Goal: Information Seeking & Learning: Learn about a topic

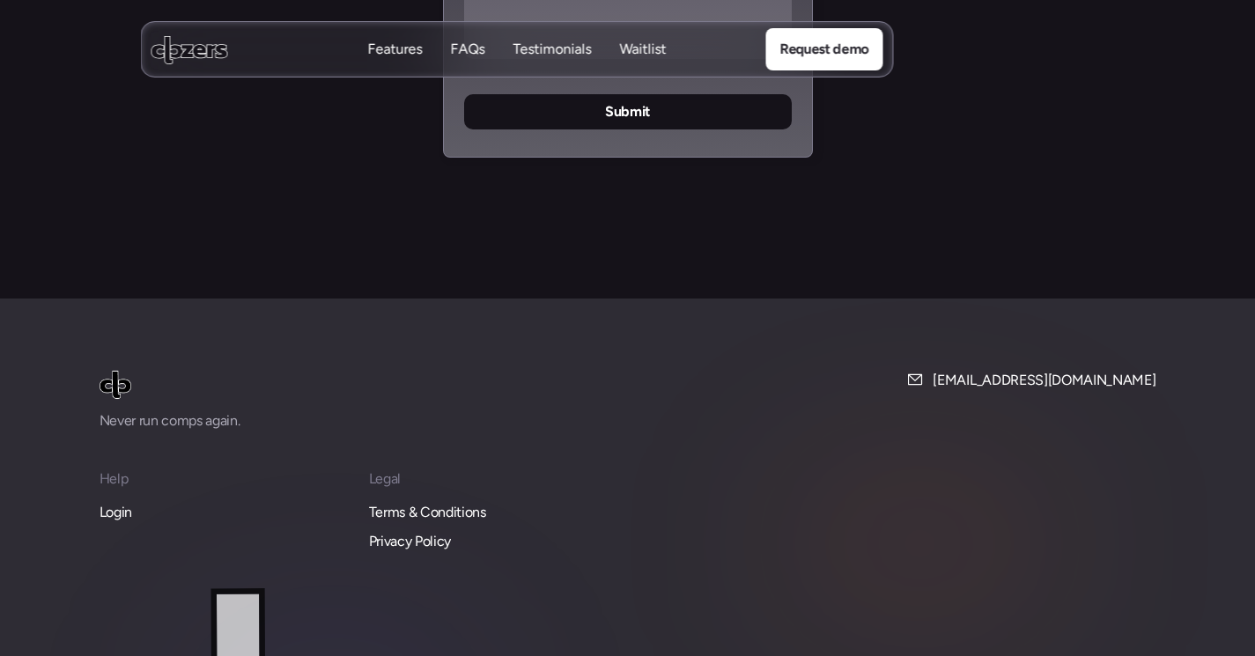
scroll to position [7606, 0]
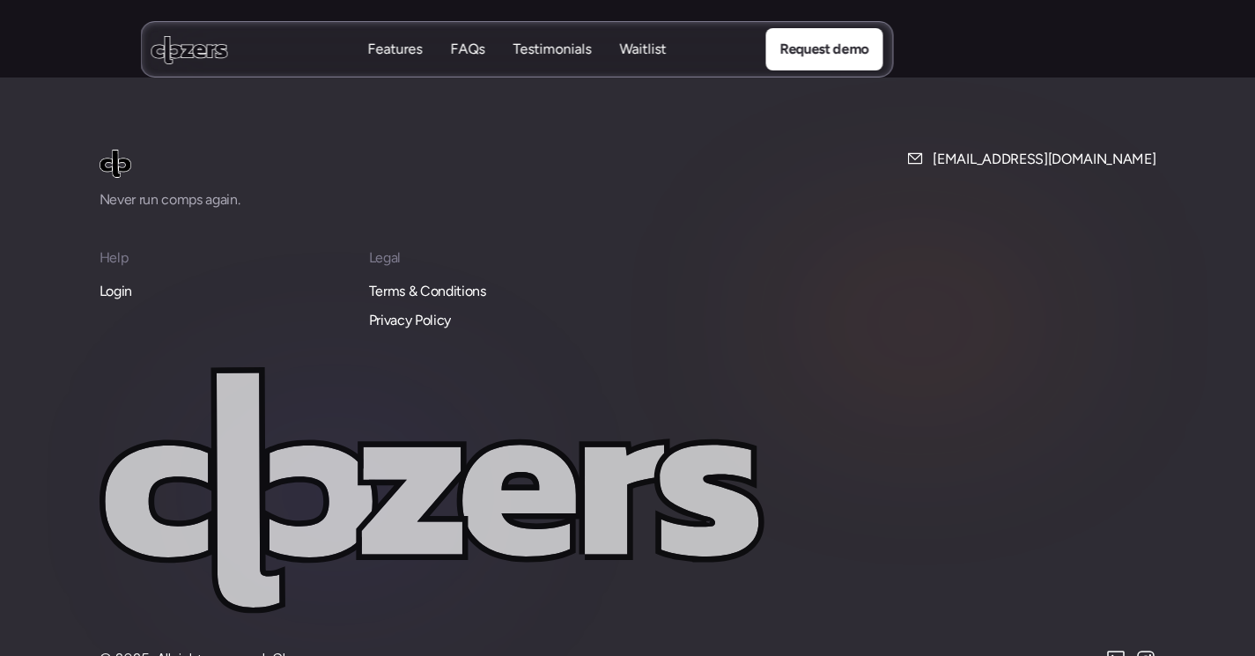
click at [101, 280] on p "Login" at bounding box center [115, 291] width 33 height 23
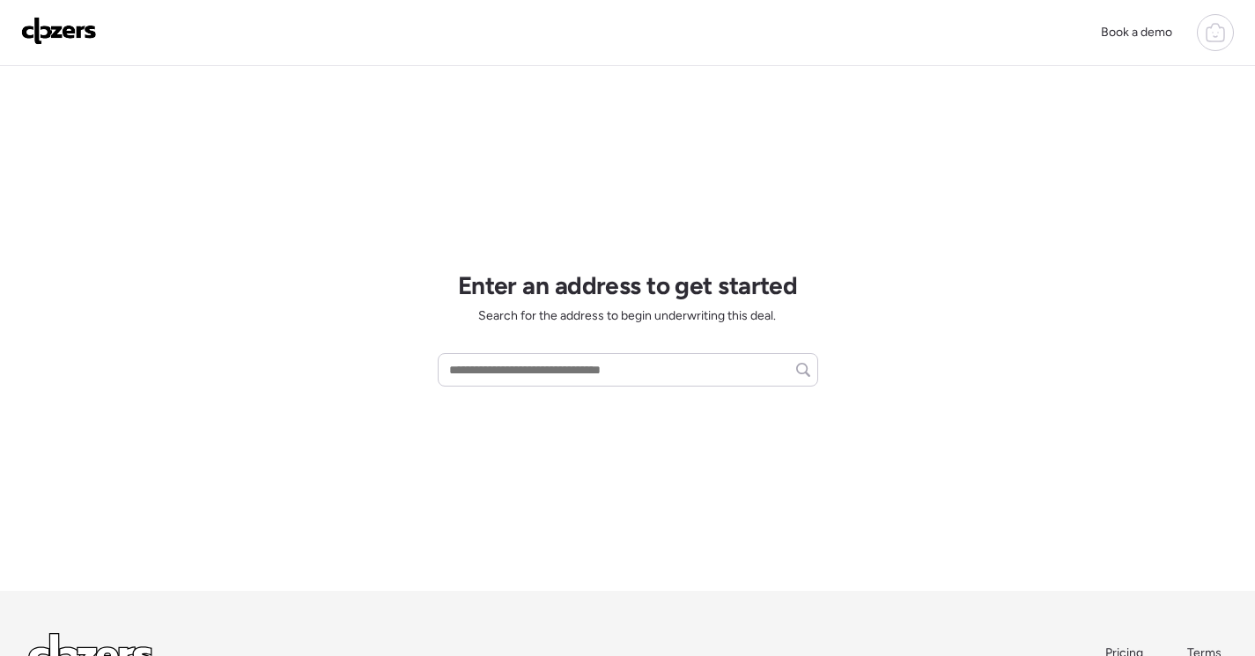
click at [1208, 38] on icon at bounding box center [1215, 32] width 21 height 21
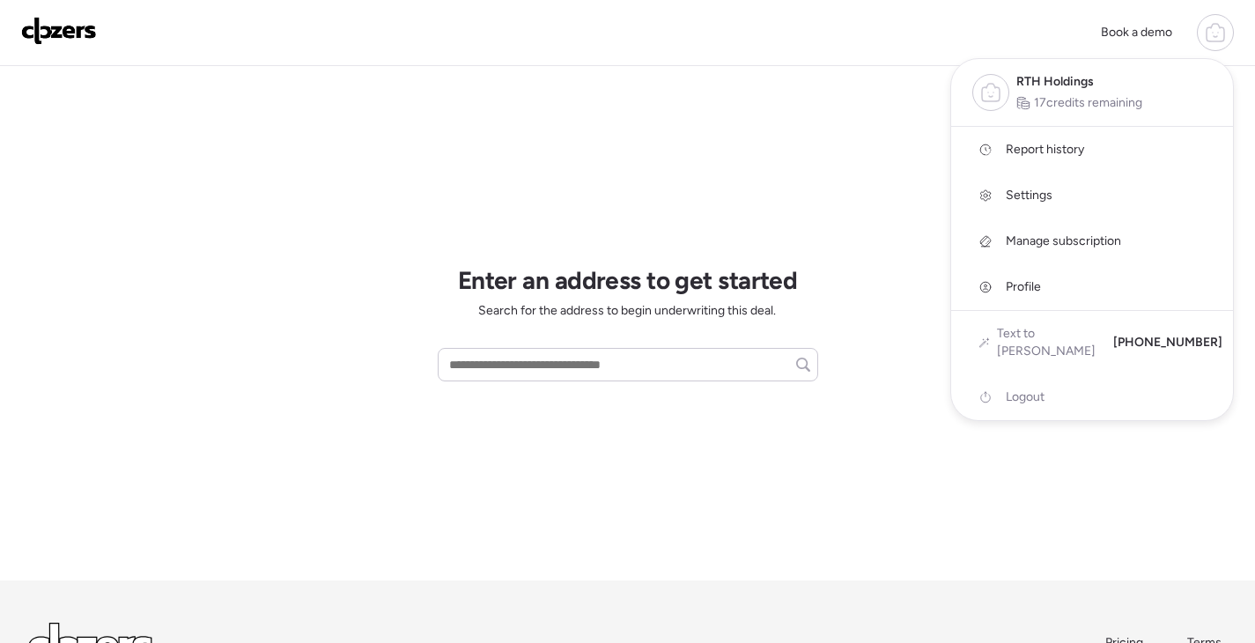
click at [1065, 157] on span "Report history" at bounding box center [1045, 150] width 78 height 18
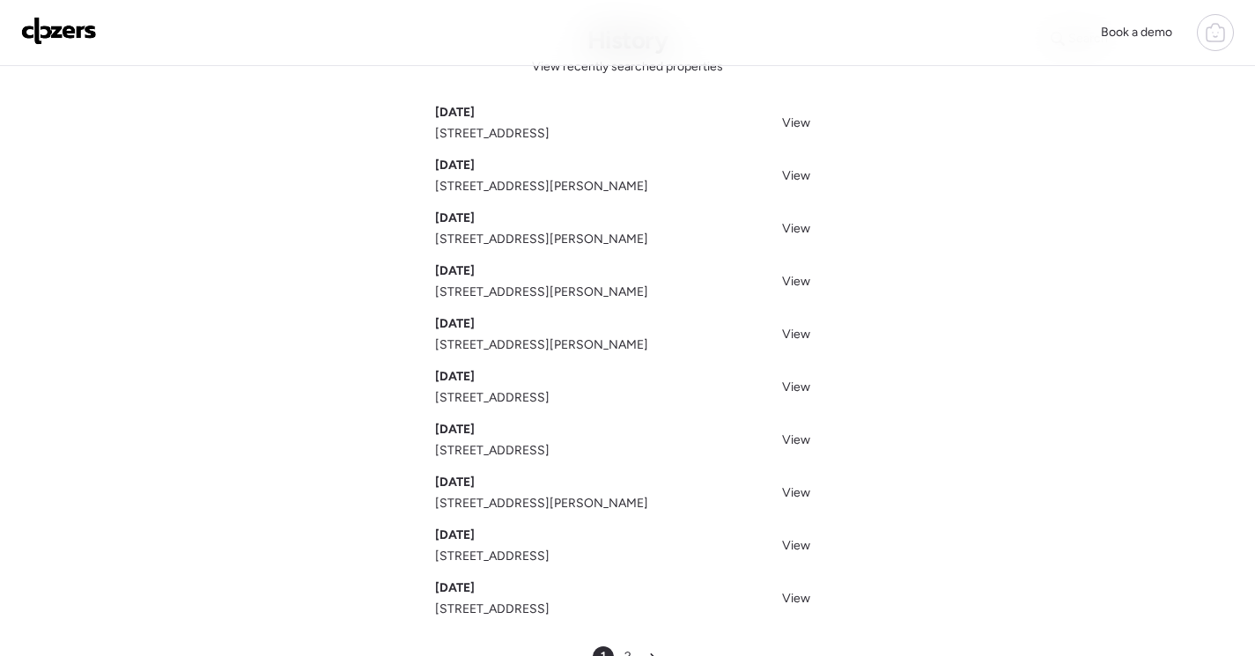
scroll to position [73, 0]
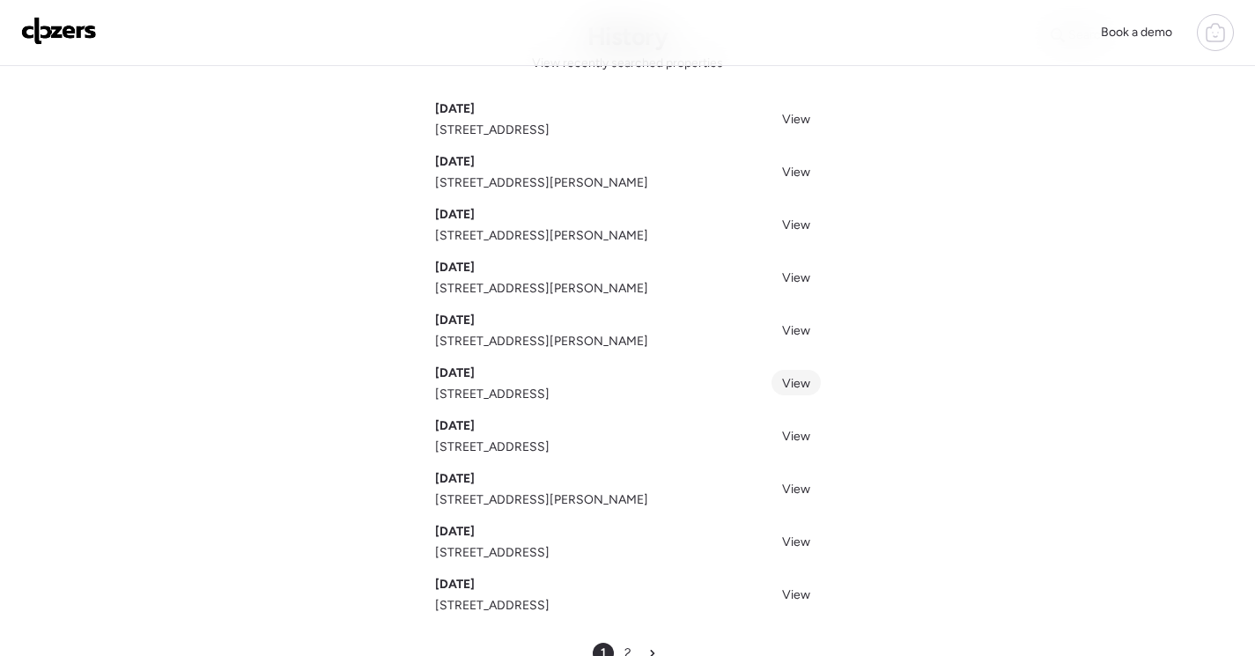
click at [794, 380] on span "View" at bounding box center [796, 383] width 28 height 15
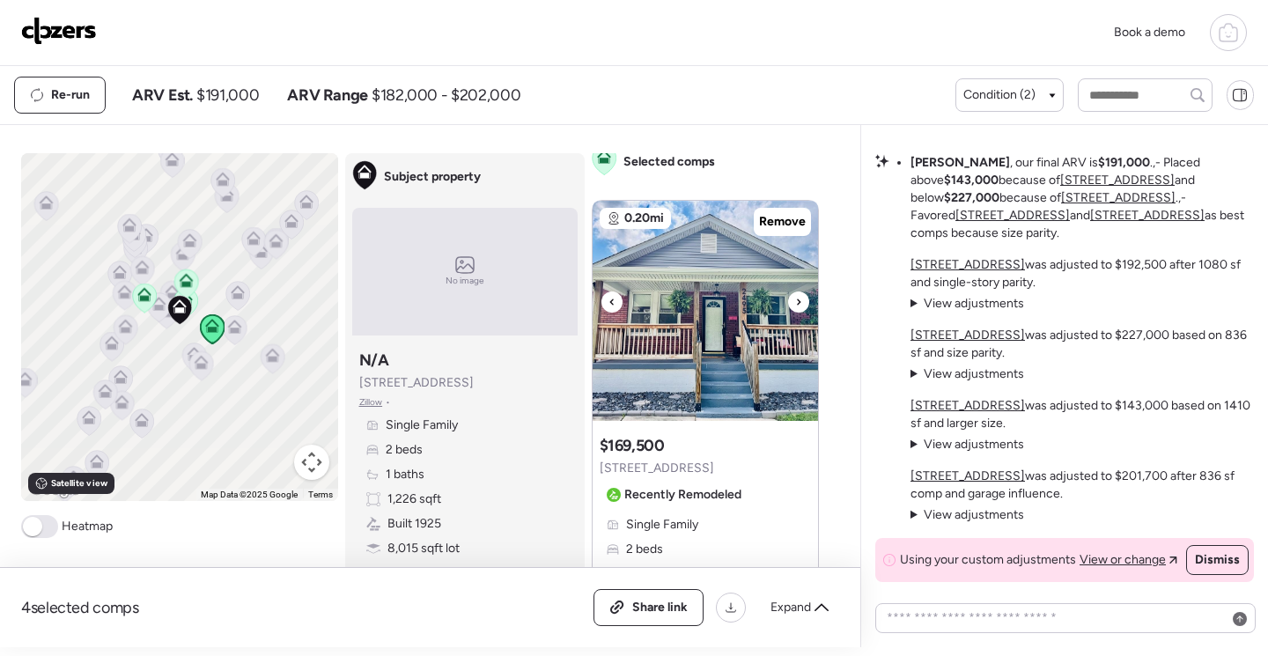
scroll to position [7, 0]
click at [712, 365] on img at bounding box center [705, 312] width 225 height 220
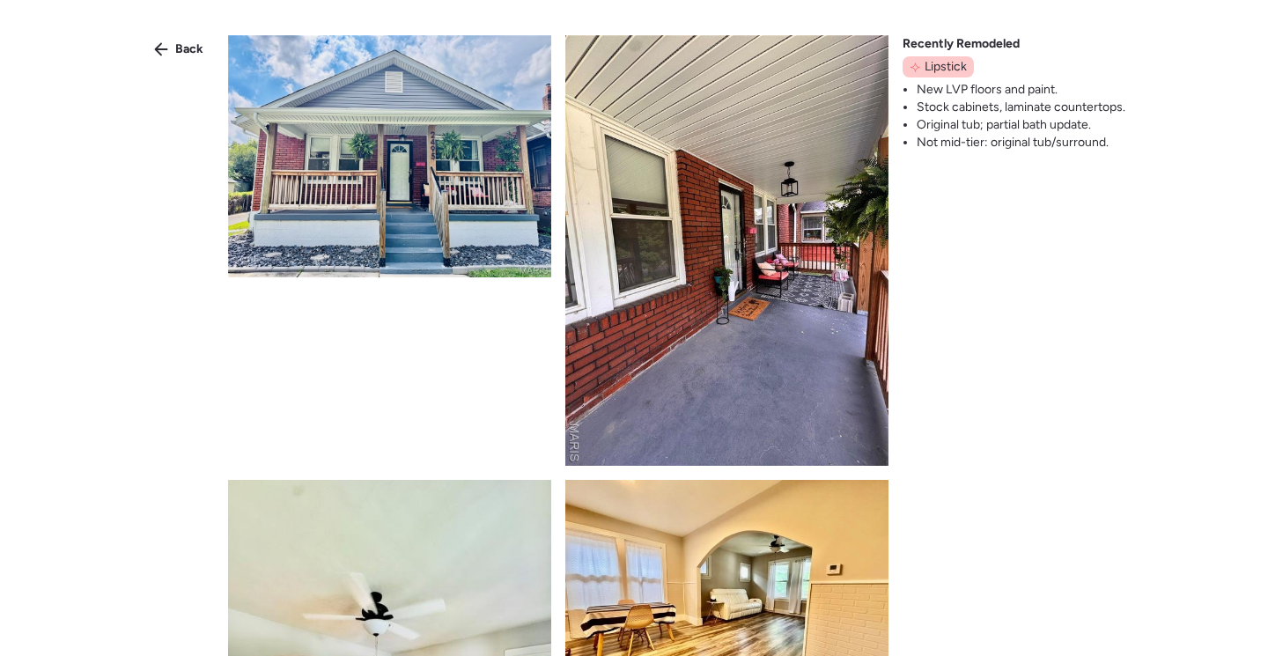
click at [470, 198] on img at bounding box center [389, 156] width 323 height 242
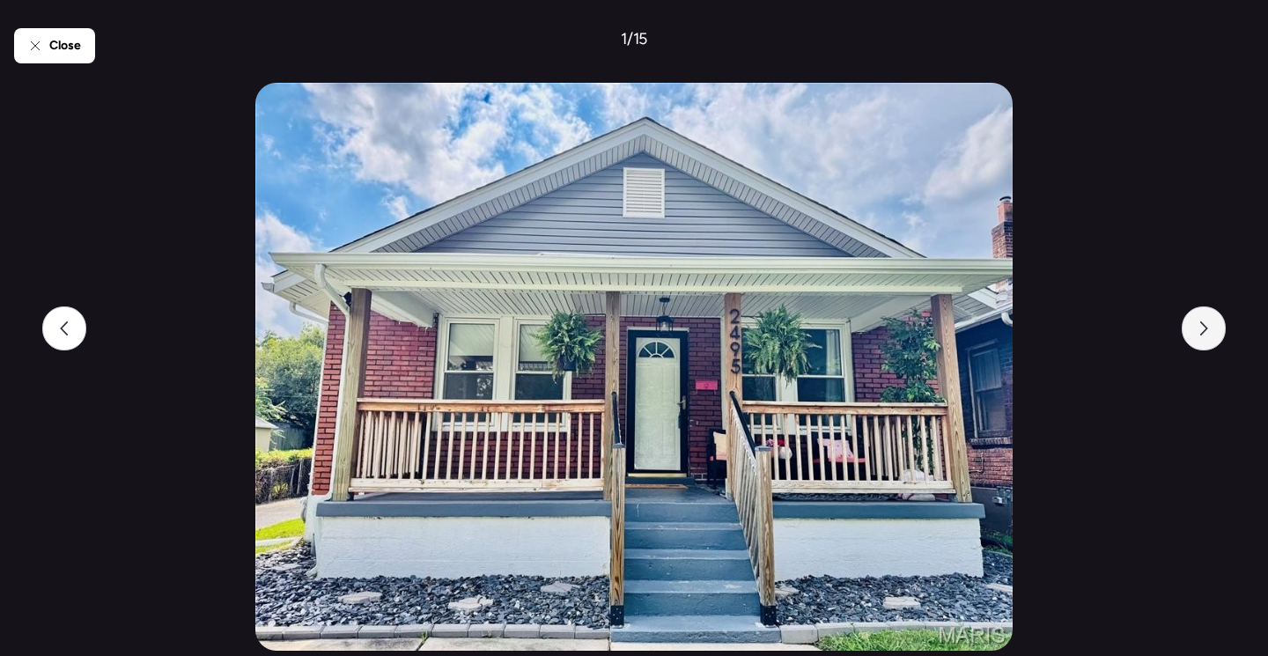
click at [1200, 335] on div at bounding box center [1204, 328] width 44 height 44
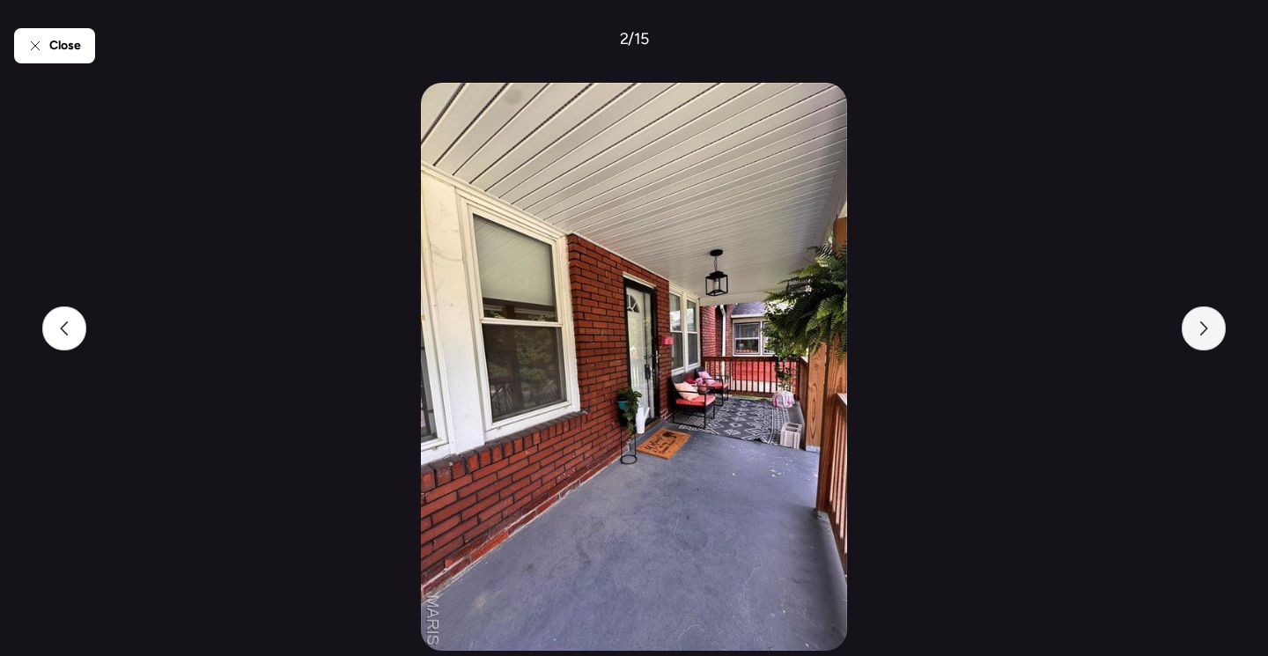
click at [1200, 335] on div at bounding box center [1204, 328] width 44 height 44
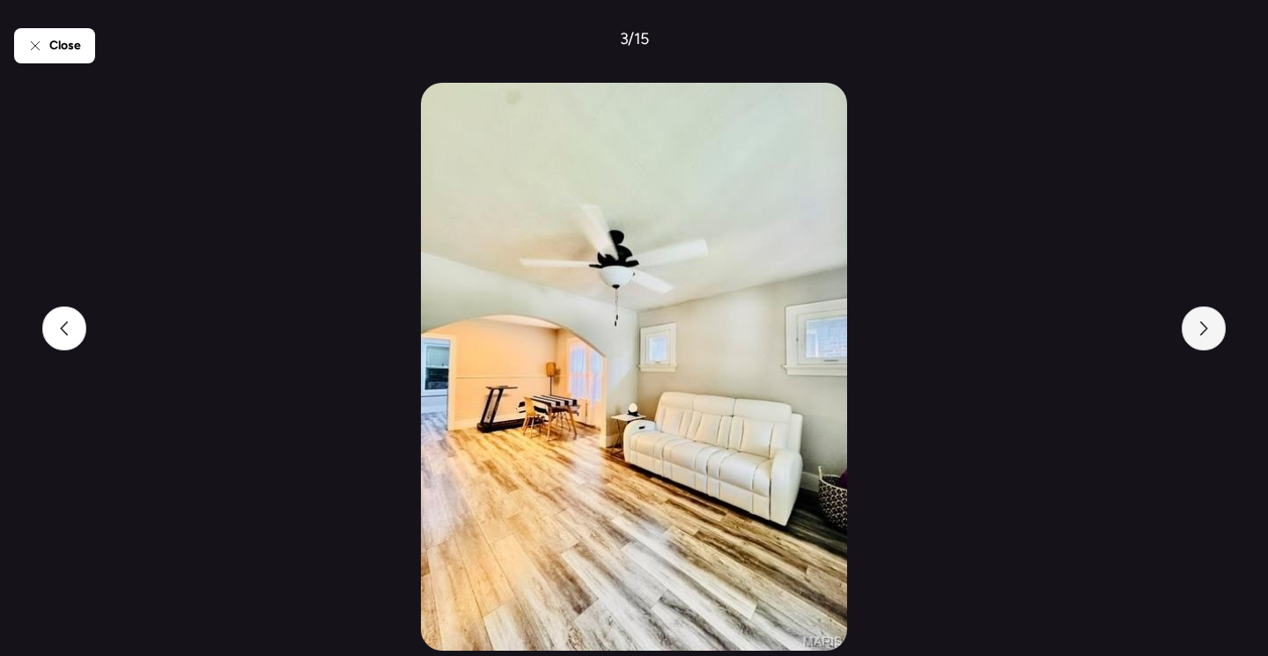
click at [1200, 335] on div at bounding box center [1204, 328] width 44 height 44
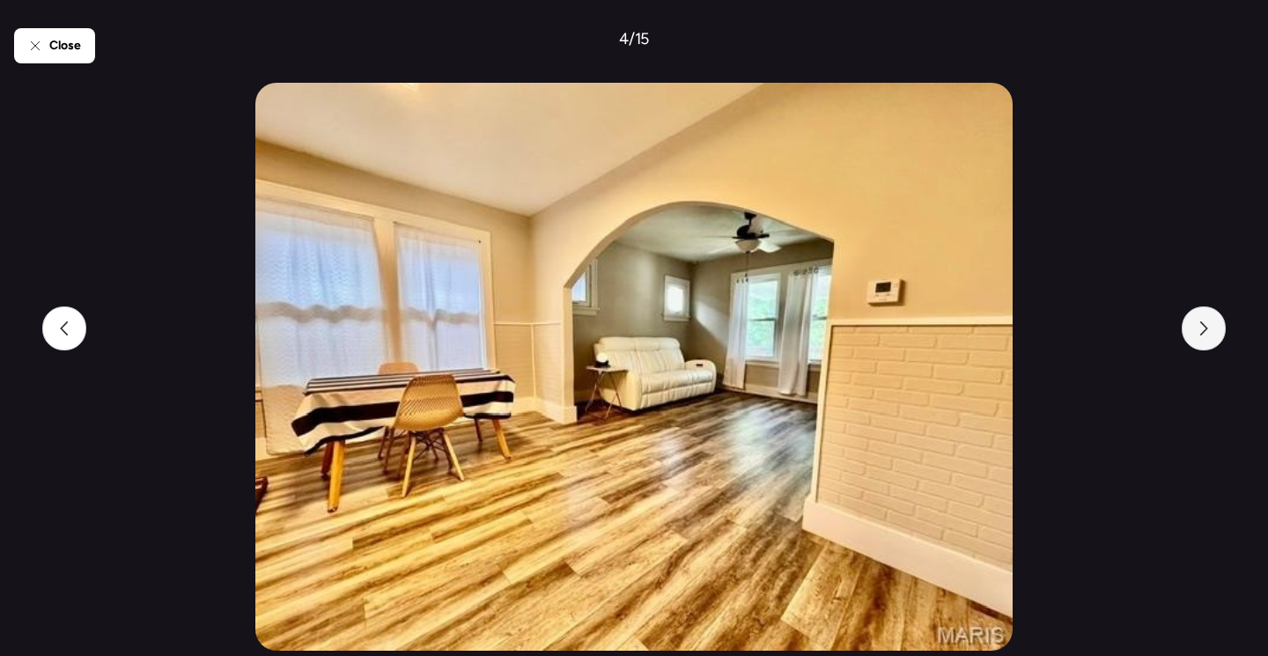
click at [1200, 335] on div at bounding box center [1204, 328] width 44 height 44
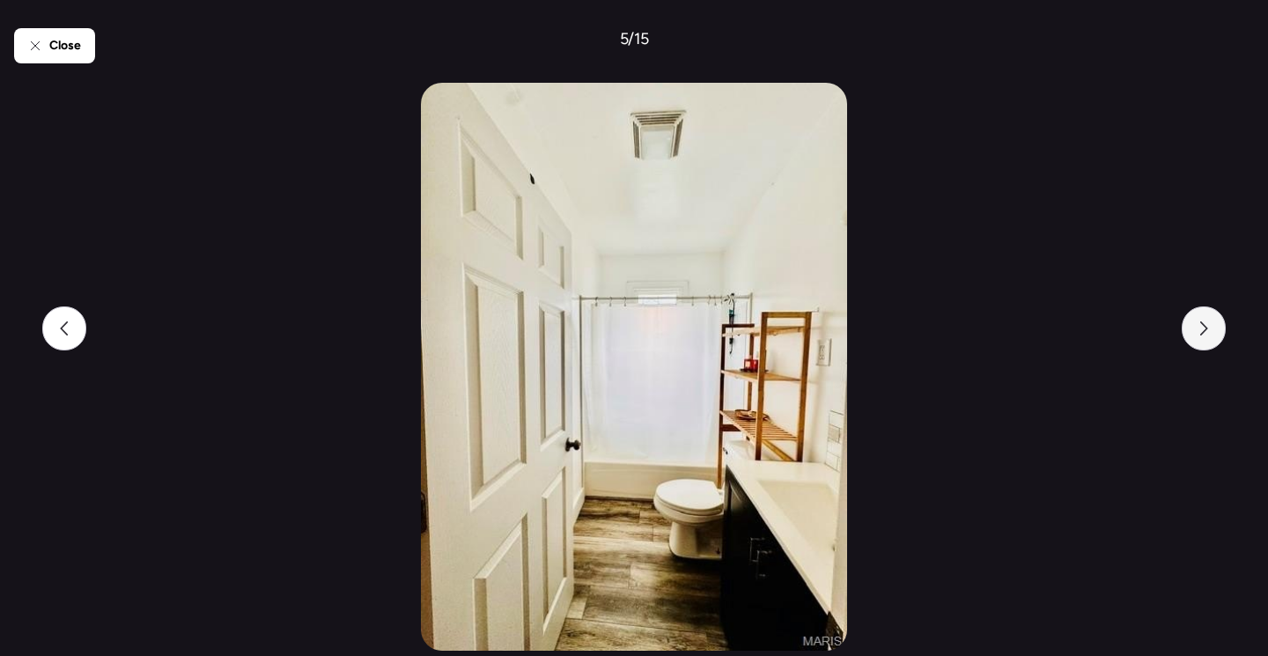
click at [1200, 335] on div at bounding box center [1204, 328] width 44 height 44
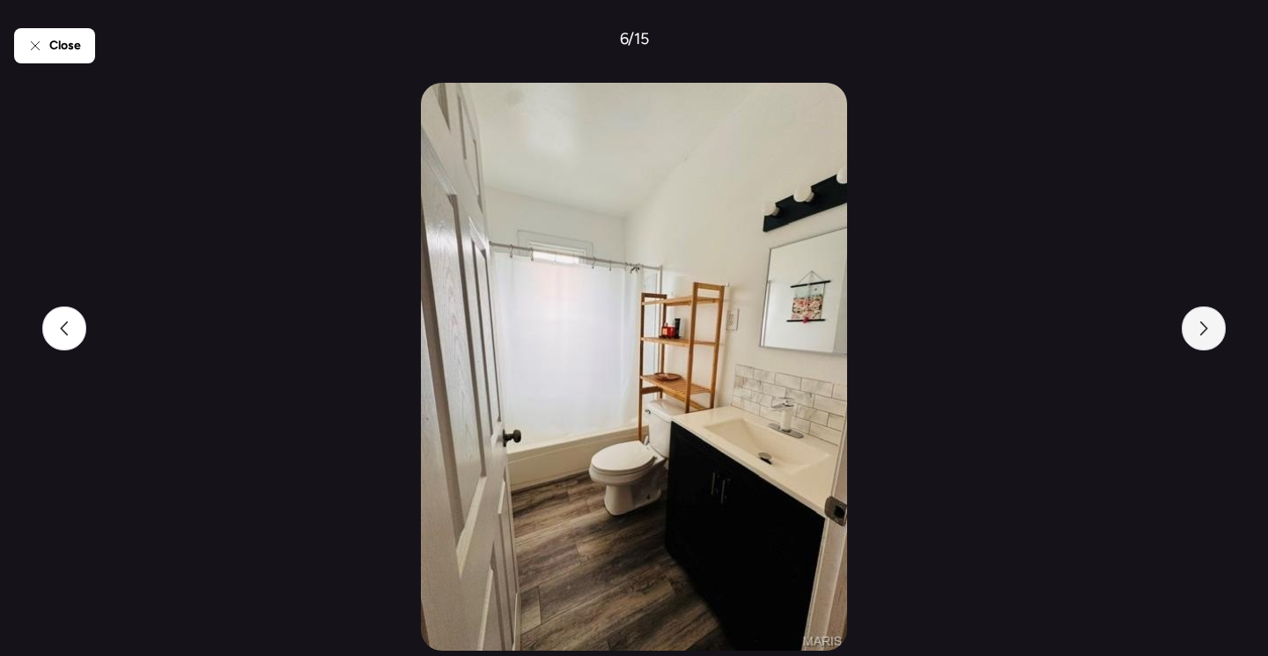
click at [1200, 335] on div at bounding box center [1204, 328] width 44 height 44
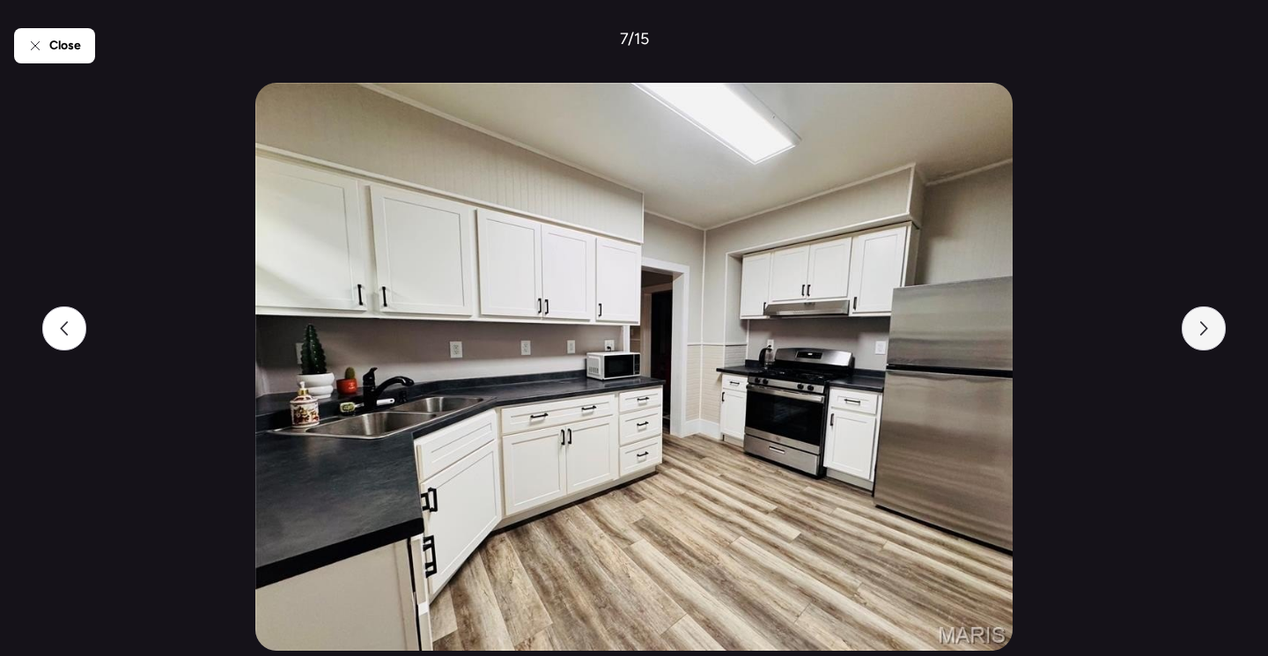
click at [1200, 335] on div at bounding box center [1204, 328] width 44 height 44
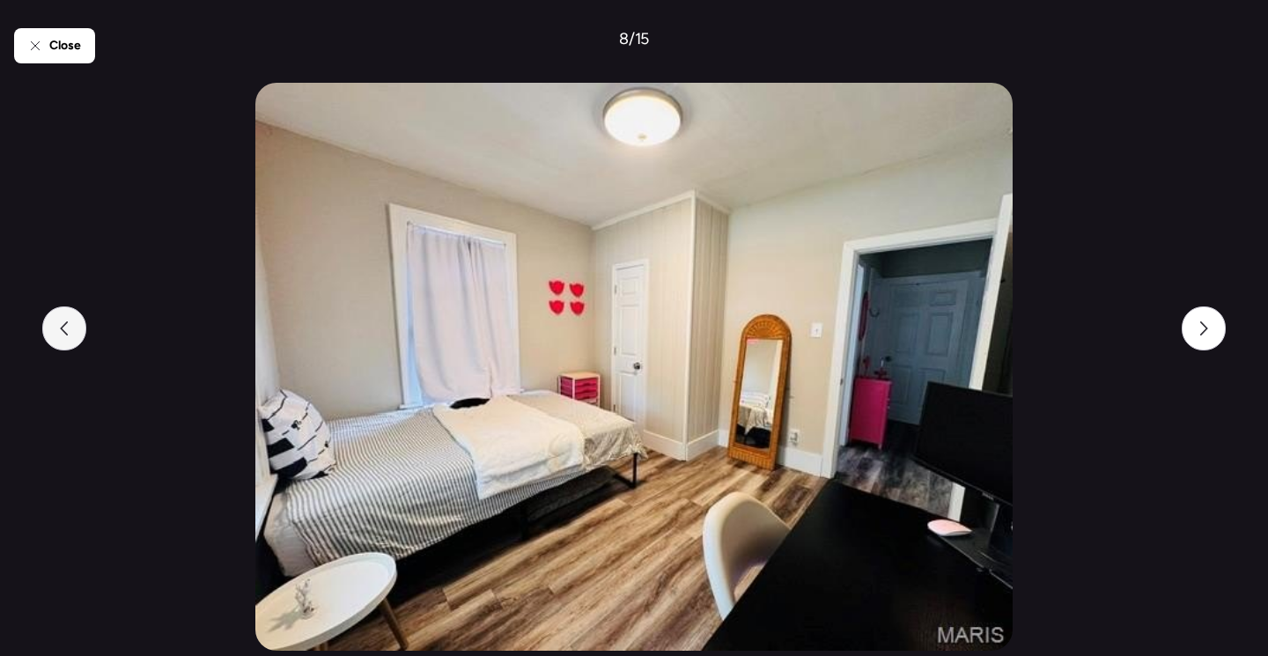
click at [64, 334] on icon at bounding box center [64, 328] width 14 height 14
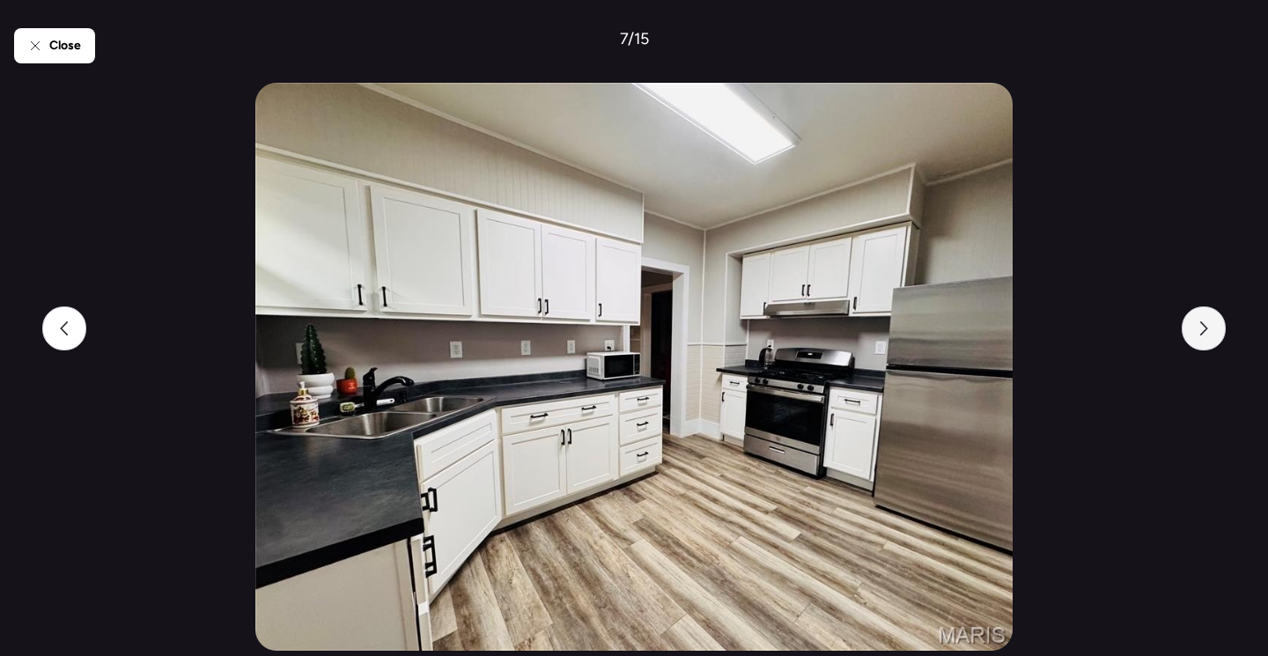
click at [1203, 339] on div at bounding box center [1204, 328] width 44 height 44
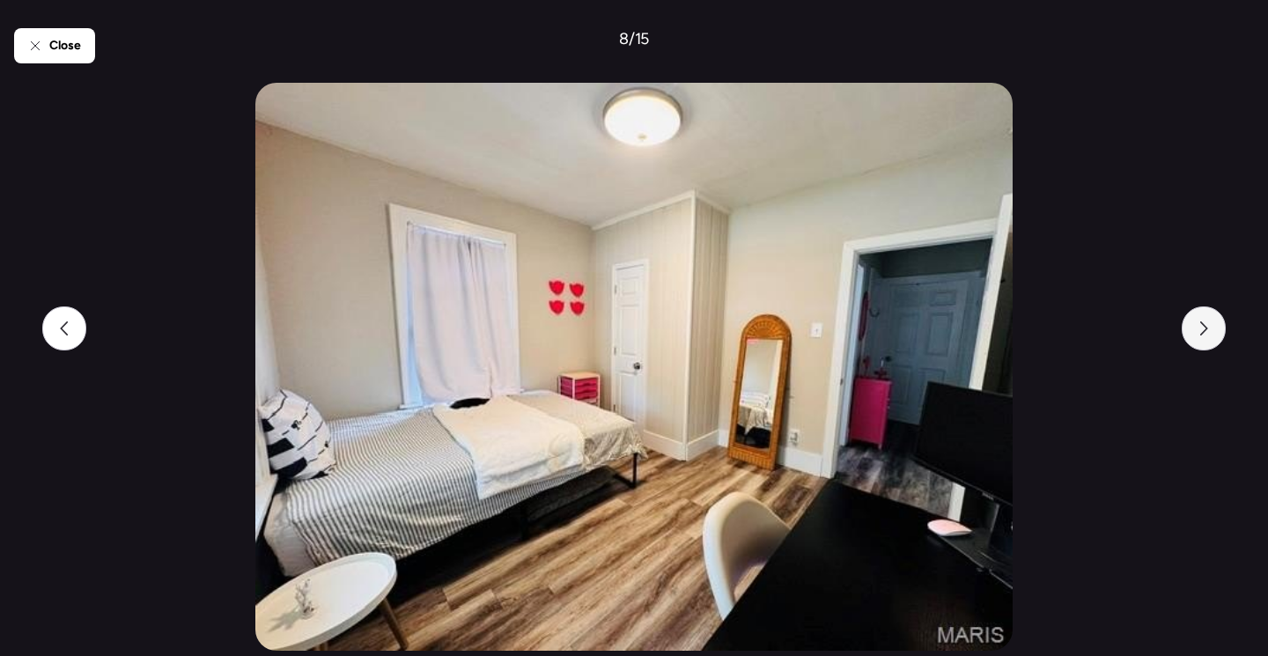
click at [1203, 339] on div at bounding box center [1204, 328] width 44 height 44
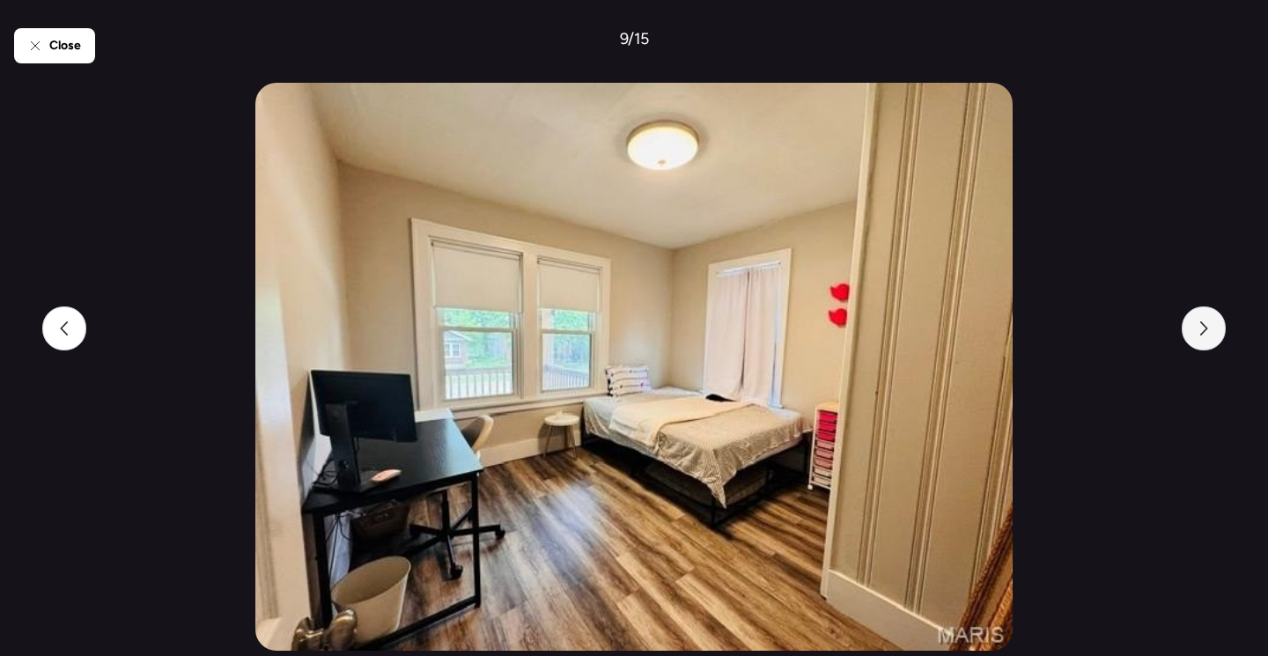
click at [1203, 339] on div at bounding box center [1204, 328] width 44 height 44
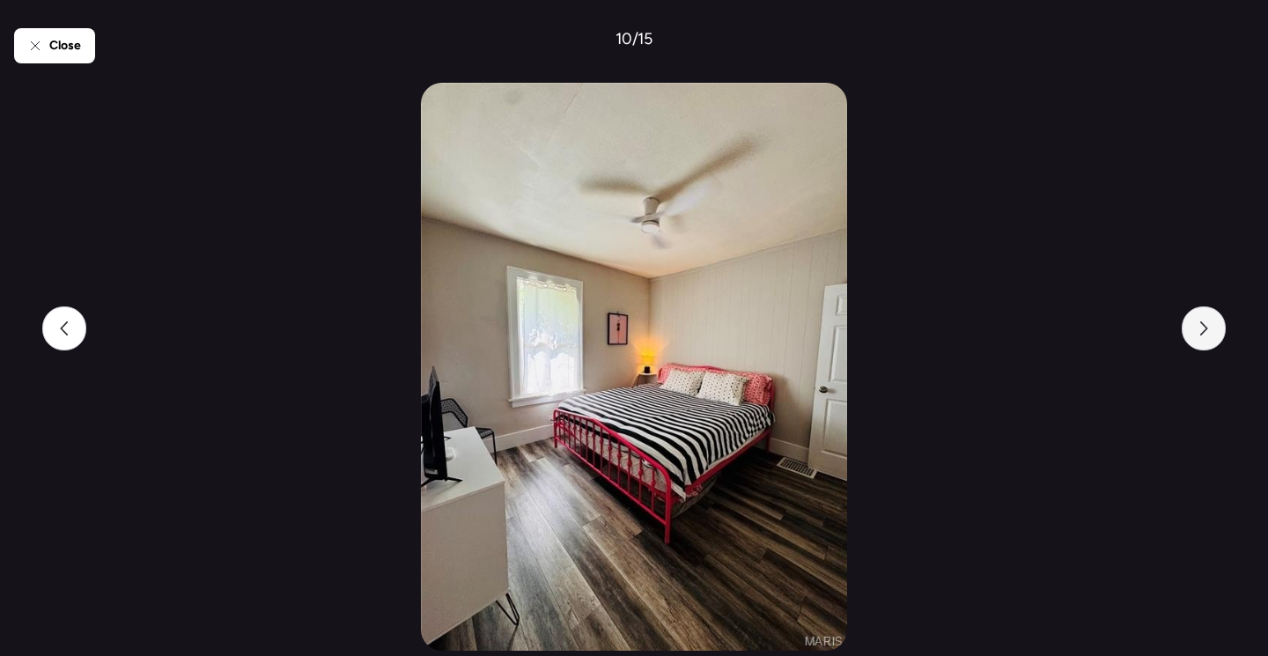
click at [1203, 339] on div at bounding box center [1204, 328] width 44 height 44
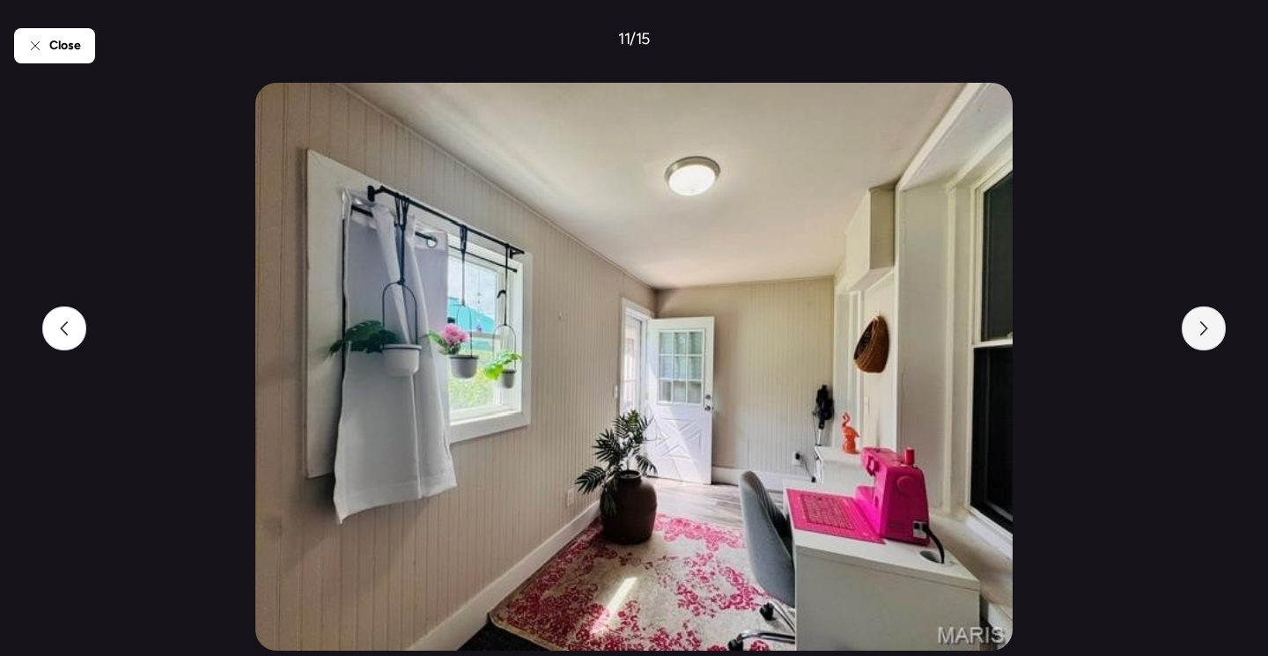
click at [1203, 339] on div at bounding box center [1204, 328] width 44 height 44
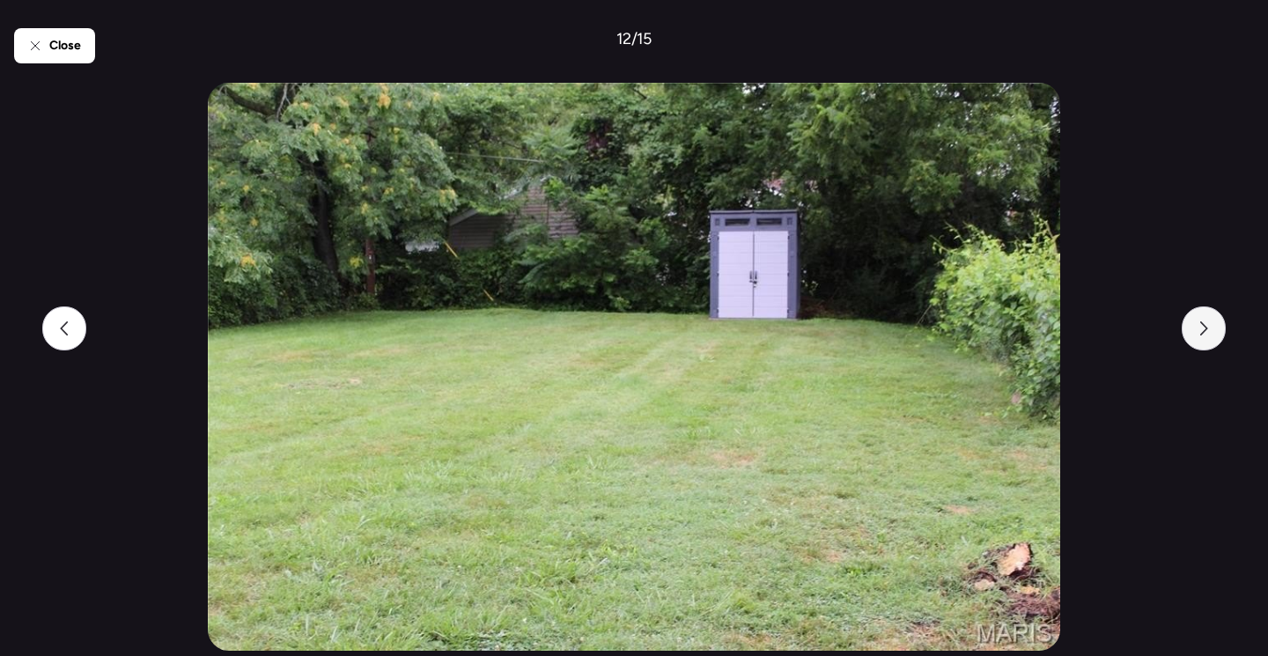
click at [1203, 339] on div at bounding box center [1204, 328] width 44 height 44
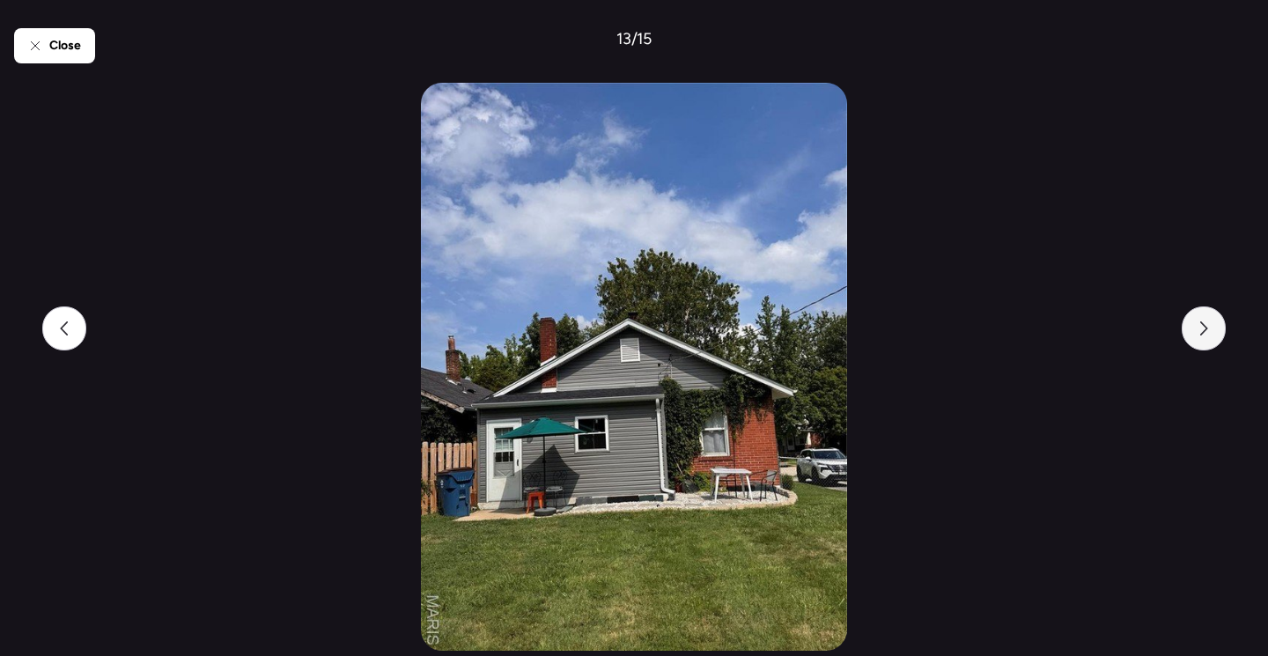
click at [1203, 339] on div at bounding box center [1204, 328] width 44 height 44
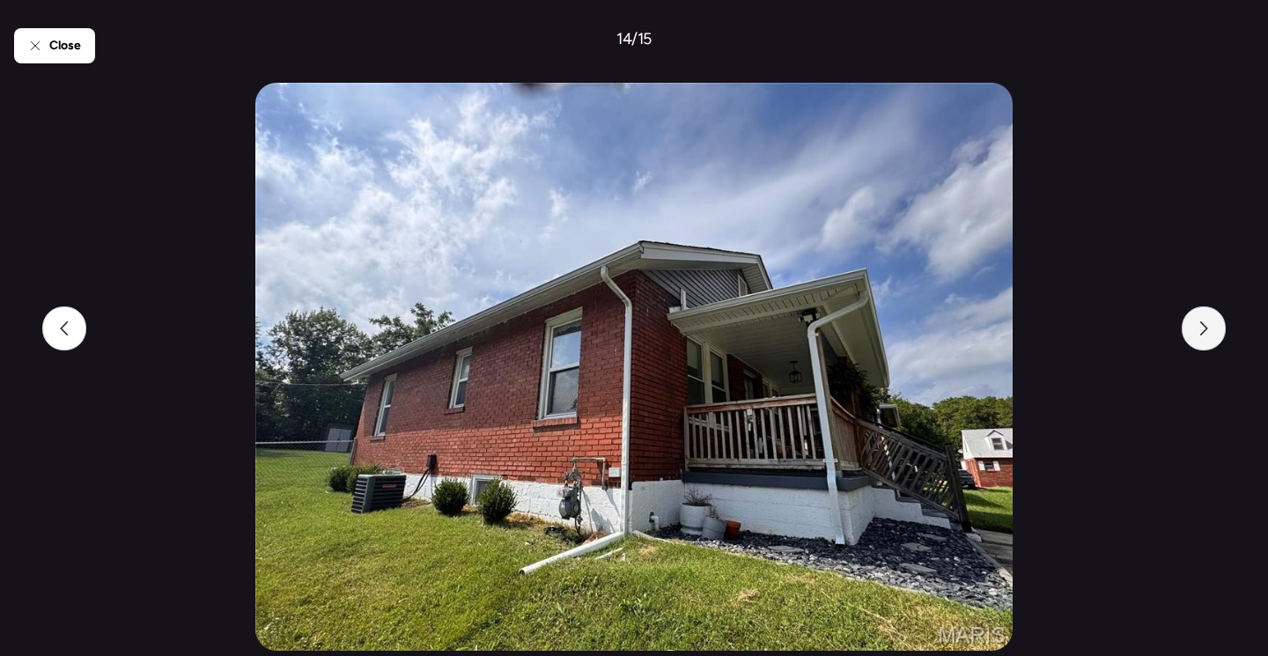
click at [1203, 339] on div at bounding box center [1204, 328] width 44 height 44
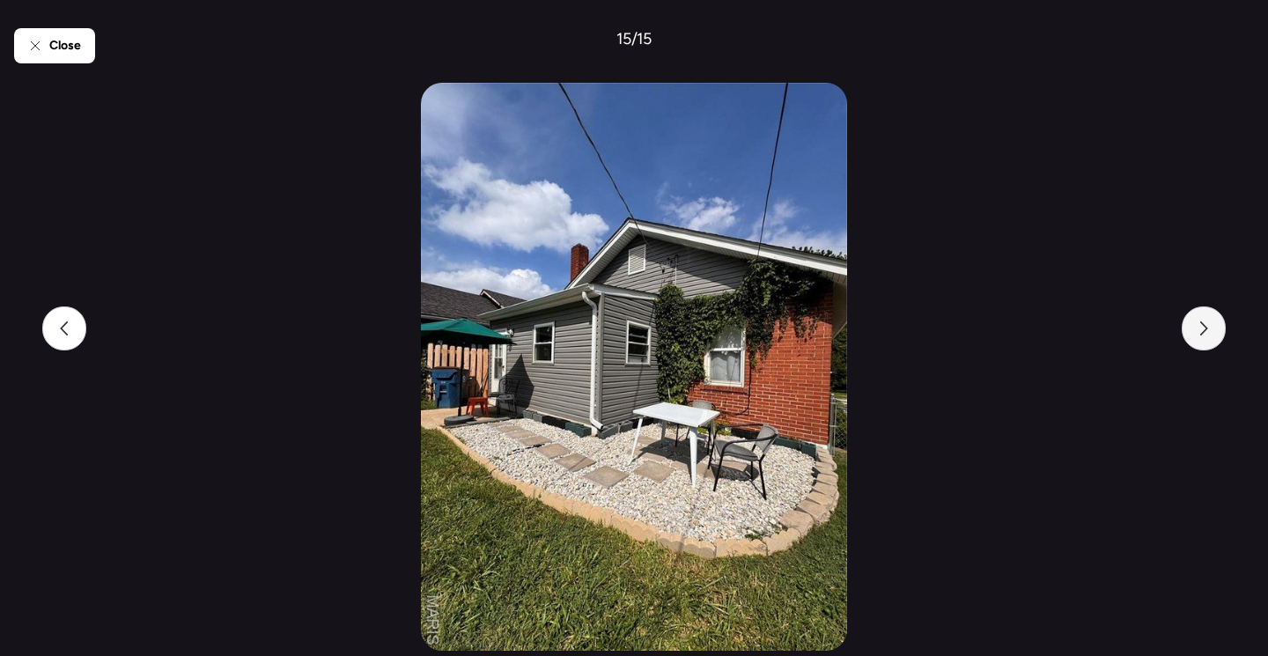
click at [1203, 339] on div at bounding box center [1204, 328] width 44 height 44
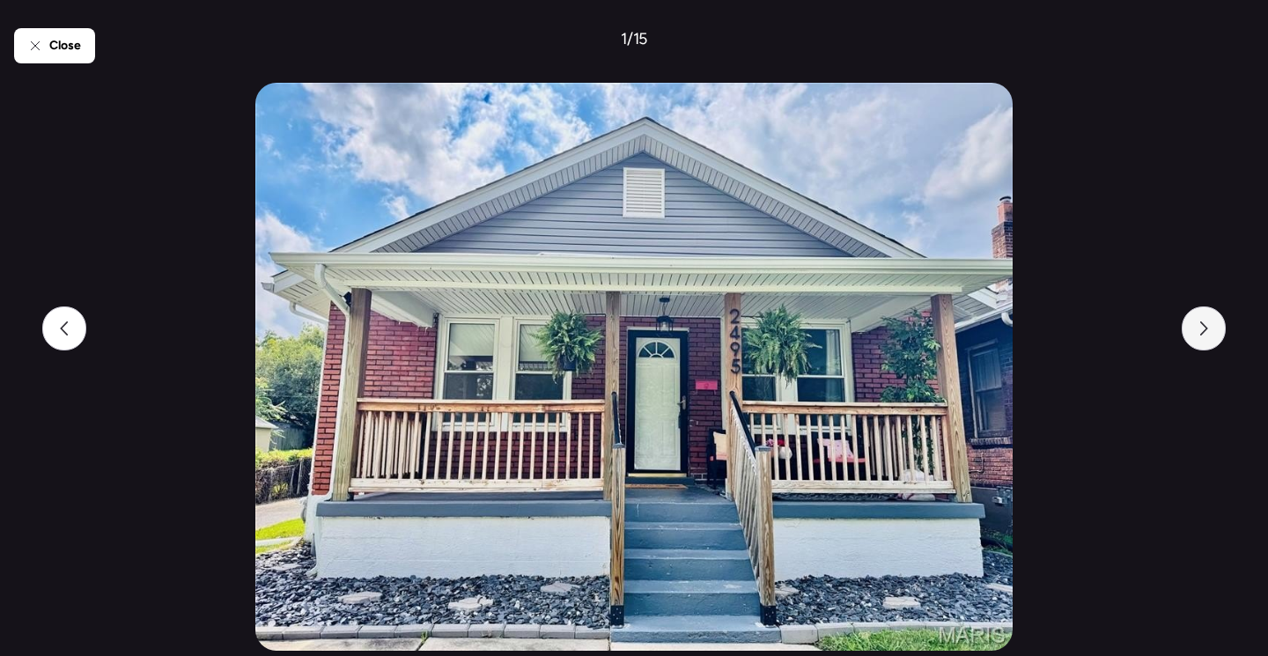
click at [1203, 339] on div at bounding box center [1204, 328] width 44 height 44
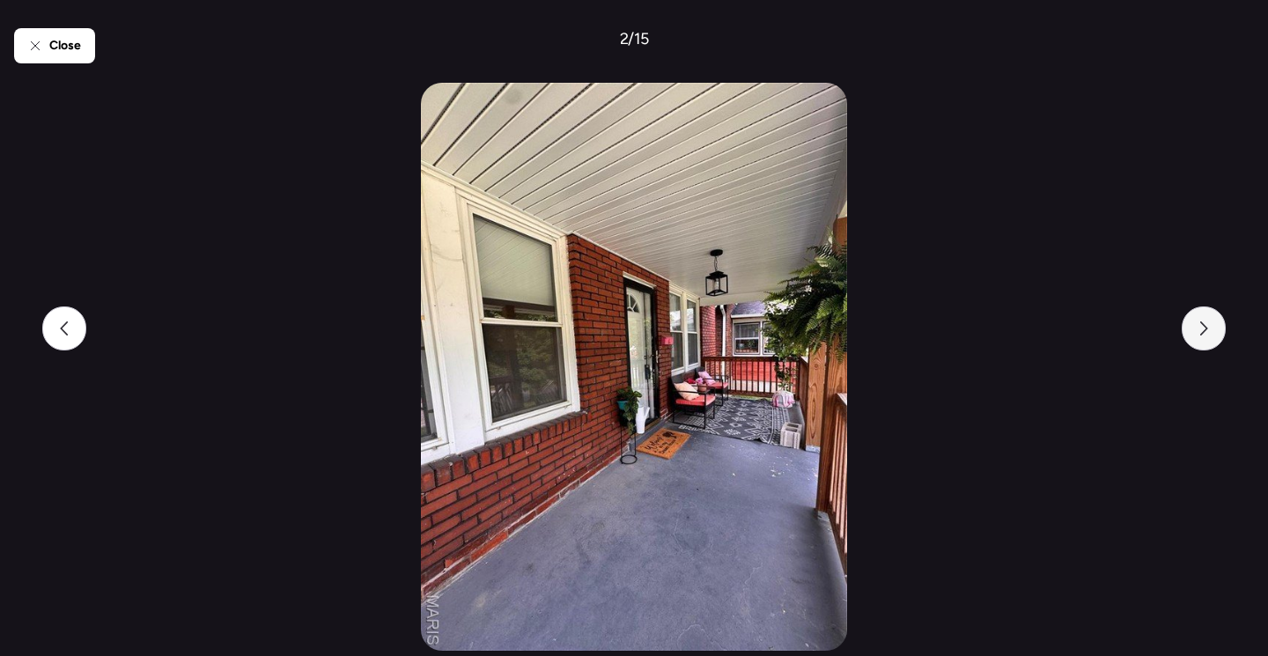
click at [1203, 339] on div at bounding box center [1204, 328] width 44 height 44
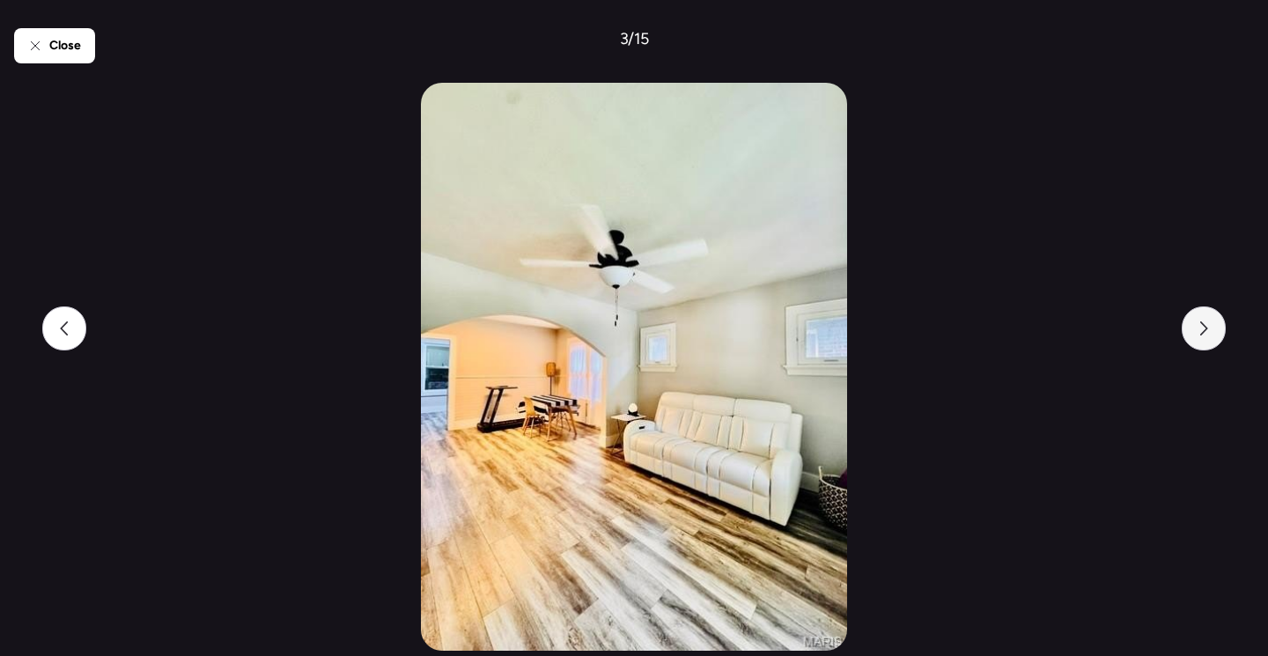
click at [1203, 339] on div at bounding box center [1204, 328] width 44 height 44
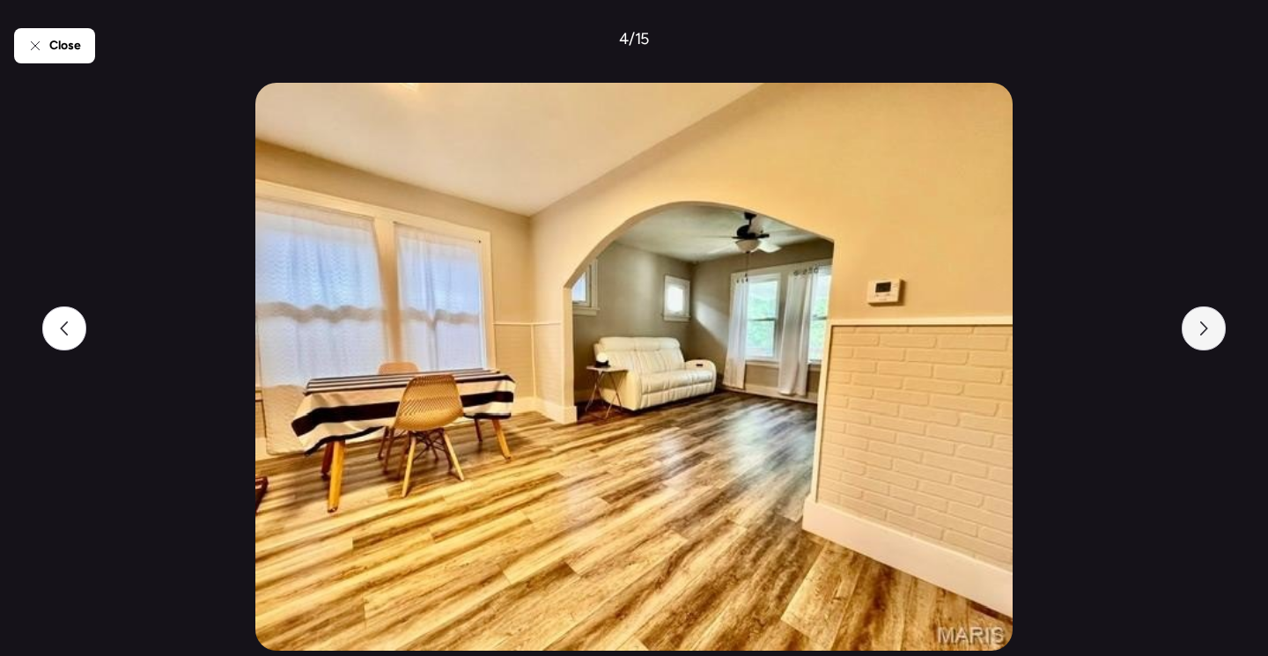
click at [1203, 339] on div at bounding box center [1204, 328] width 44 height 44
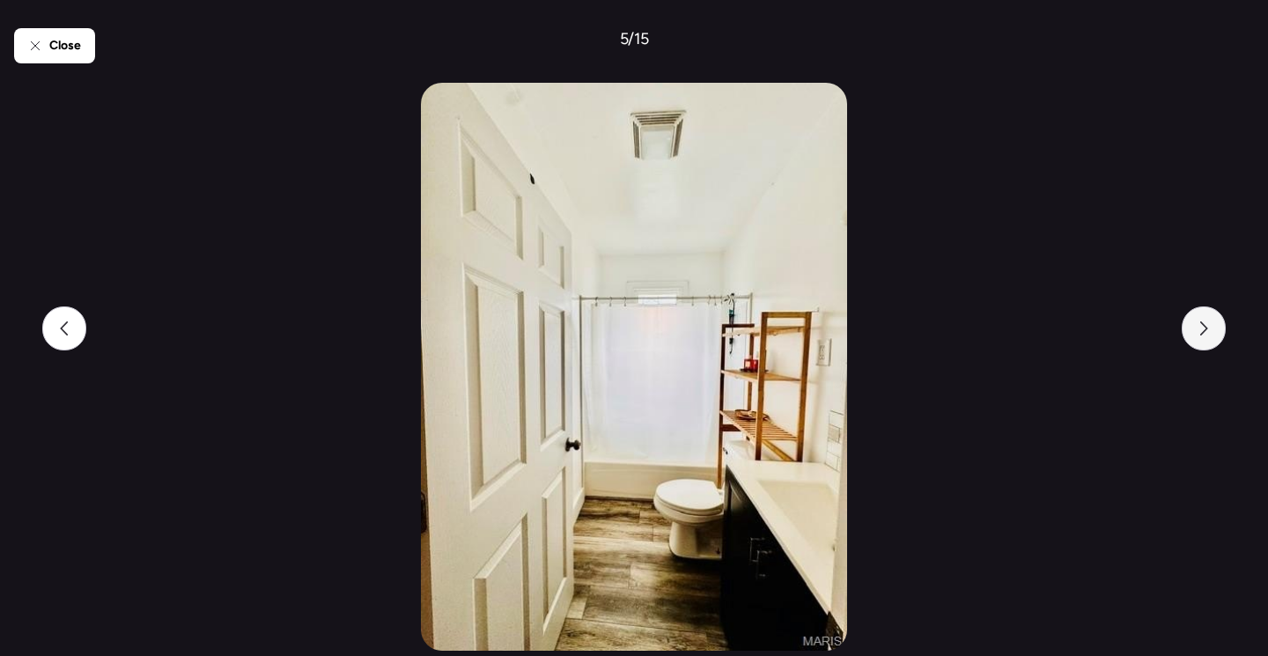
click at [1203, 339] on div at bounding box center [1204, 328] width 44 height 44
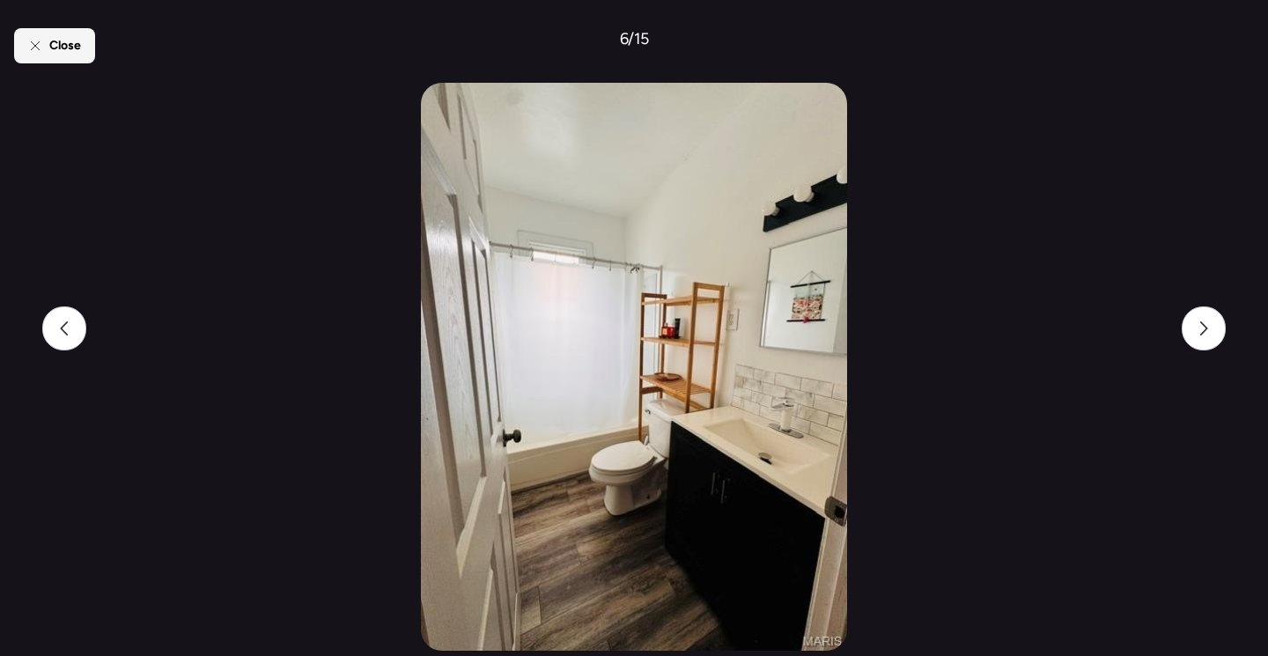
click at [64, 55] on div "Close" at bounding box center [54, 45] width 81 height 35
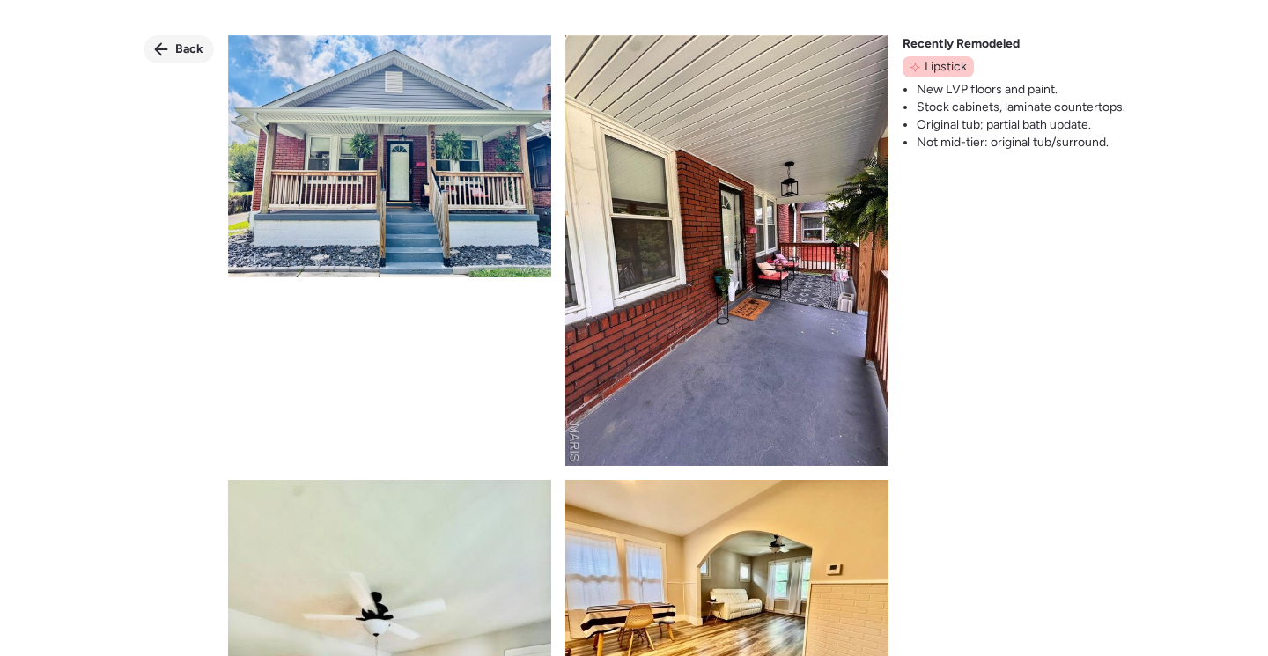
click at [180, 47] on span "Back" at bounding box center [189, 50] width 28 height 18
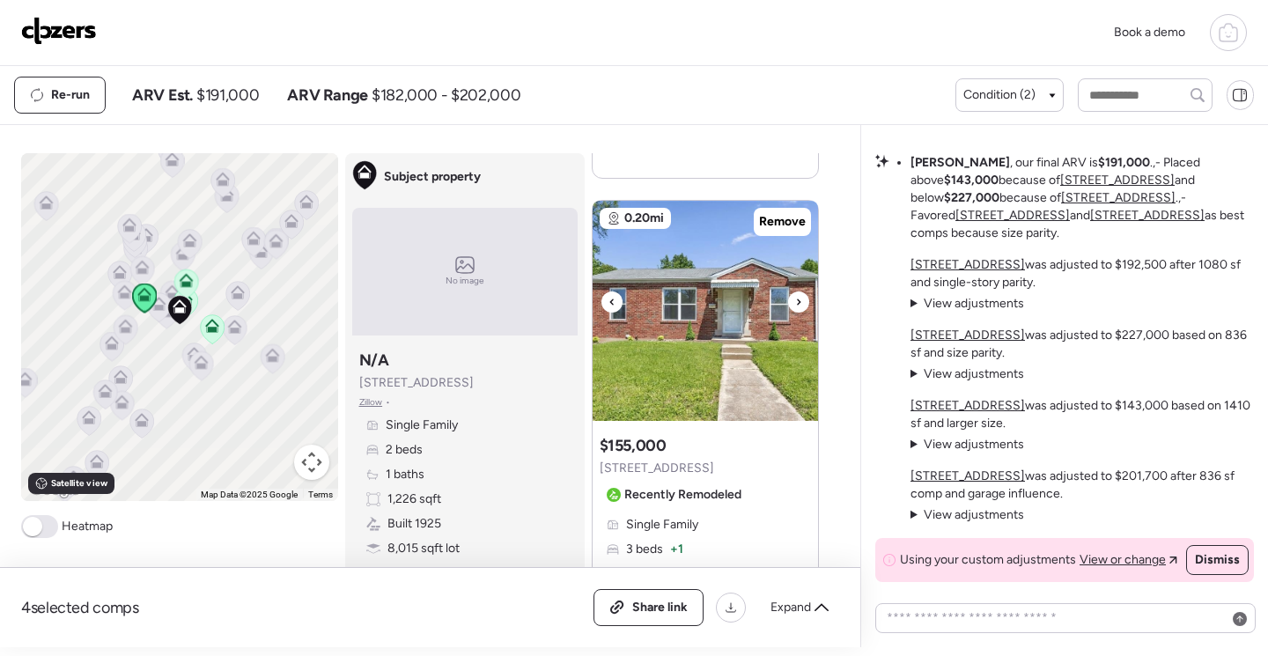
scroll to position [770, 0]
click at [694, 346] on img at bounding box center [705, 310] width 225 height 220
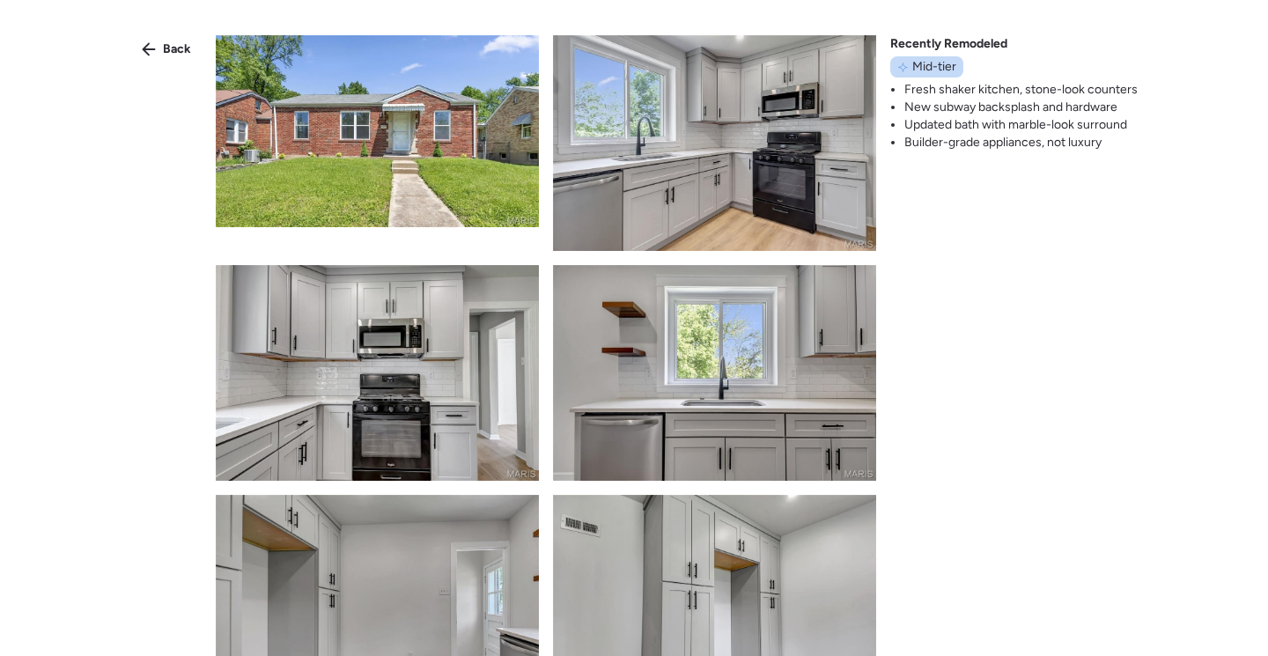
click at [448, 101] on img at bounding box center [377, 131] width 323 height 192
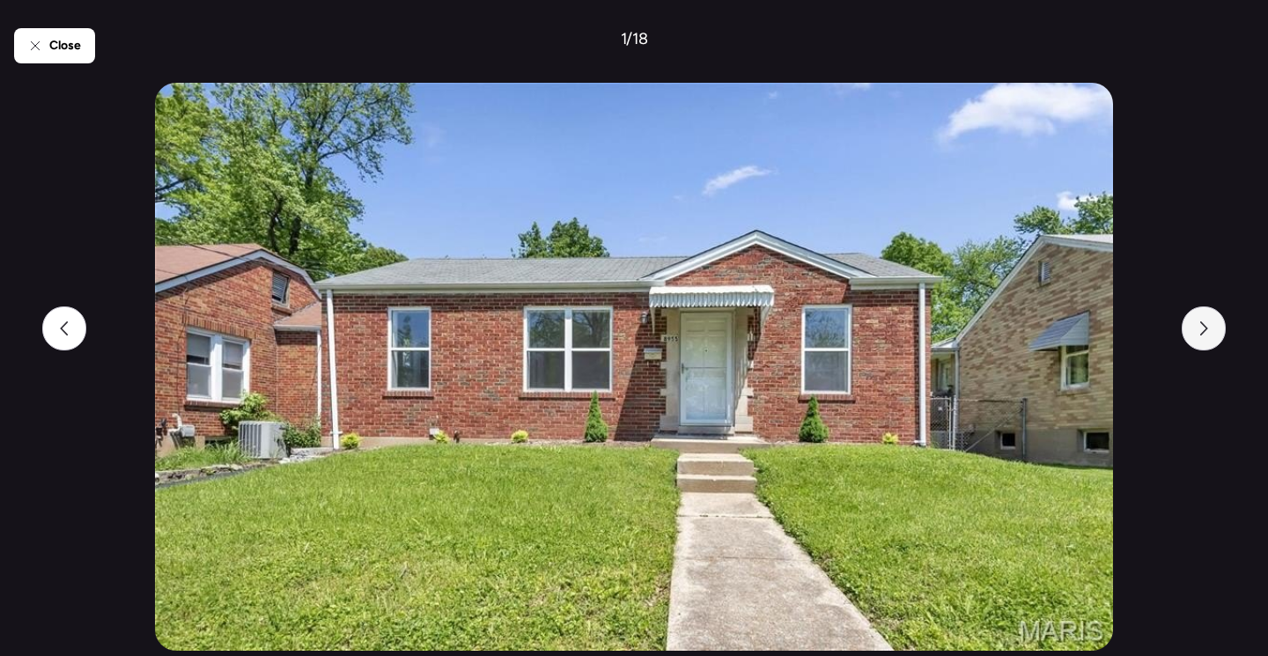
click at [1209, 332] on icon at bounding box center [1204, 328] width 14 height 14
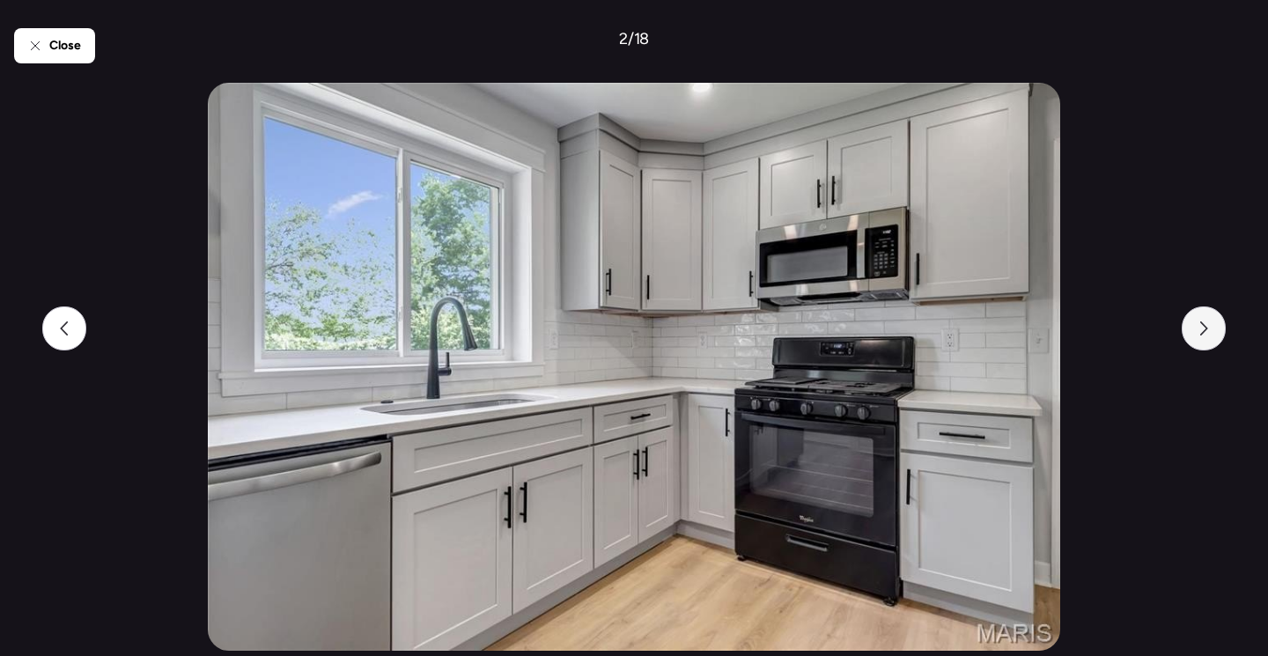
click at [1209, 332] on icon at bounding box center [1204, 328] width 14 height 14
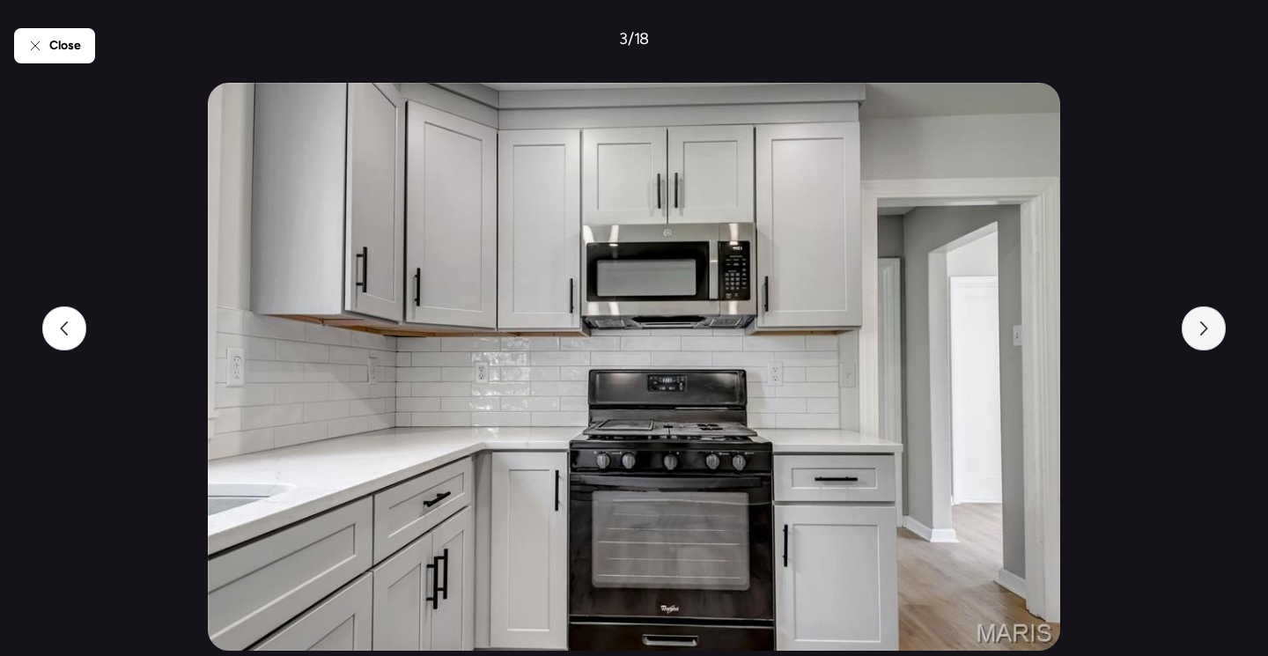
click at [1209, 332] on icon at bounding box center [1204, 328] width 14 height 14
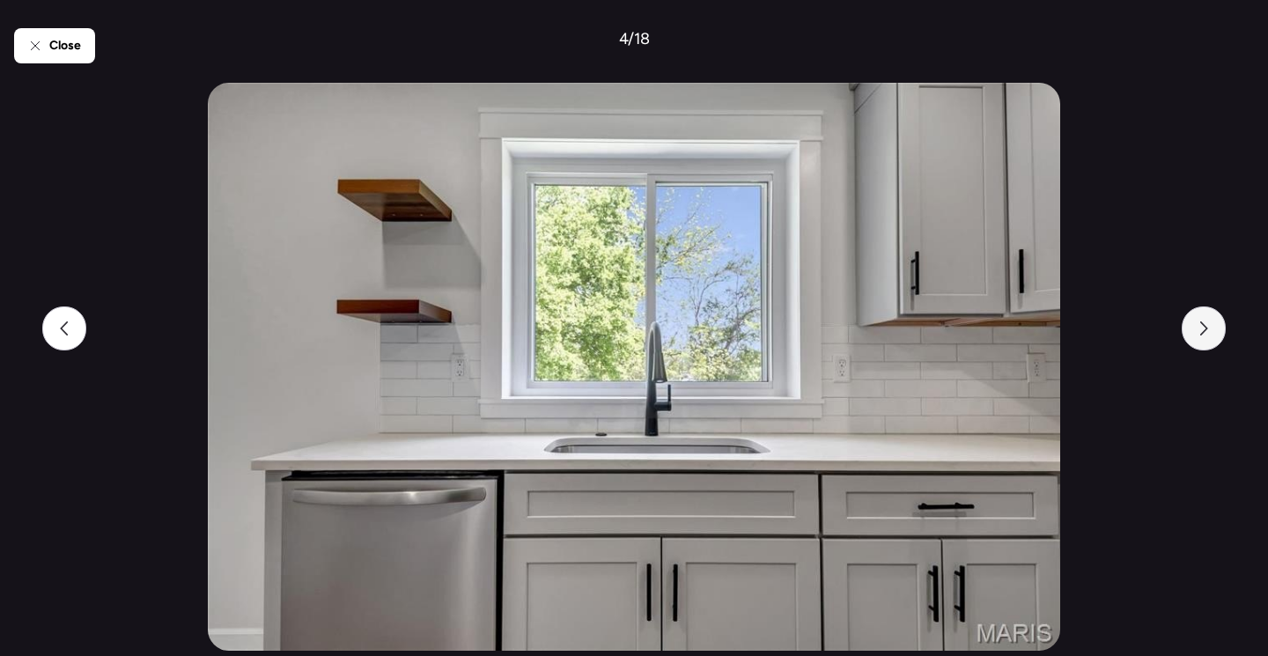
click at [1209, 332] on icon at bounding box center [1204, 328] width 14 height 14
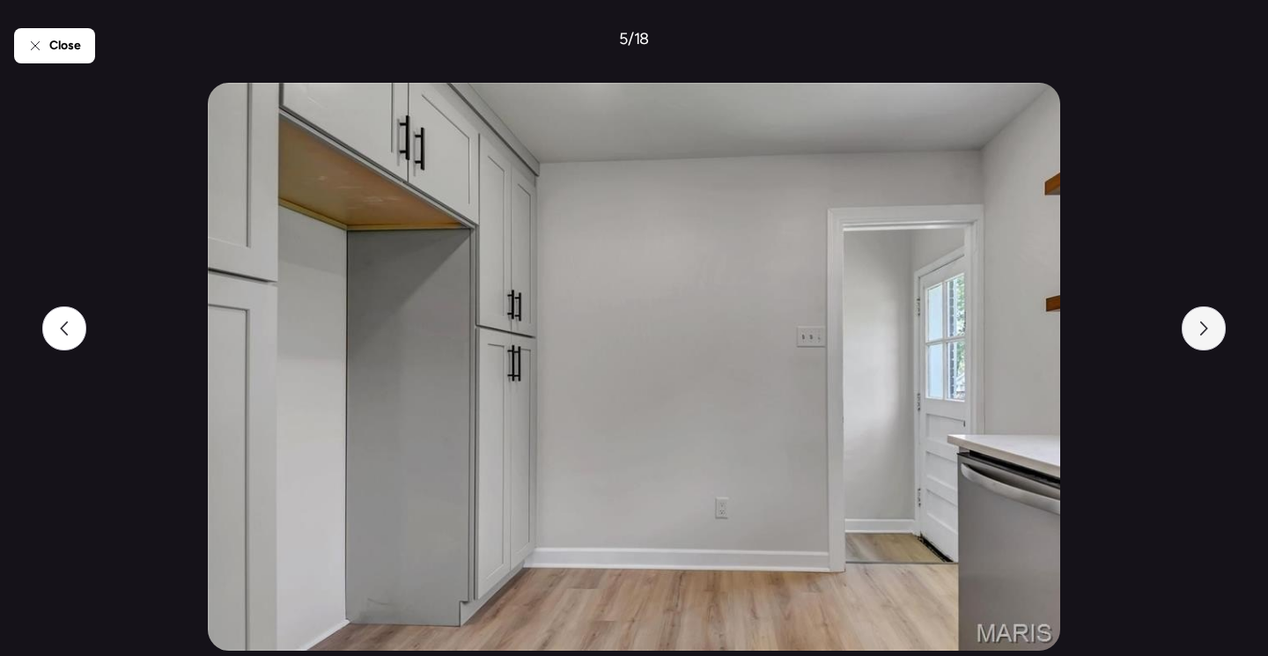
click at [1209, 332] on icon at bounding box center [1204, 328] width 14 height 14
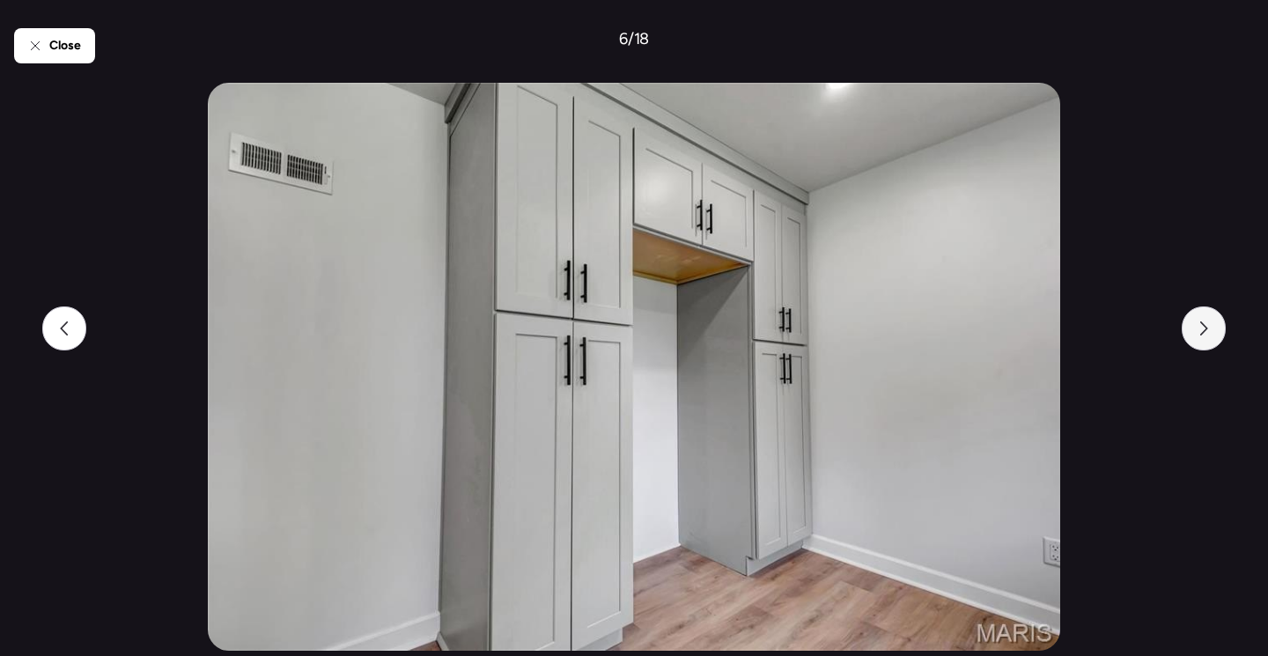
click at [1209, 332] on icon at bounding box center [1204, 328] width 14 height 14
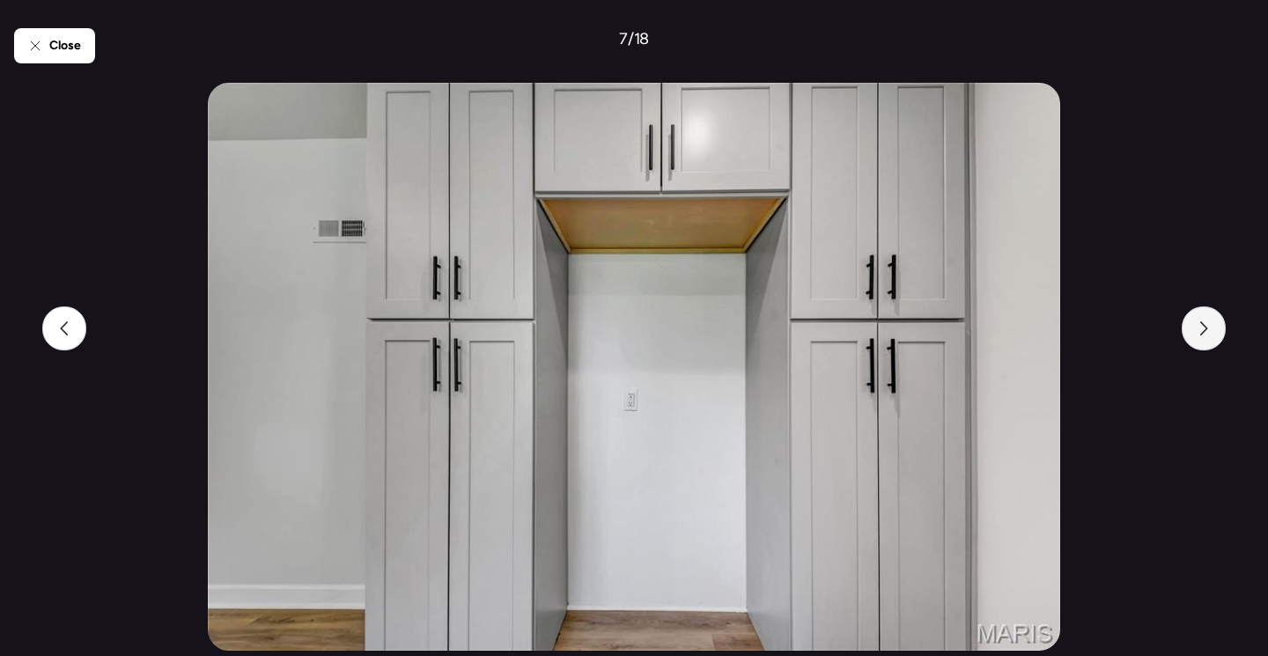
click at [1209, 332] on icon at bounding box center [1204, 328] width 14 height 14
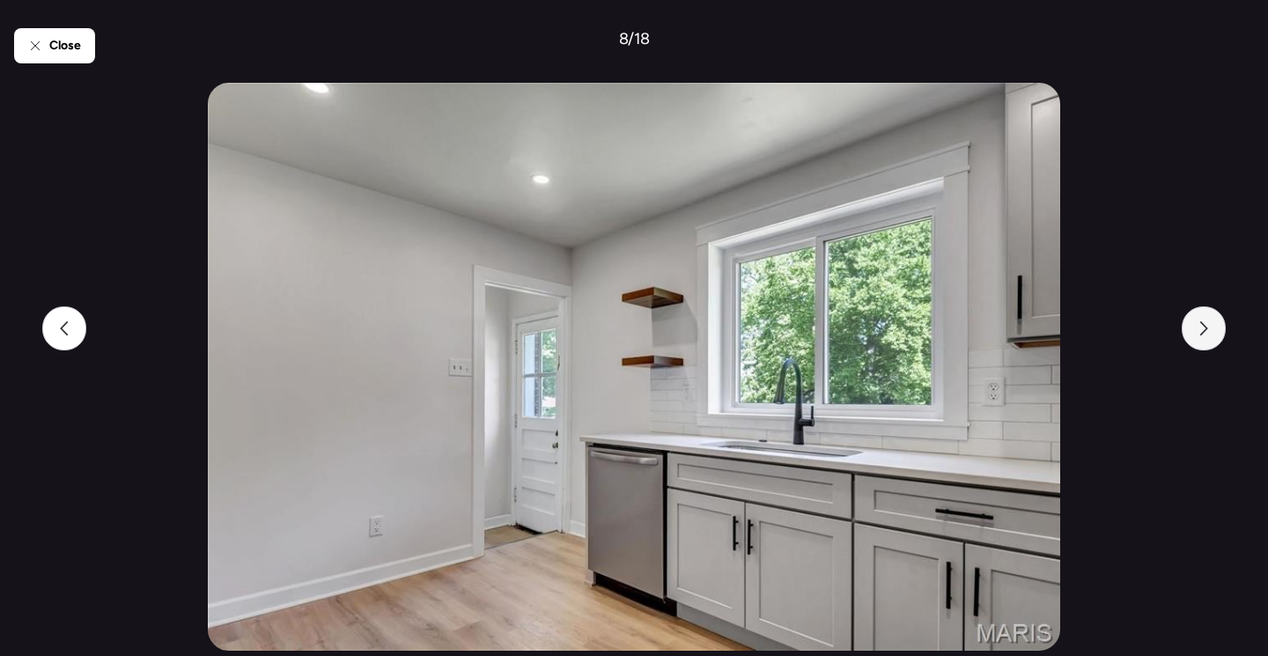
click at [1209, 332] on icon at bounding box center [1204, 328] width 14 height 14
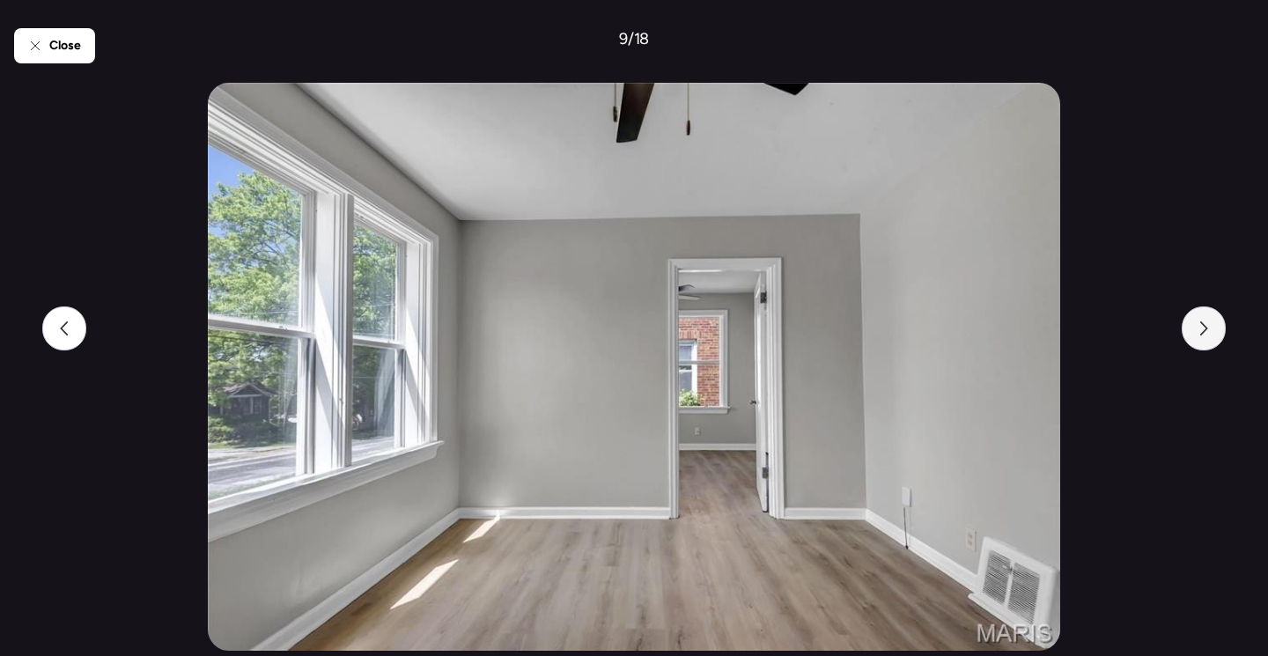
click at [1209, 332] on icon at bounding box center [1204, 328] width 14 height 14
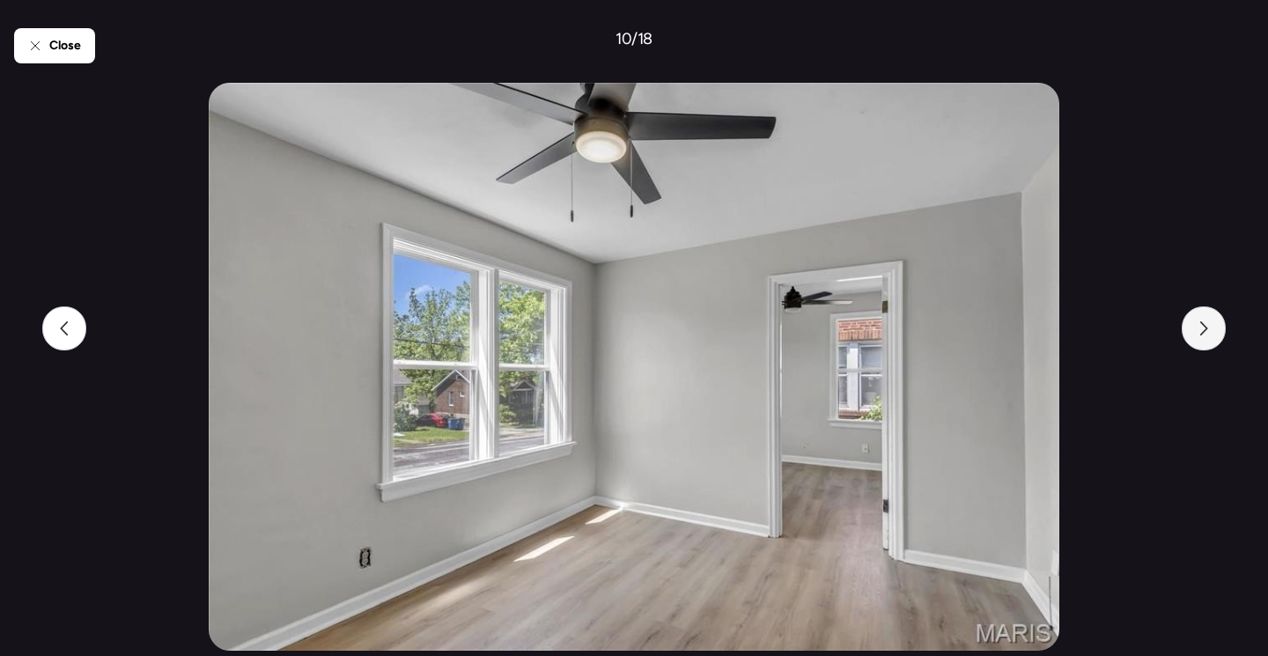
click at [1209, 332] on icon at bounding box center [1204, 328] width 14 height 14
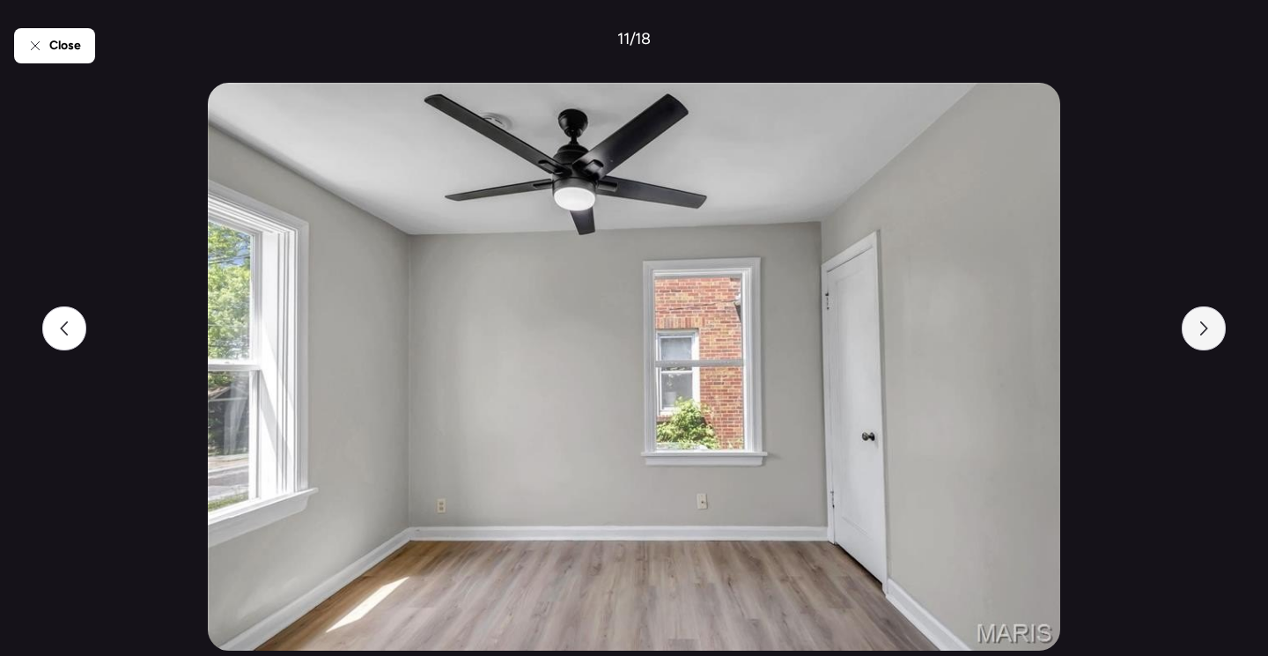
click at [1209, 332] on icon at bounding box center [1204, 328] width 14 height 14
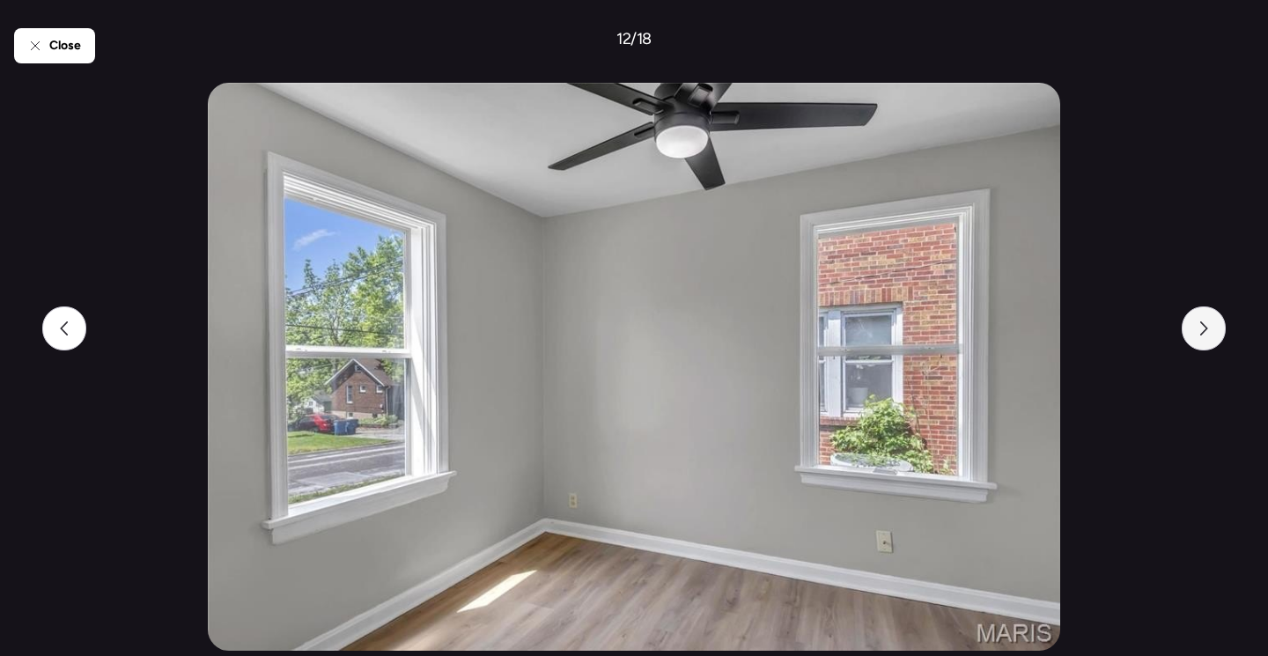
click at [1209, 332] on icon at bounding box center [1204, 328] width 14 height 14
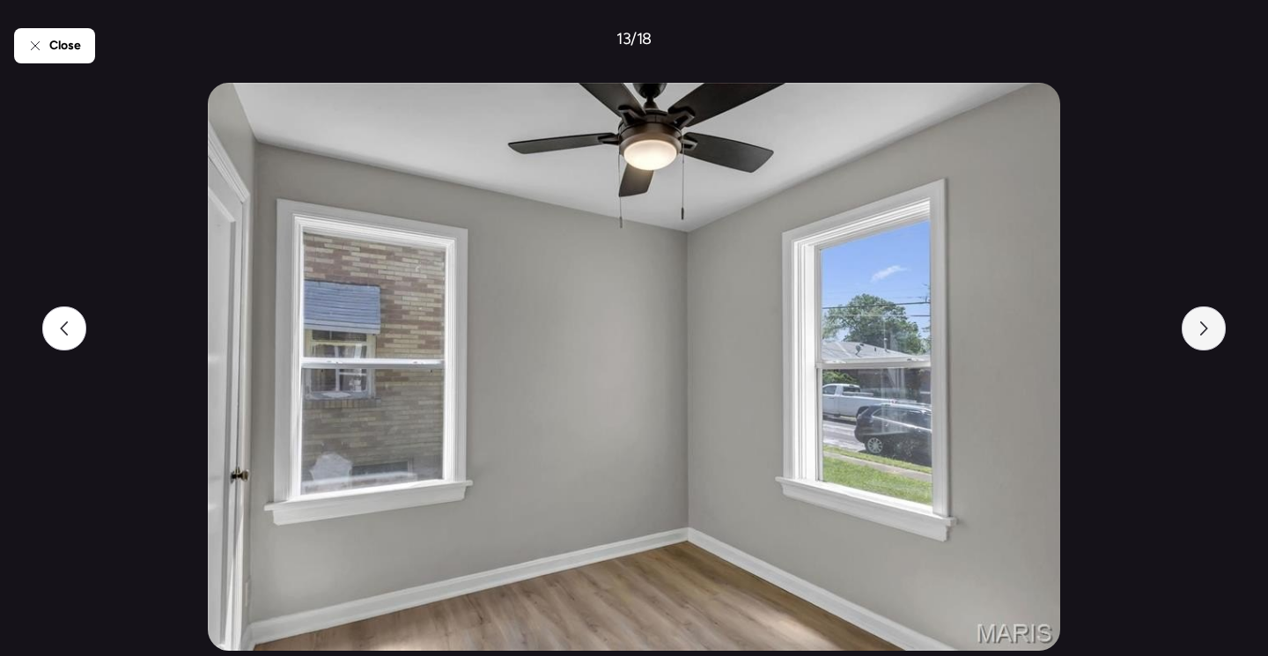
click at [1209, 332] on icon at bounding box center [1204, 328] width 14 height 14
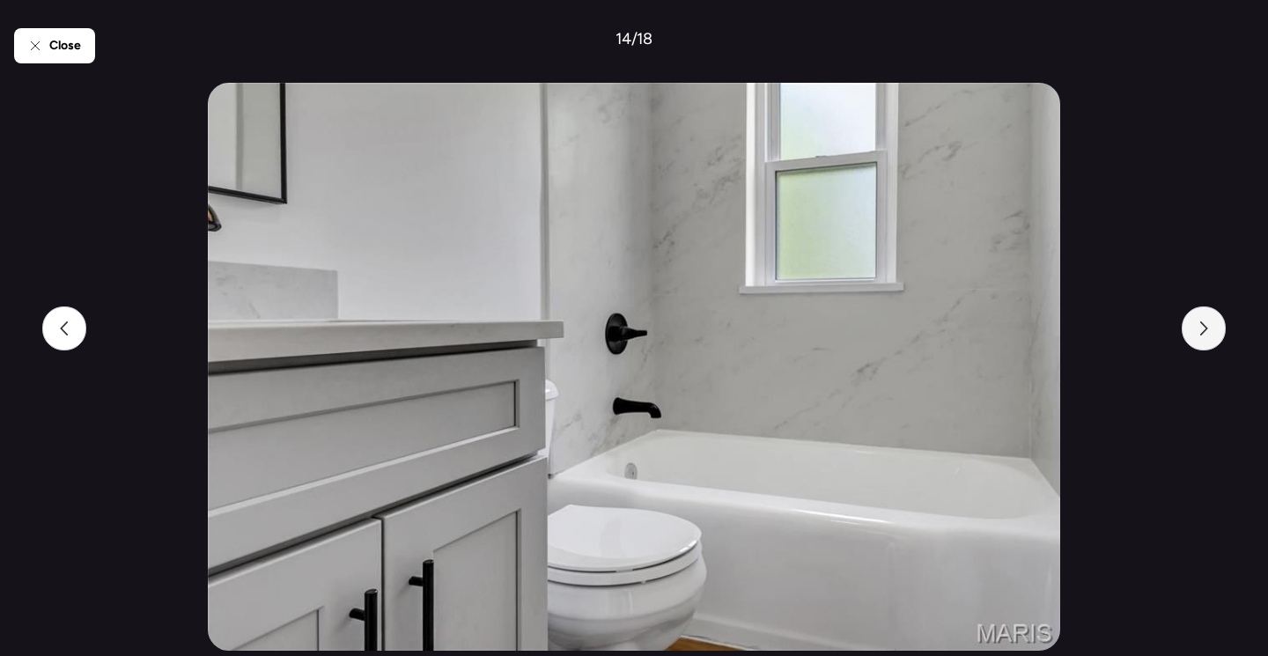
click at [1209, 332] on icon at bounding box center [1204, 328] width 14 height 14
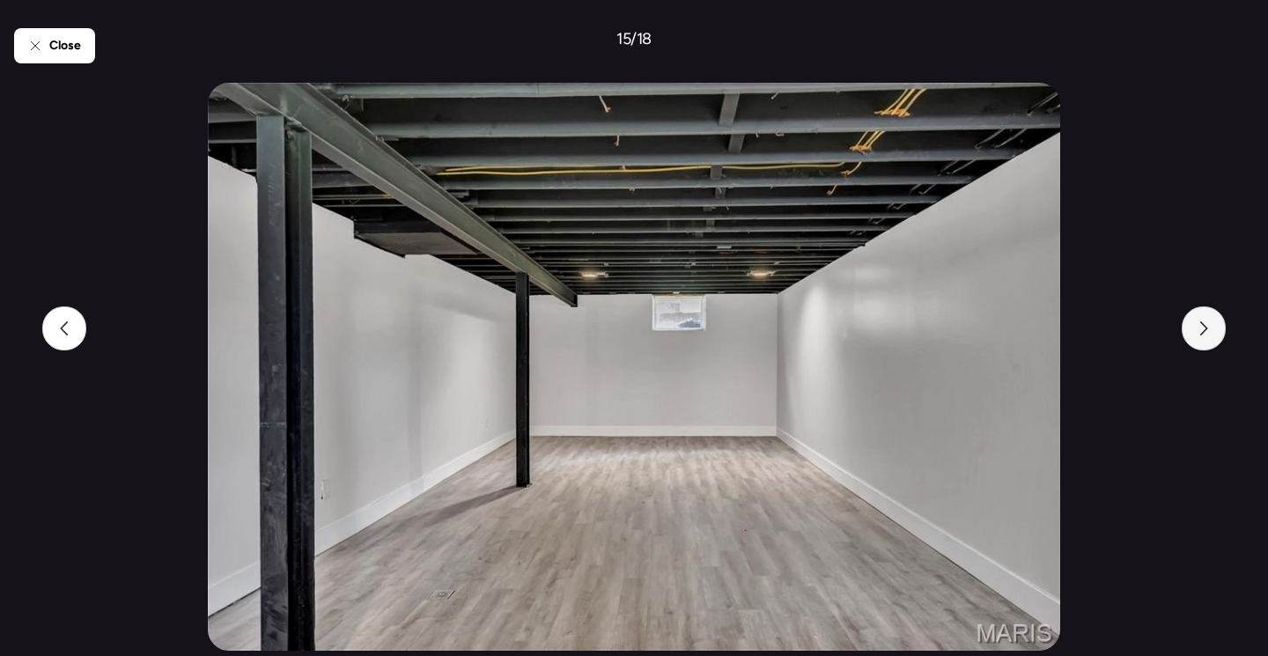
click at [1209, 332] on icon at bounding box center [1204, 328] width 14 height 14
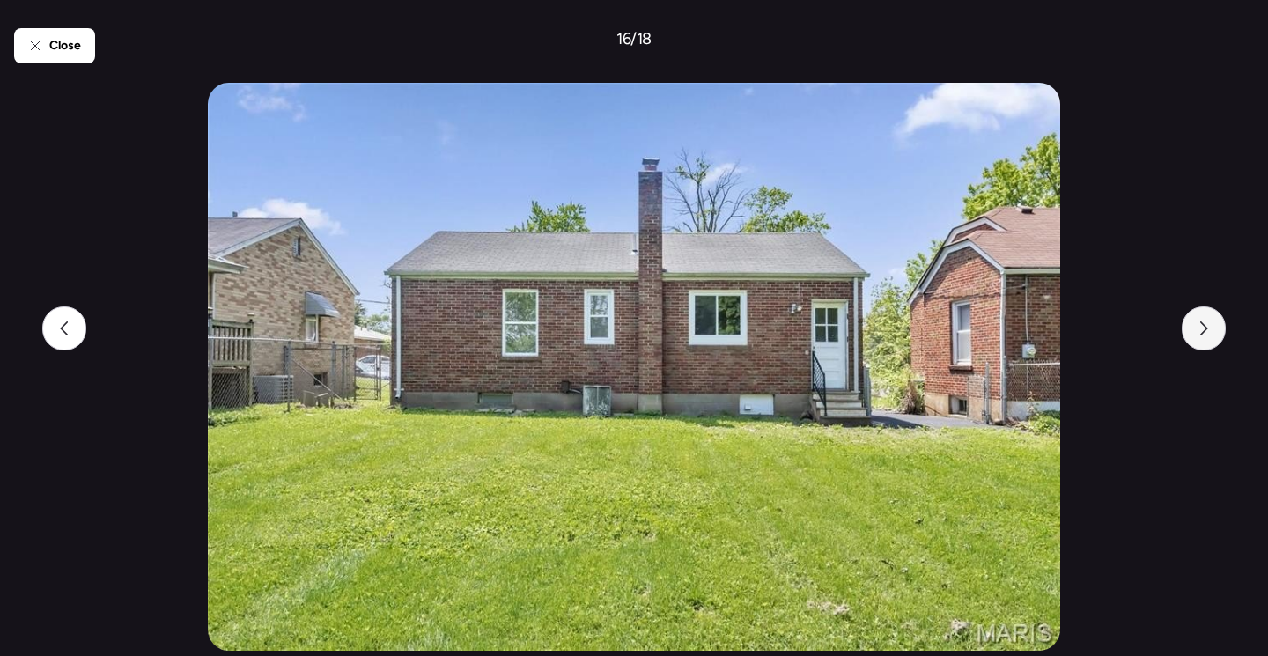
click at [1209, 332] on icon at bounding box center [1204, 328] width 14 height 14
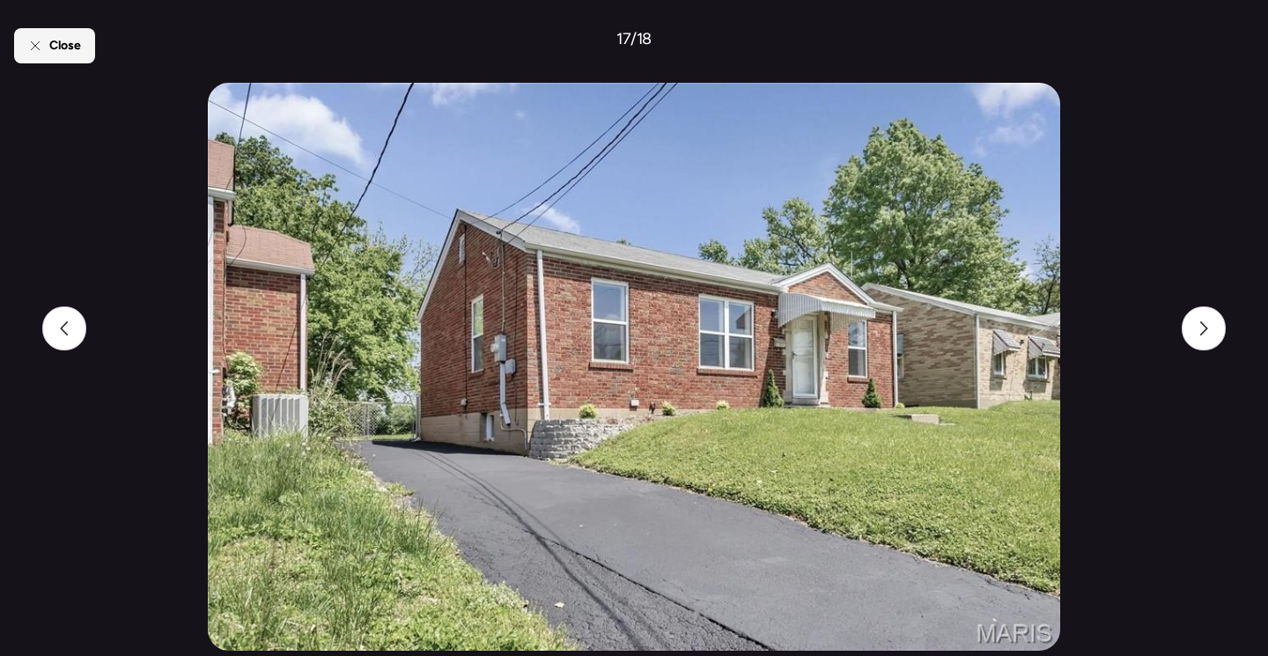
click at [63, 37] on span "Close" at bounding box center [65, 46] width 32 height 18
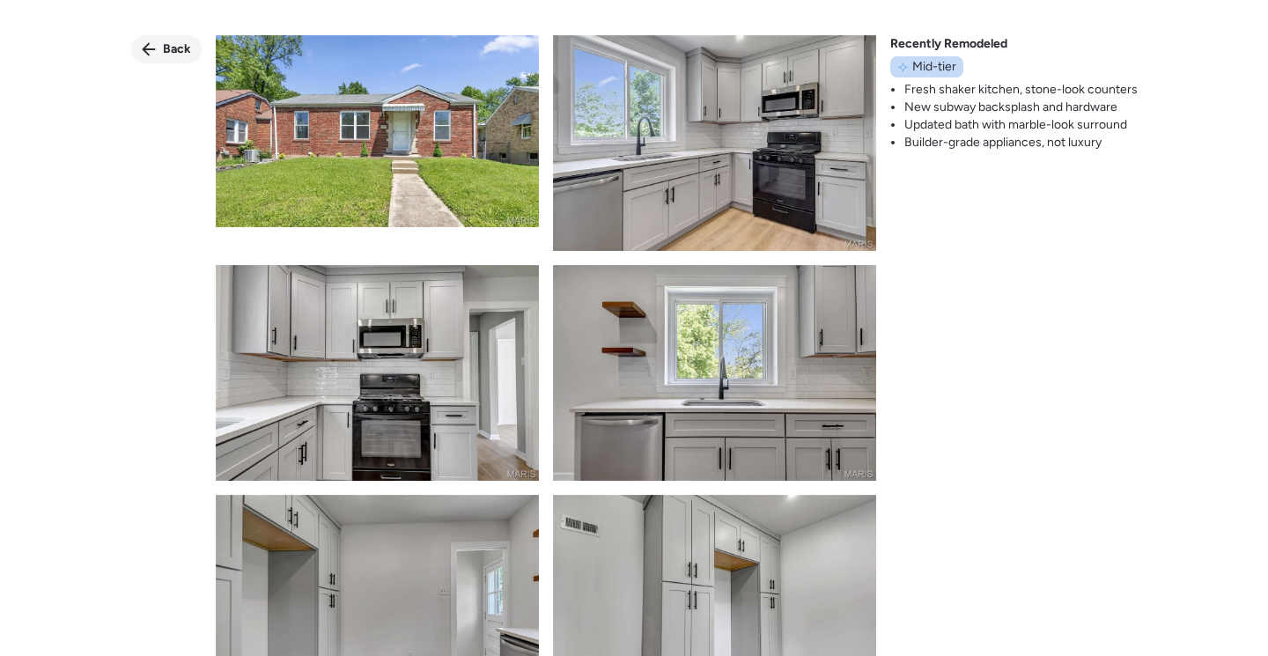
click at [201, 48] on div "Back" at bounding box center [166, 49] width 70 height 28
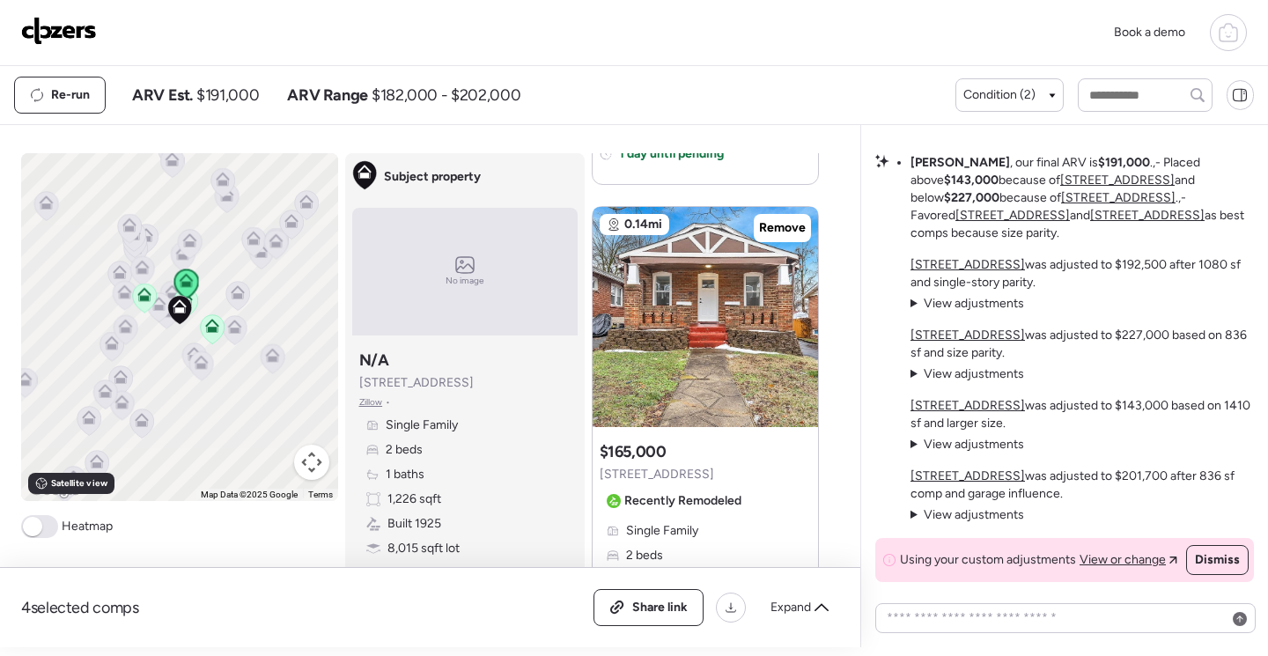
scroll to position [2120, 0]
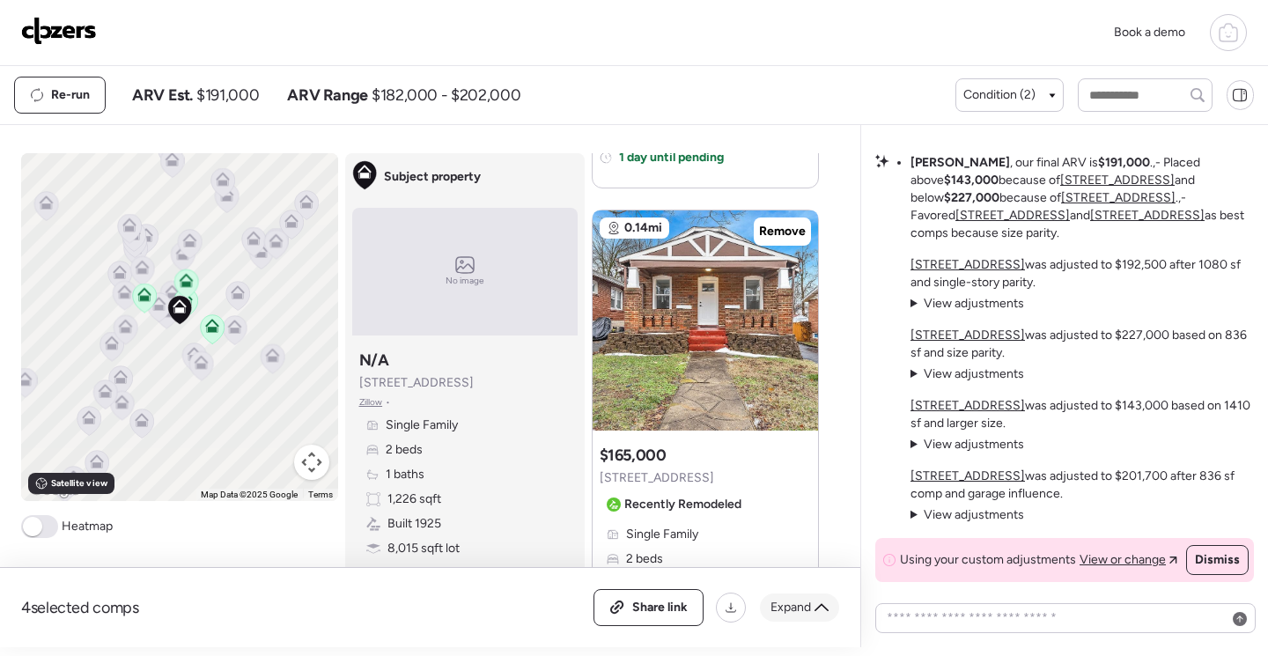
click at [819, 605] on icon at bounding box center [821, 608] width 14 height 14
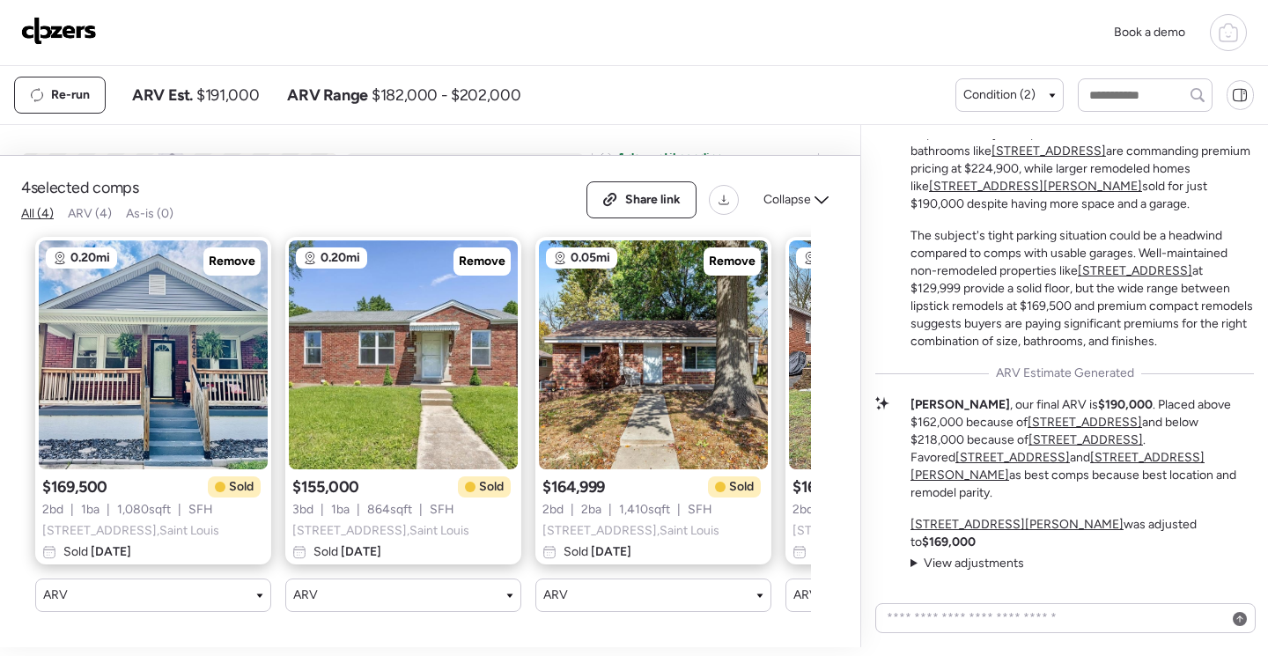
scroll to position [-1262, 0]
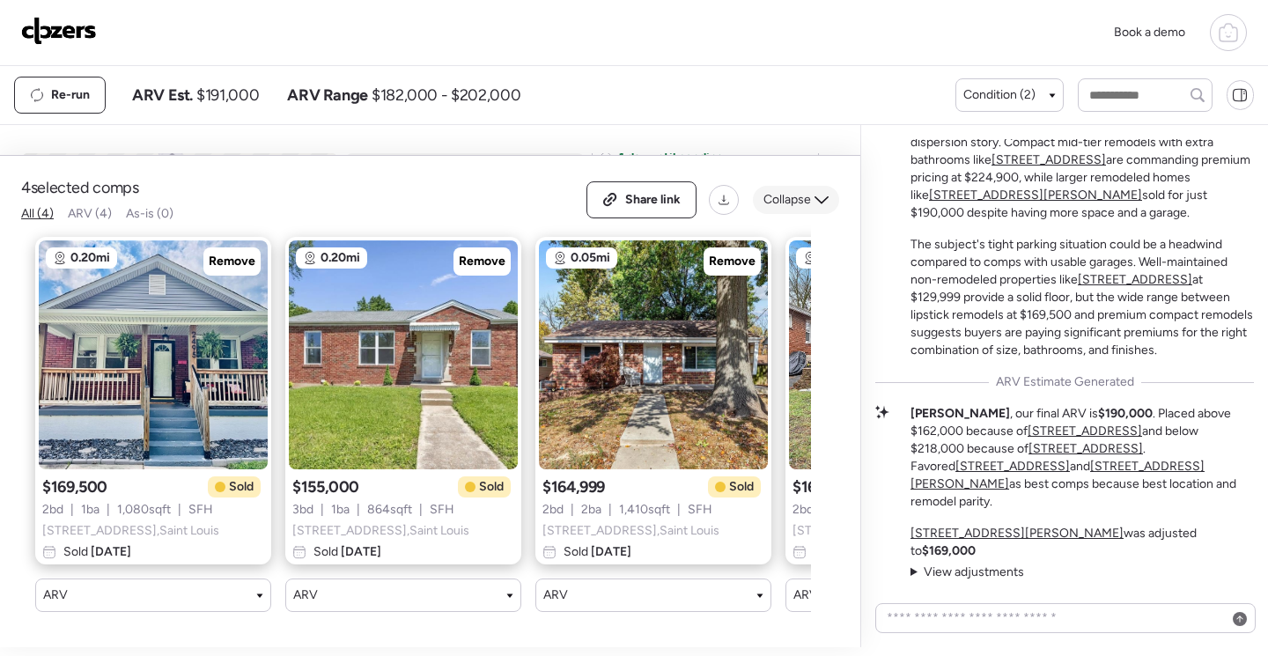
click at [827, 193] on icon at bounding box center [821, 200] width 14 height 14
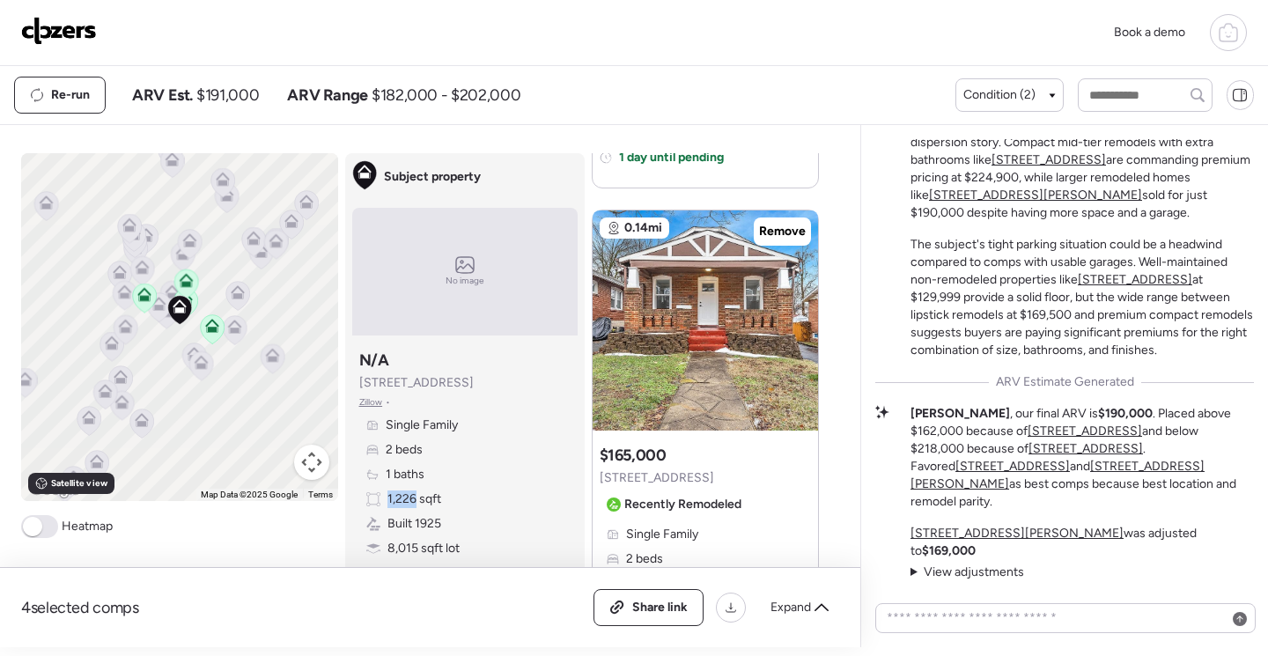
drag, startPoint x: 407, startPoint y: 497, endPoint x: 372, endPoint y: 498, distance: 35.2
click at [372, 498] on div "1,226 sqft" at bounding box center [403, 499] width 75 height 18
copy span "1,226"
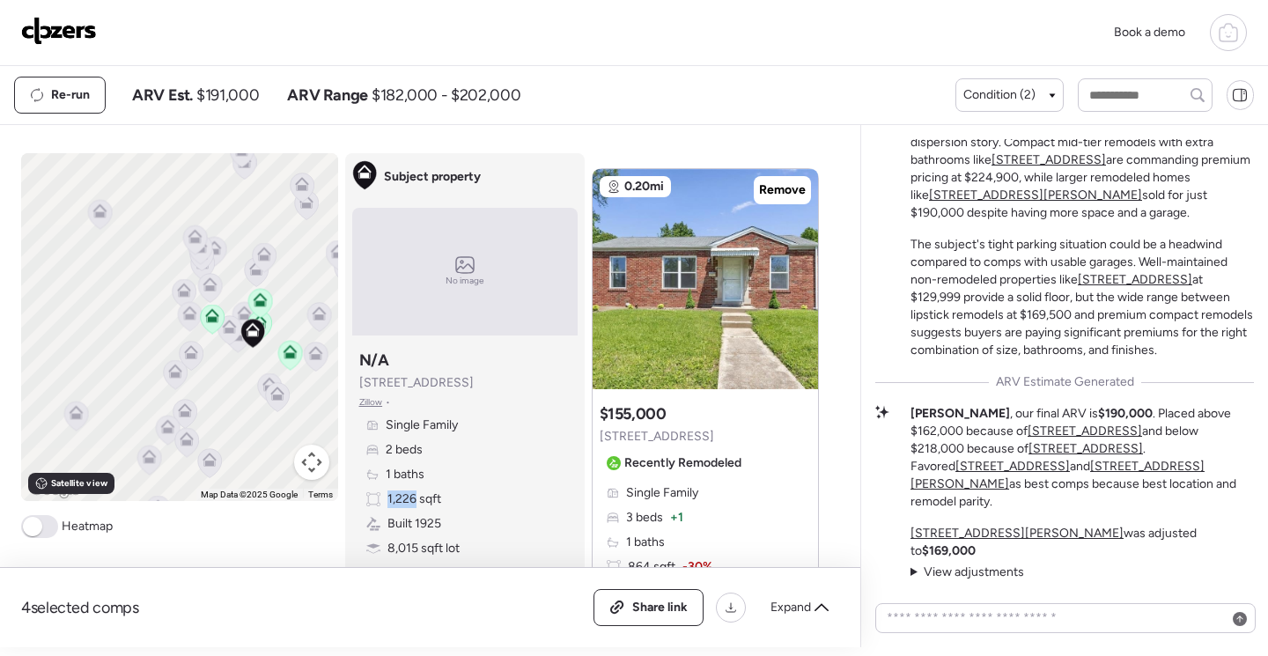
click at [1057, 167] on u "[STREET_ADDRESS]" at bounding box center [1048, 159] width 114 height 15
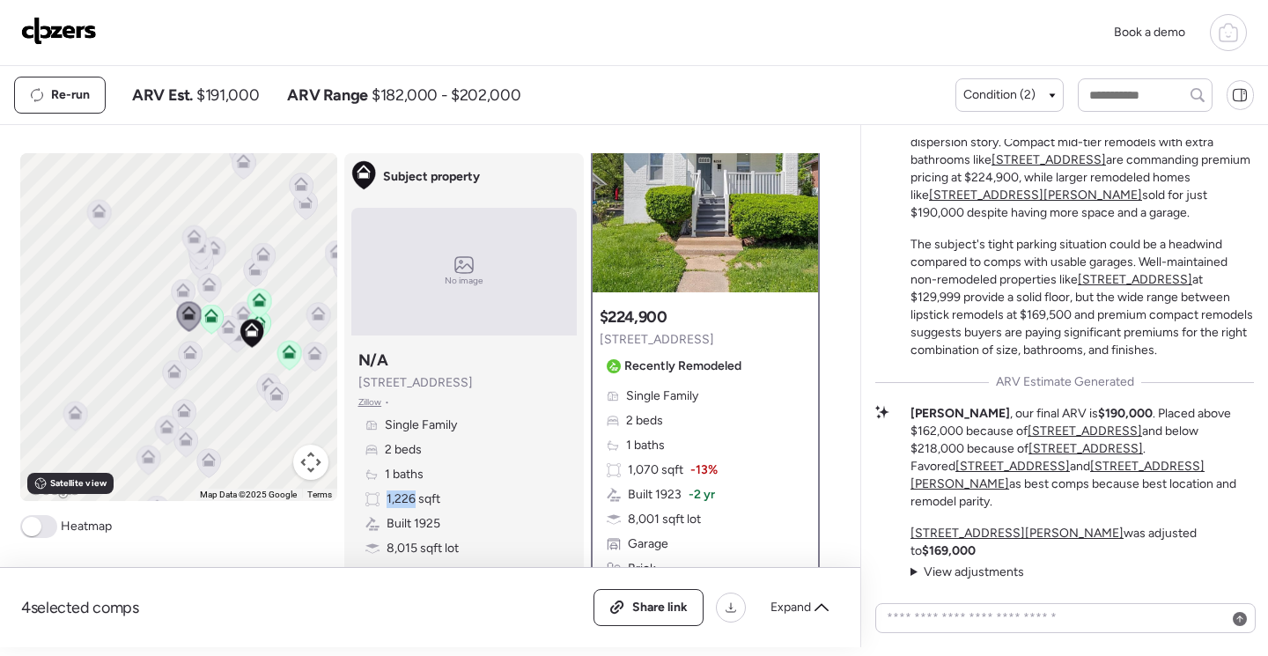
scroll to position [0, 0]
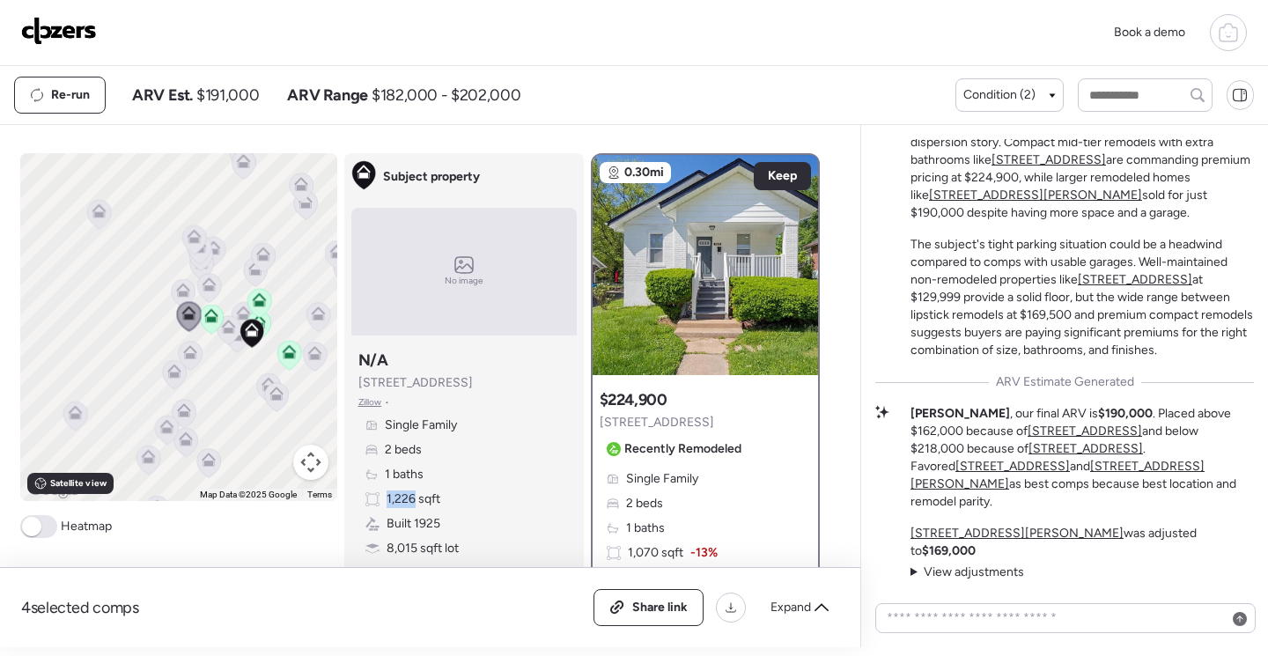
click at [995, 203] on u "[STREET_ADDRESS][PERSON_NAME]" at bounding box center [1035, 195] width 213 height 15
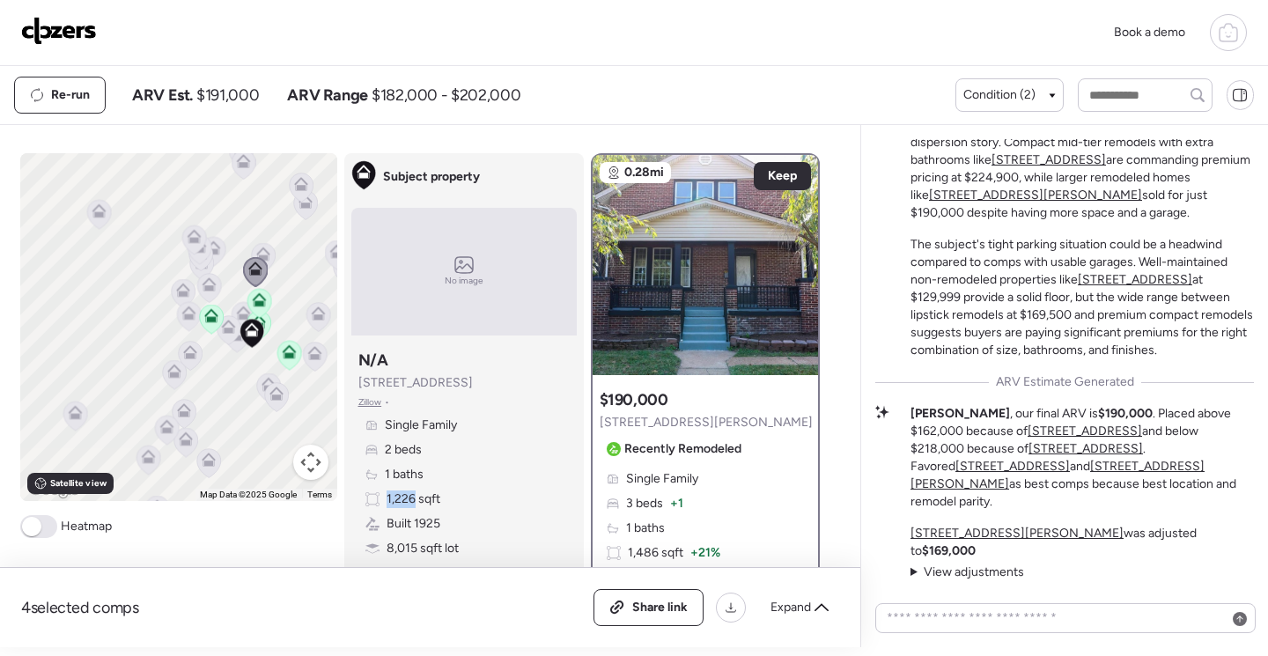
click at [652, 260] on img at bounding box center [705, 265] width 225 height 220
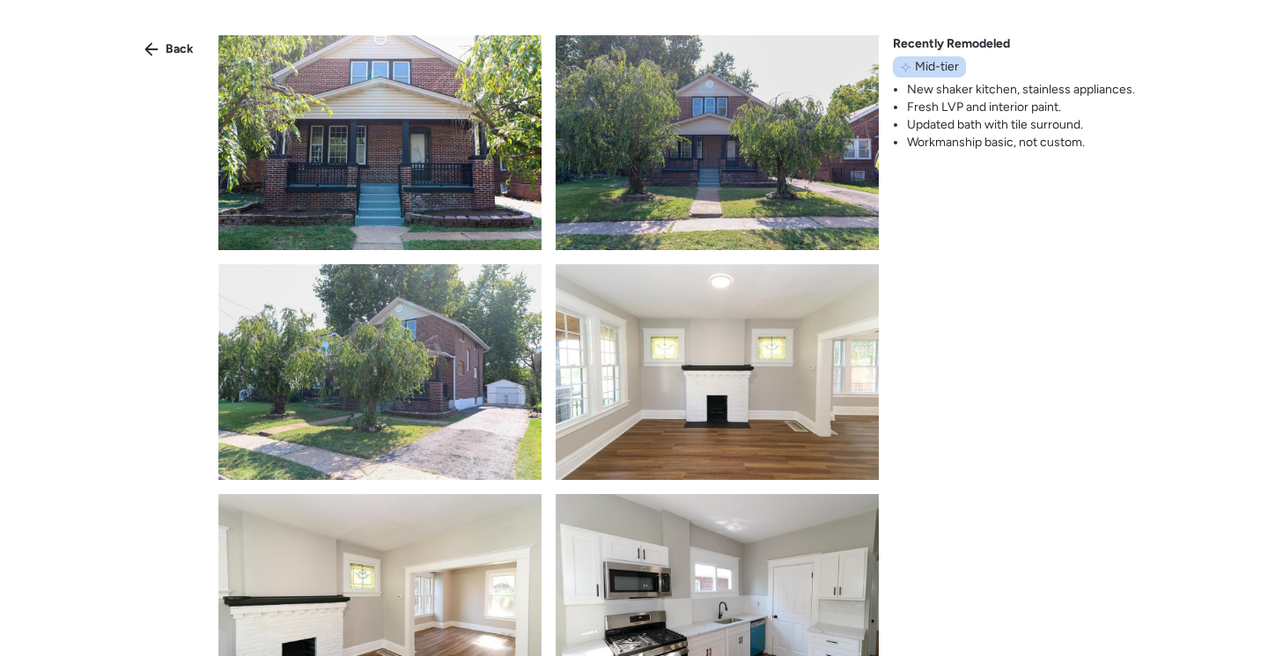
click at [390, 140] on img at bounding box center [379, 142] width 323 height 215
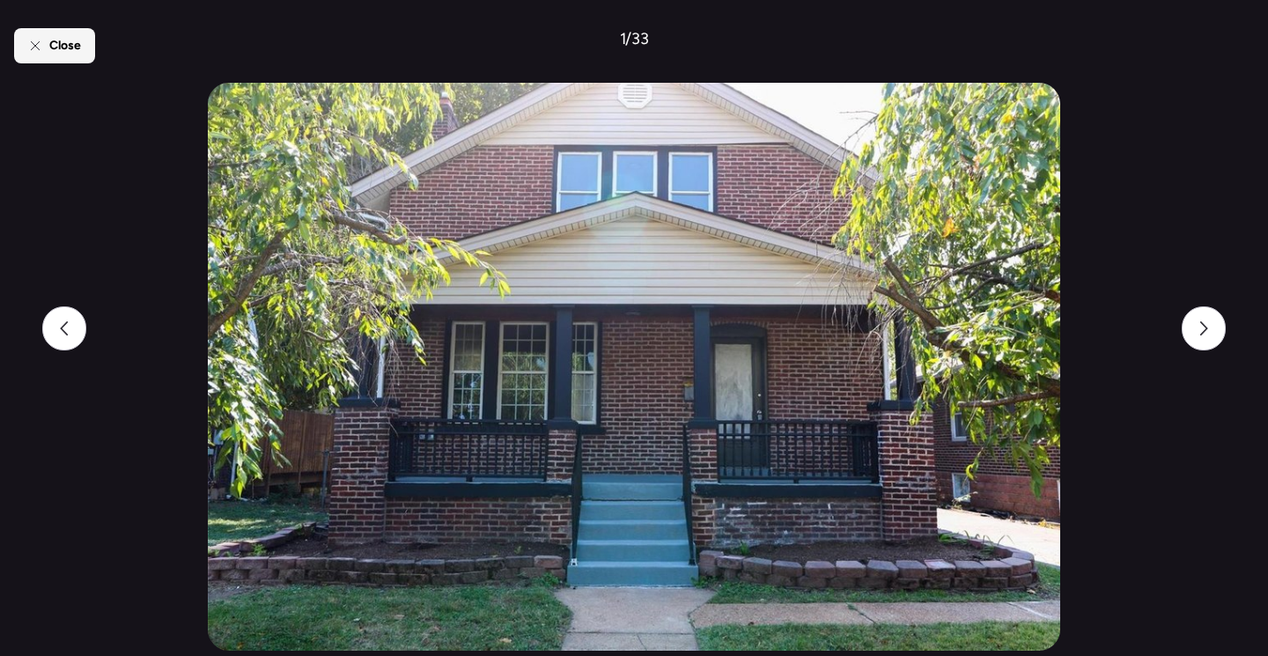
click at [66, 59] on div "Close" at bounding box center [54, 45] width 81 height 35
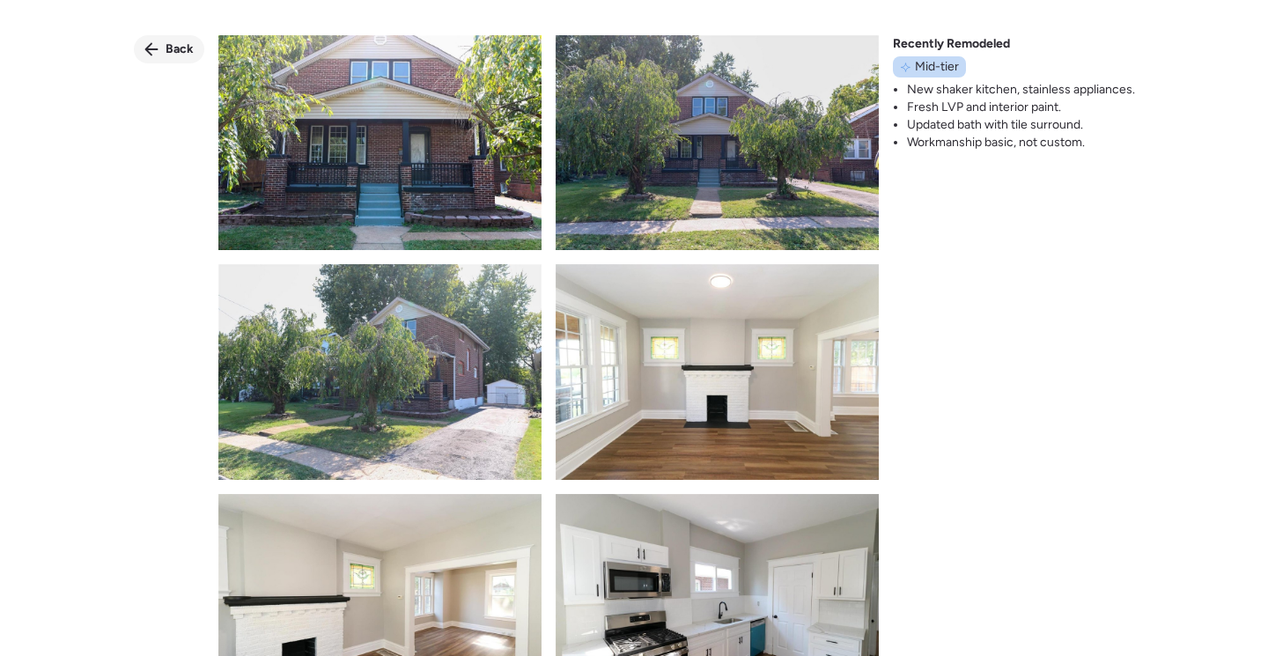
click at [175, 55] on span "Back" at bounding box center [180, 50] width 28 height 18
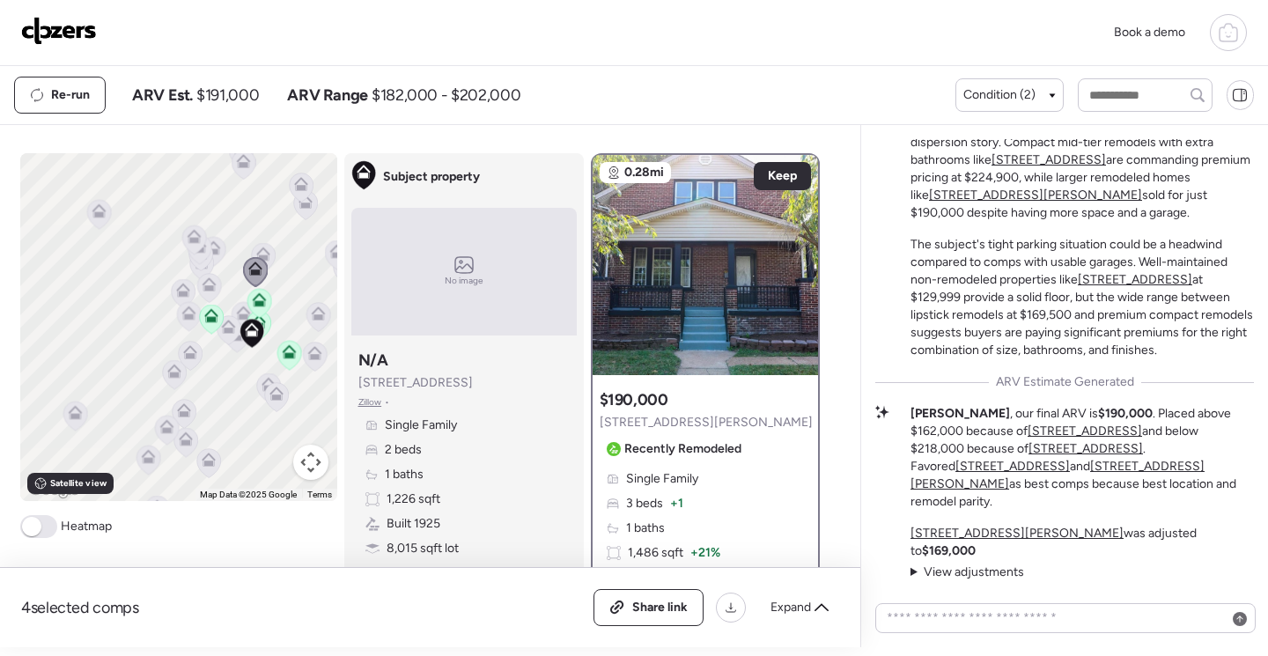
click at [634, 263] on img at bounding box center [705, 265] width 225 height 220
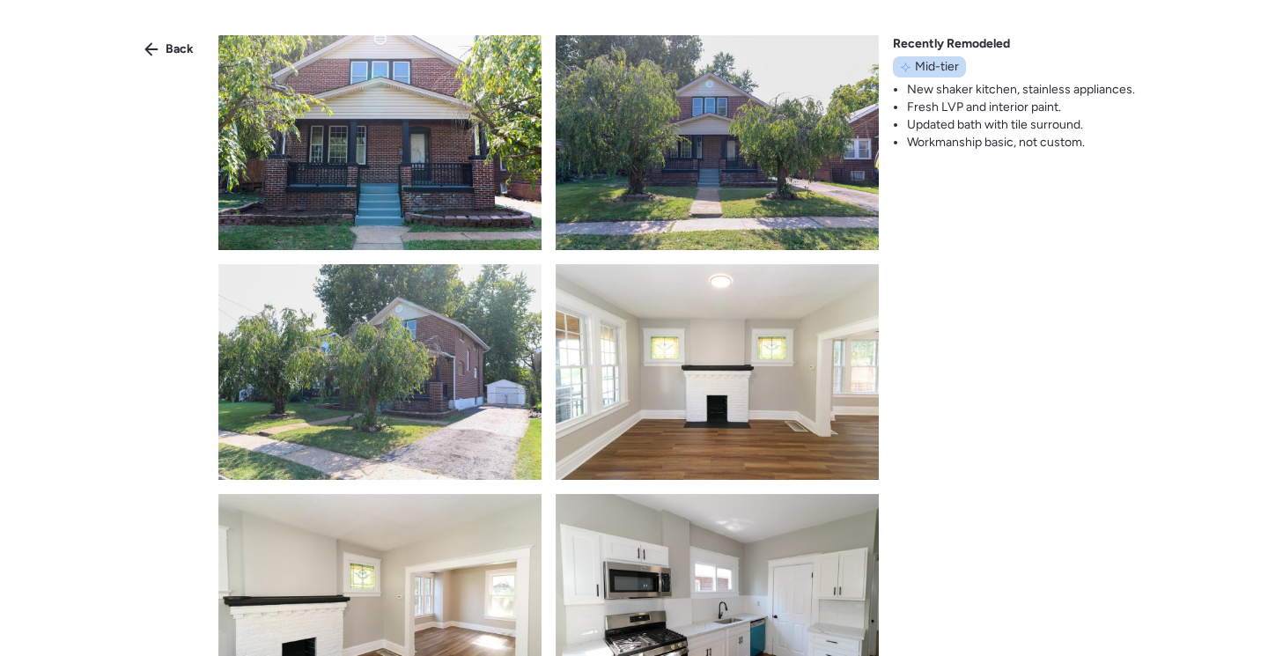
click at [351, 122] on img at bounding box center [379, 142] width 323 height 215
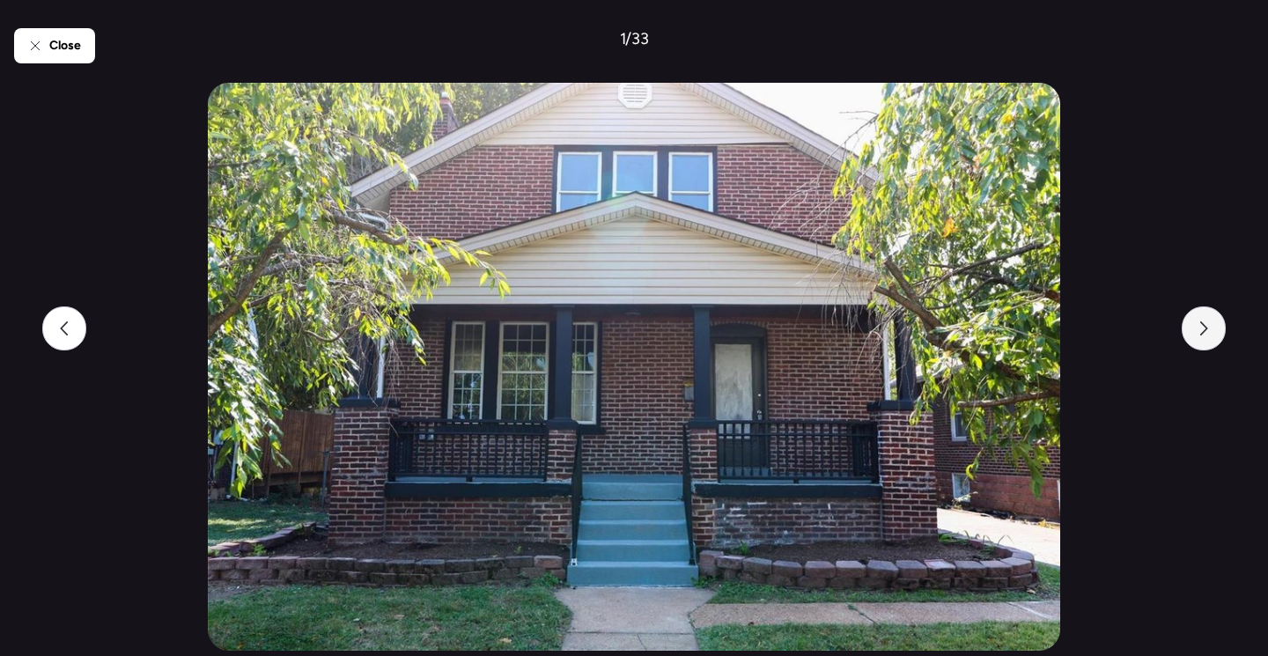
click at [1212, 333] on div at bounding box center [1204, 328] width 44 height 44
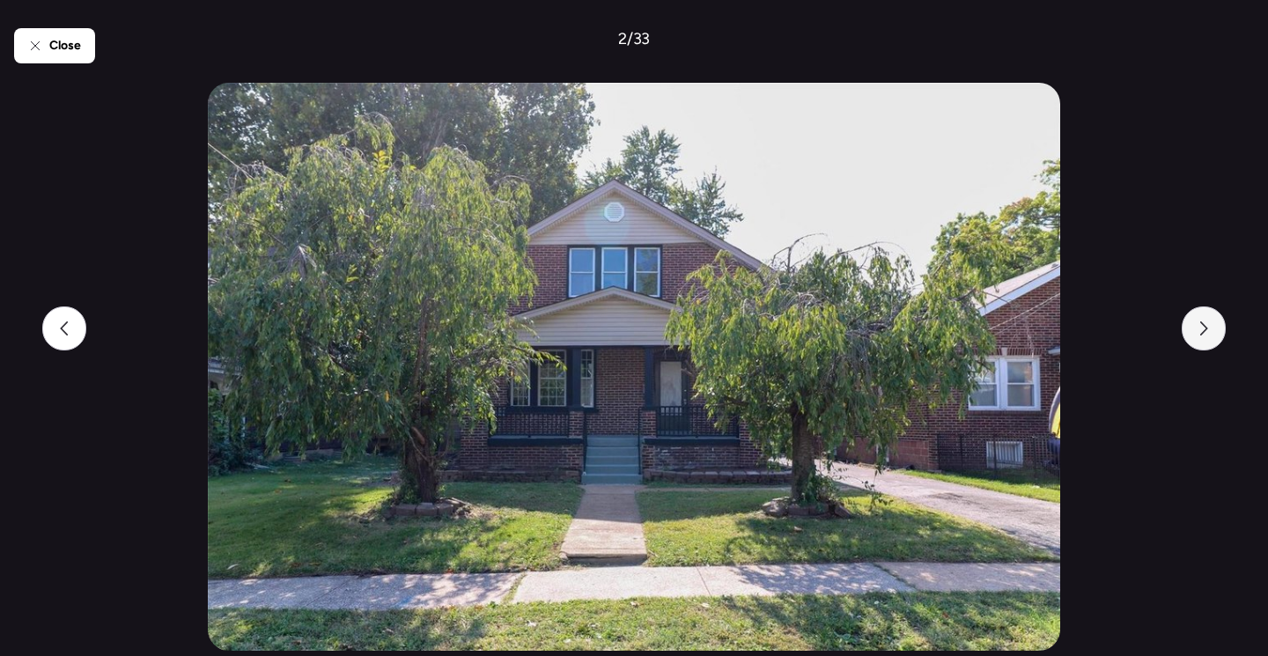
click at [1212, 329] on div at bounding box center [1204, 328] width 44 height 44
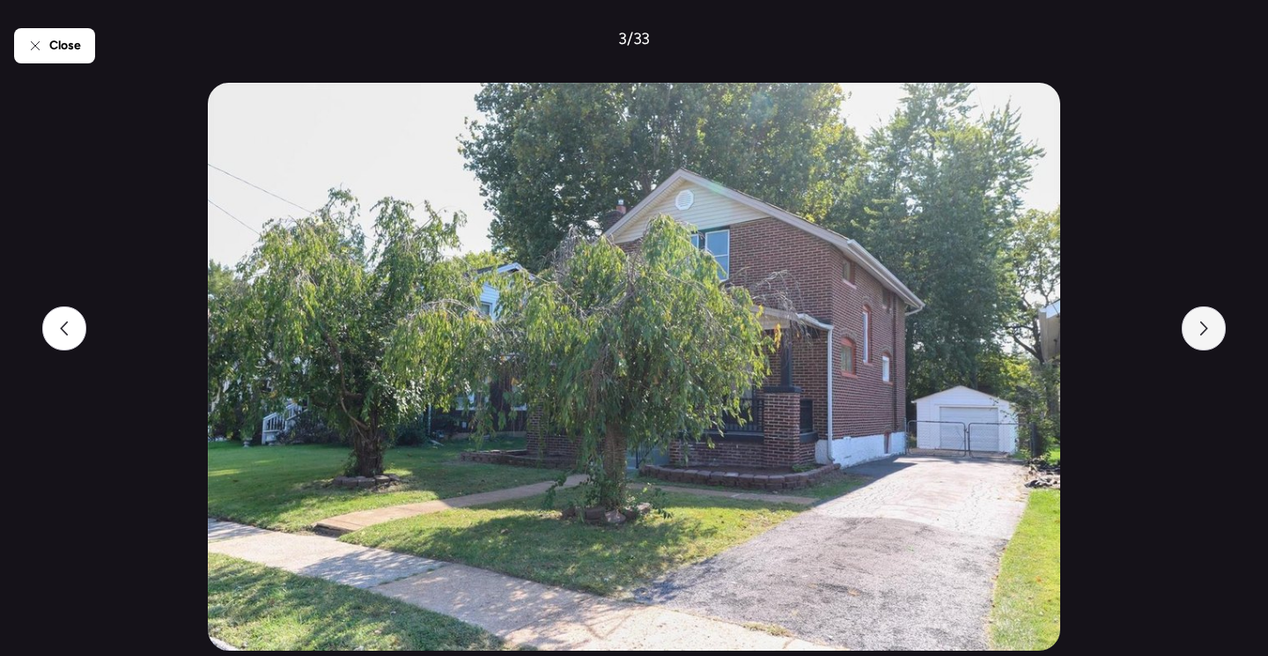
click at [1212, 329] on div at bounding box center [1204, 328] width 44 height 44
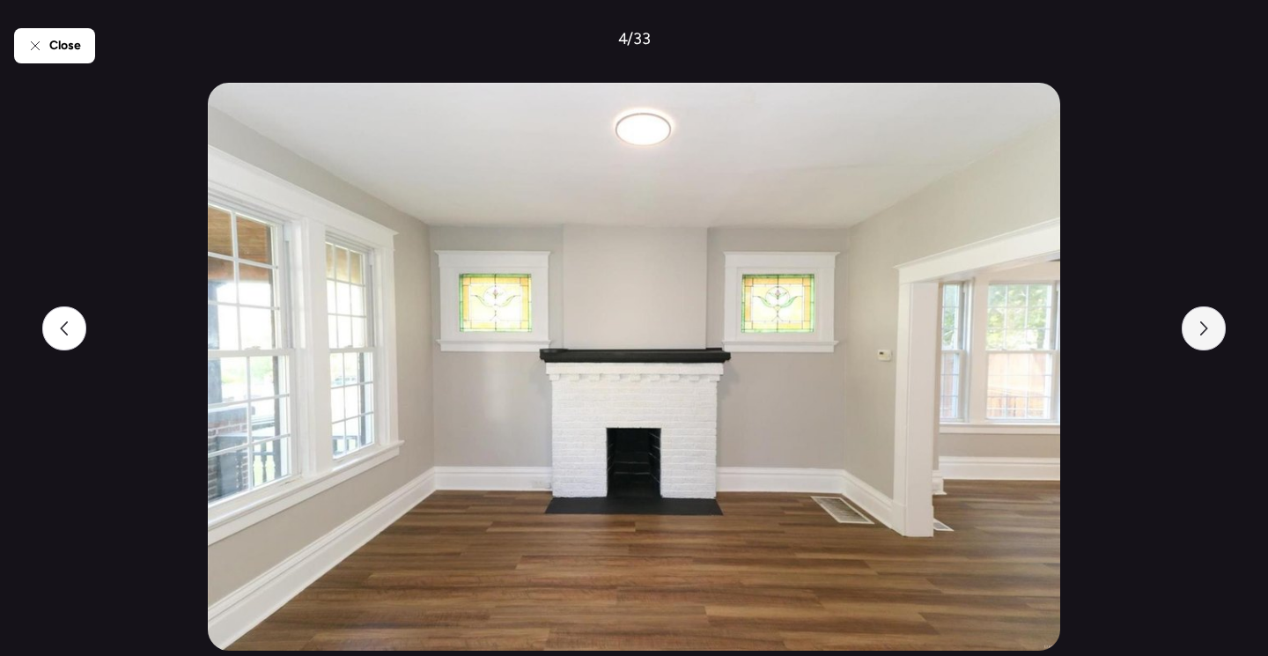
click at [1212, 325] on div at bounding box center [1204, 328] width 44 height 44
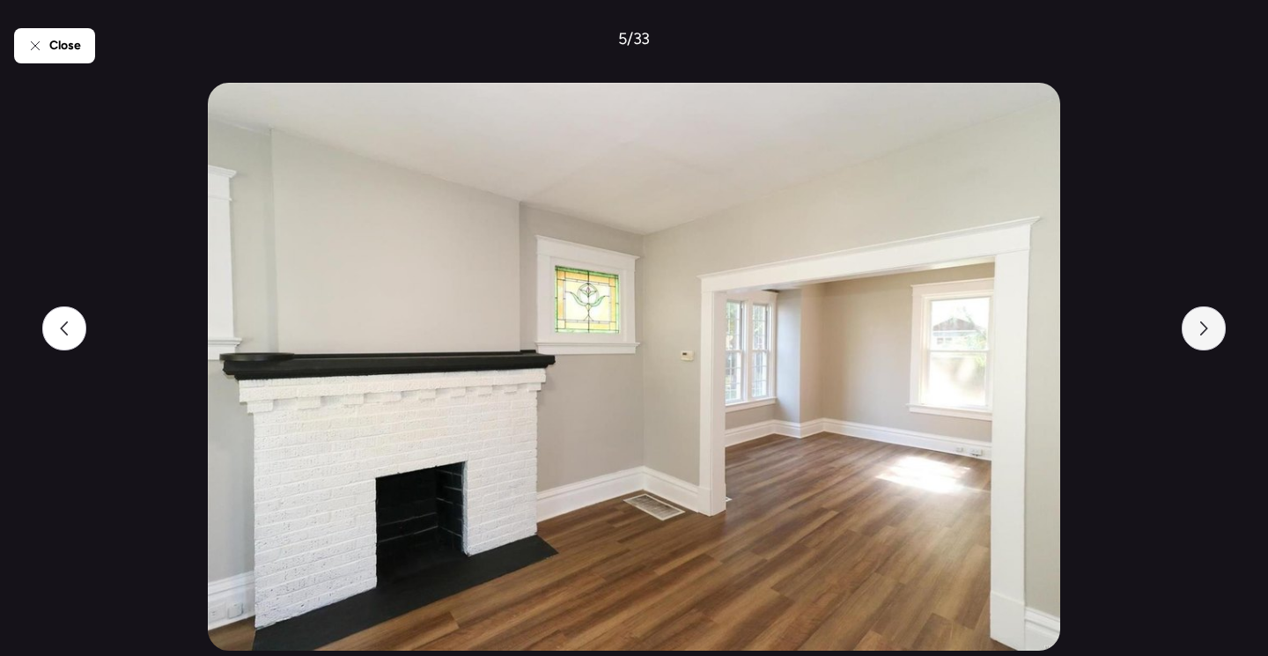
click at [1210, 327] on icon at bounding box center [1204, 328] width 14 height 14
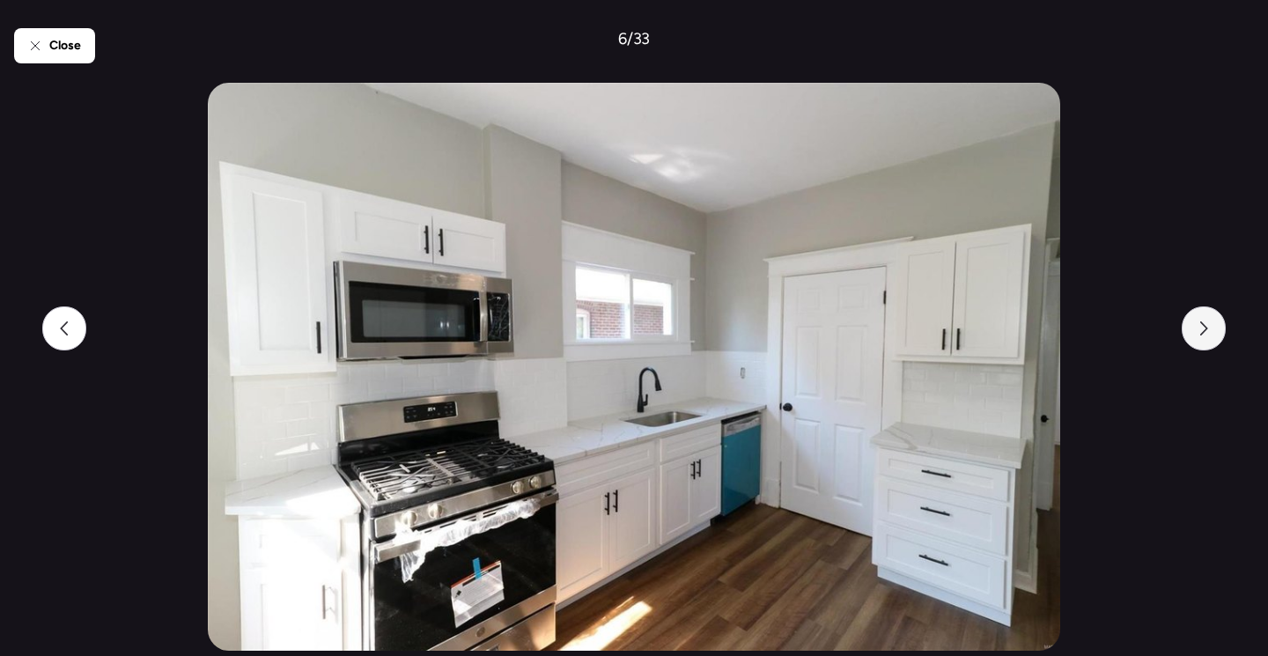
click at [1212, 326] on div at bounding box center [1204, 328] width 44 height 44
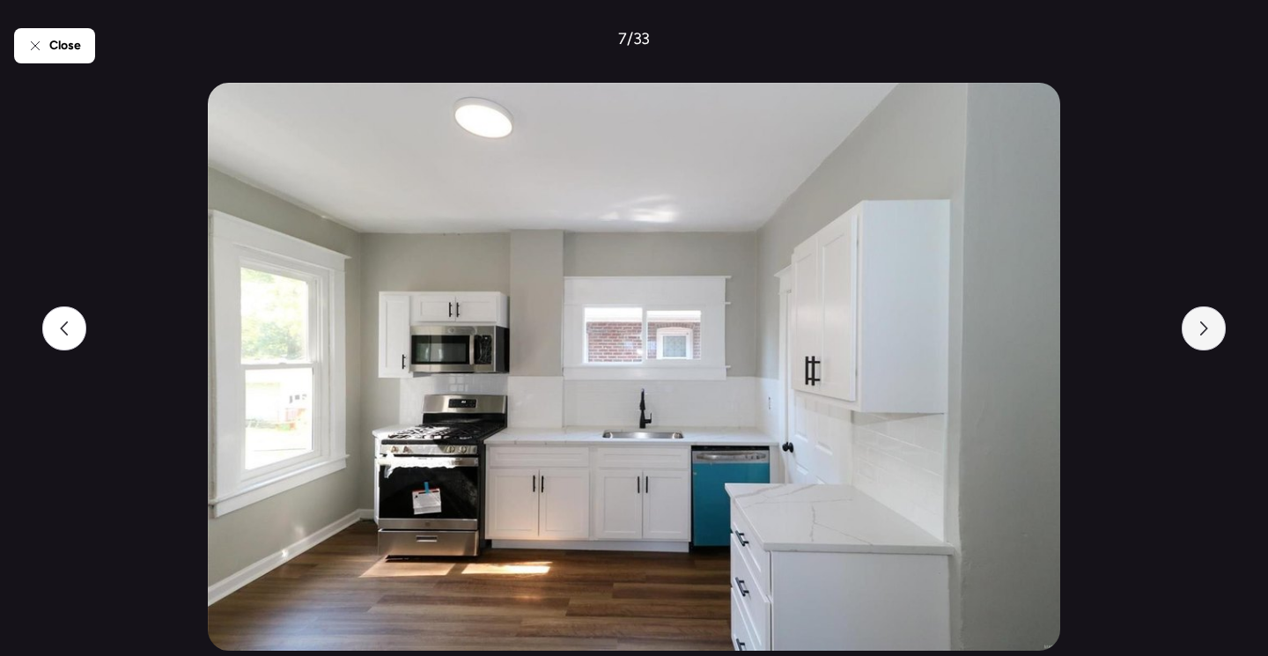
click at [1214, 329] on div at bounding box center [1204, 328] width 44 height 44
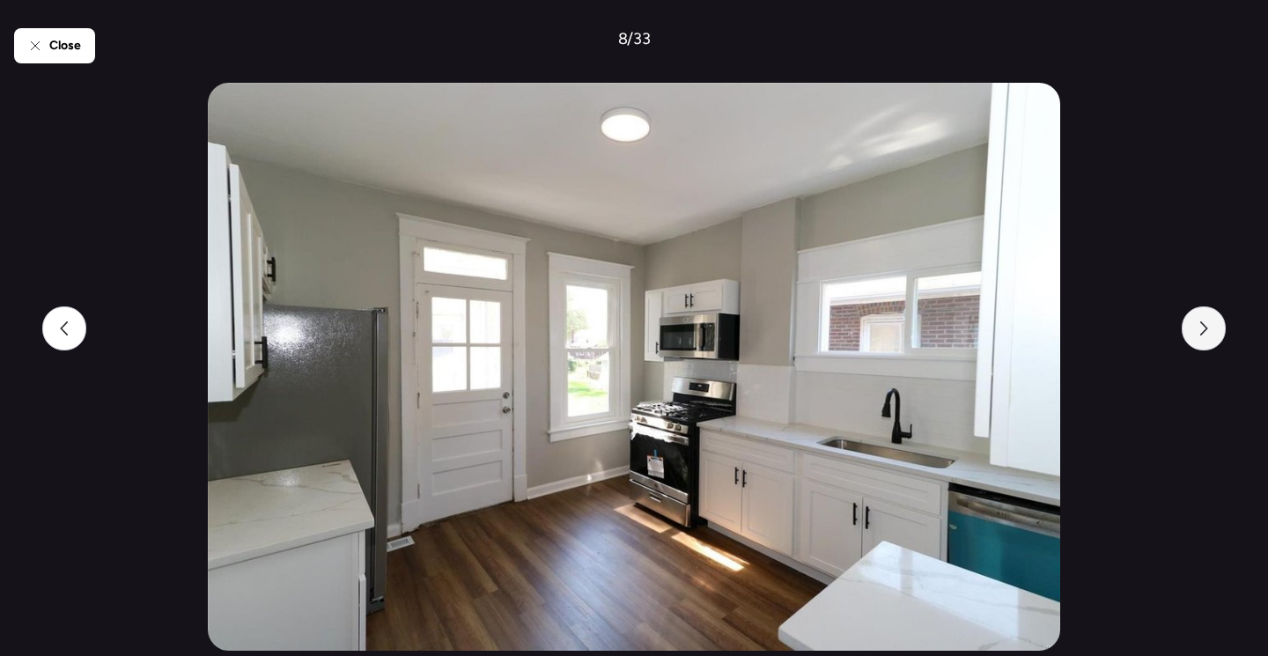
click at [1213, 334] on div at bounding box center [1204, 328] width 44 height 44
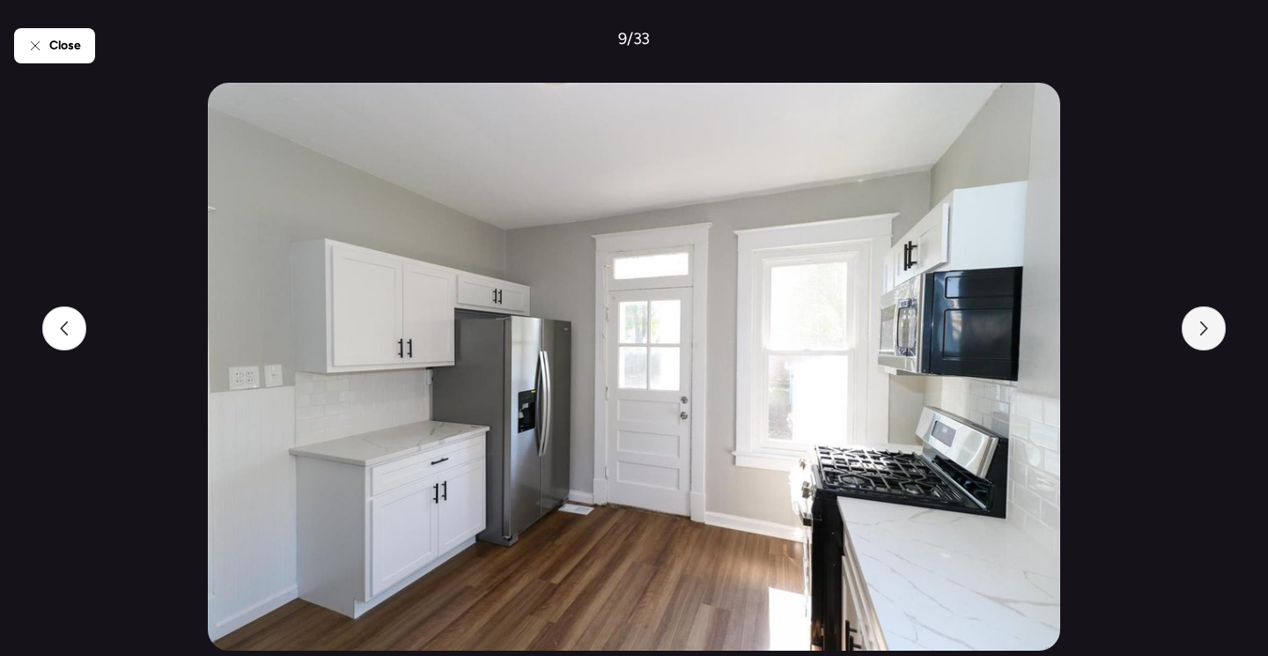
click at [1213, 331] on div at bounding box center [1204, 328] width 44 height 44
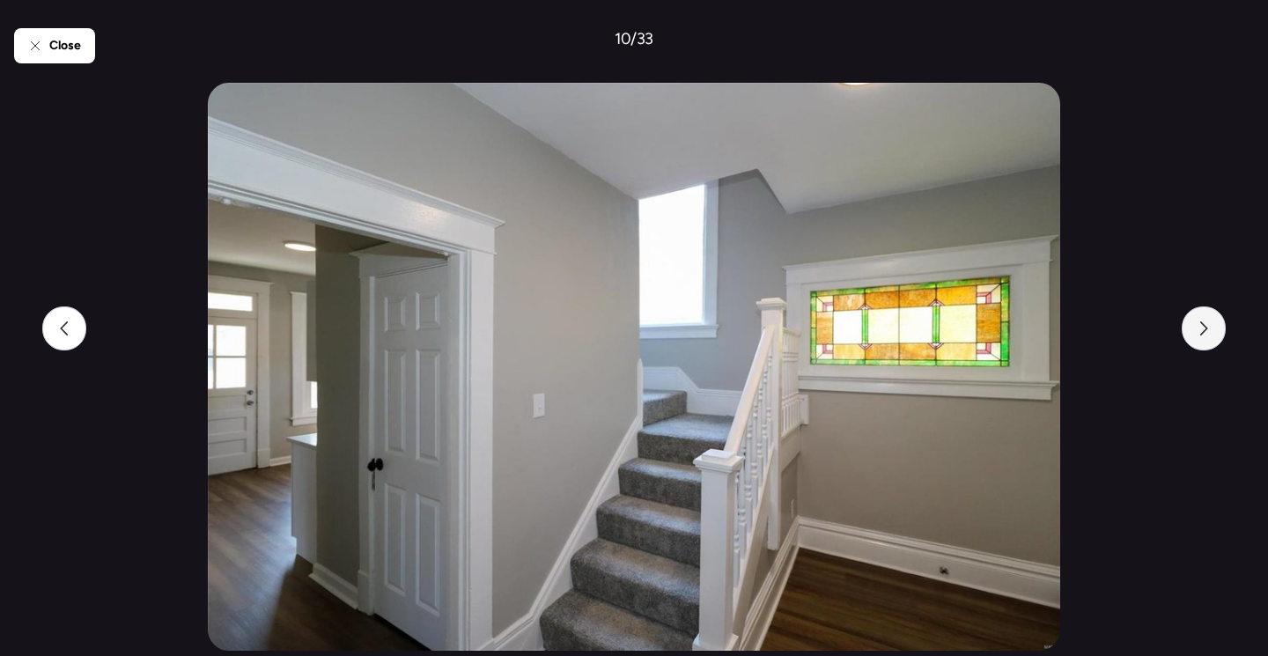
click at [1216, 333] on div at bounding box center [1204, 328] width 44 height 44
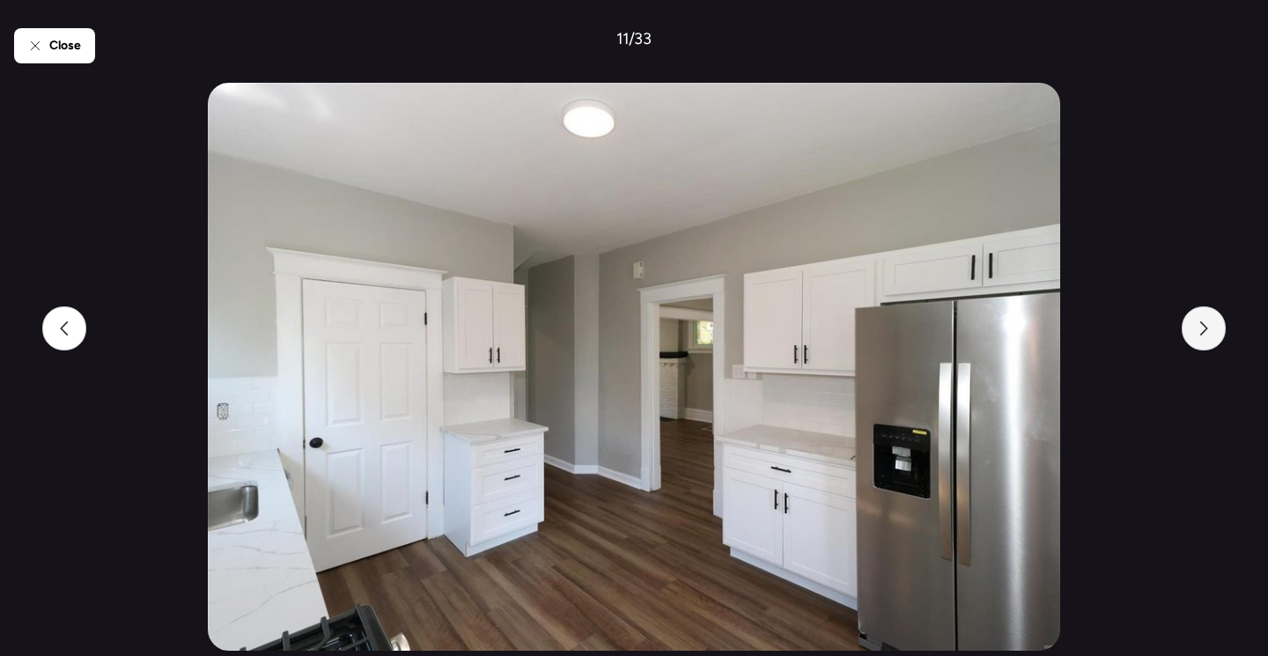
click at [1218, 333] on div at bounding box center [1204, 328] width 44 height 44
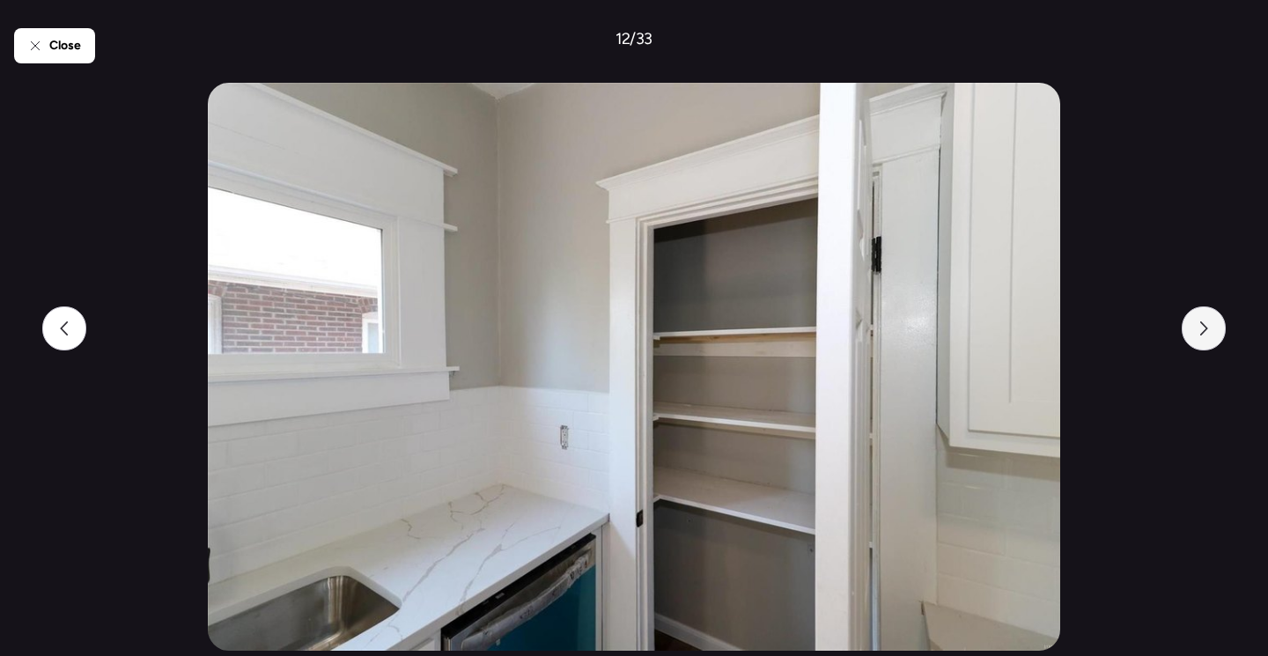
click at [1218, 334] on div at bounding box center [1204, 328] width 44 height 44
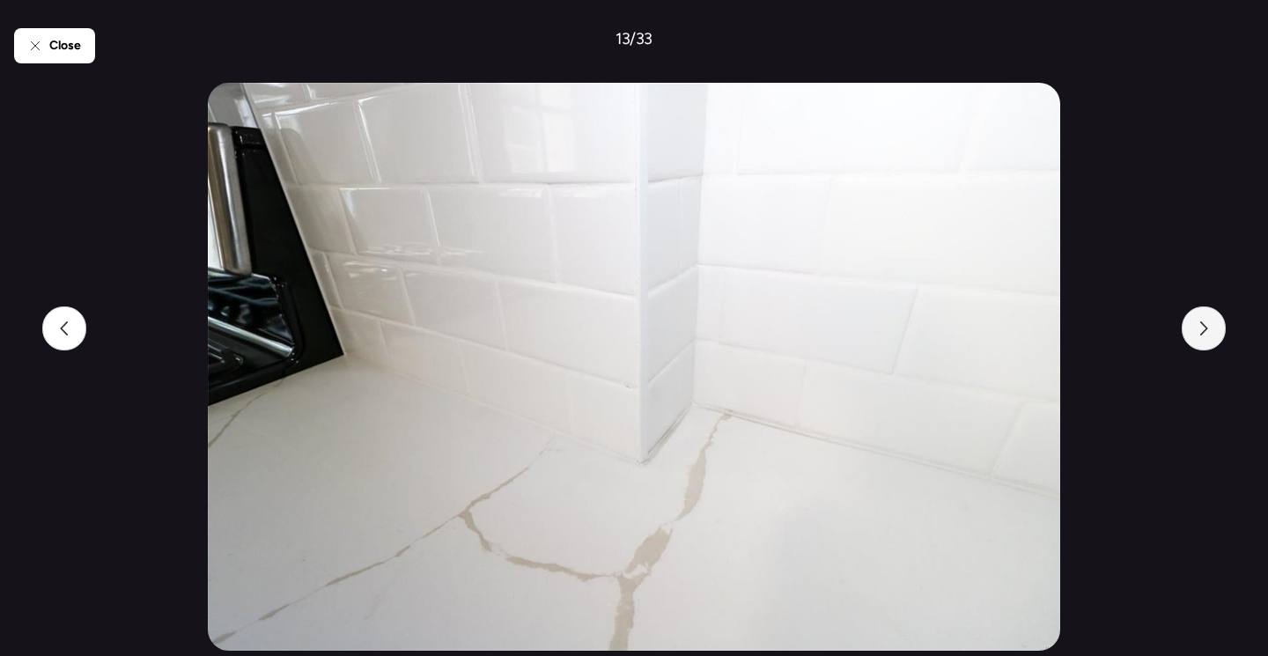
click at [1214, 333] on div at bounding box center [1204, 328] width 44 height 44
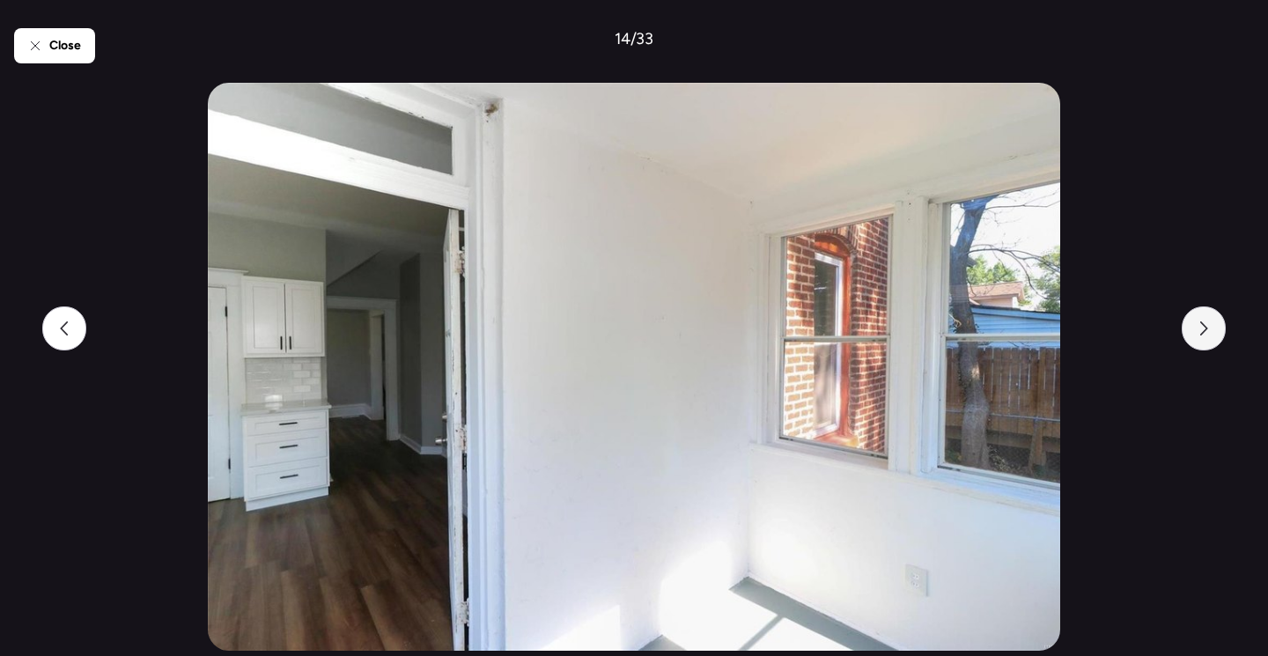
click at [1217, 331] on div at bounding box center [1204, 328] width 44 height 44
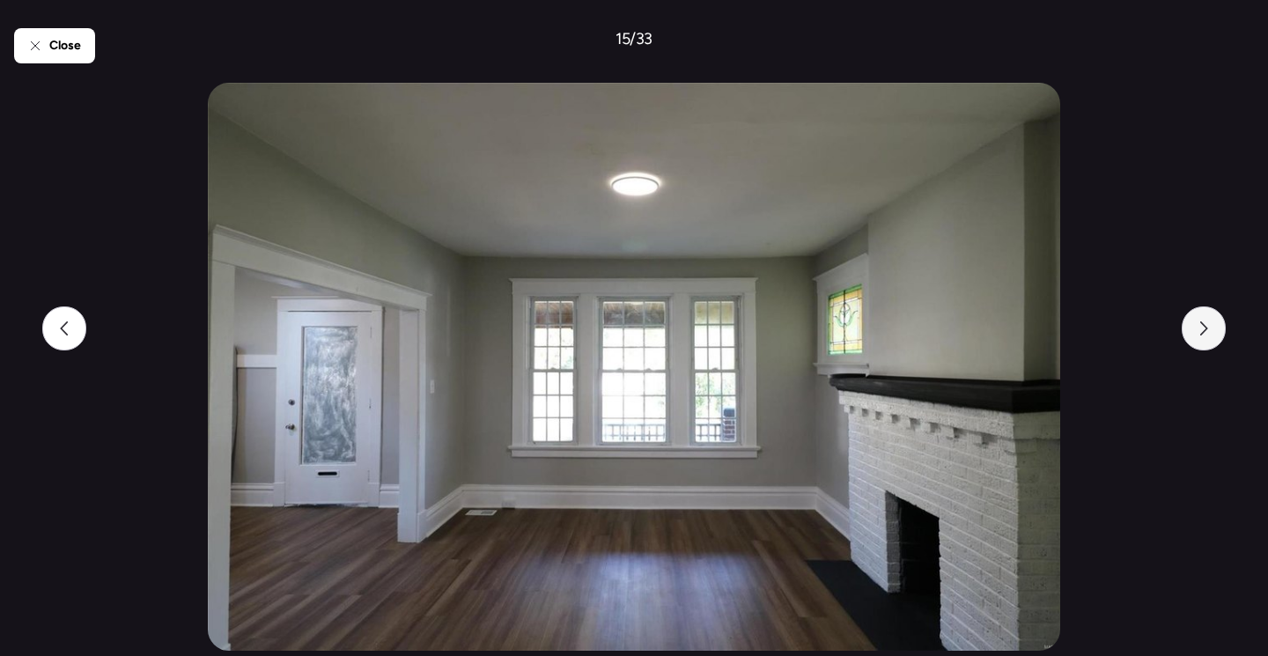
click at [1218, 333] on div at bounding box center [1204, 328] width 44 height 44
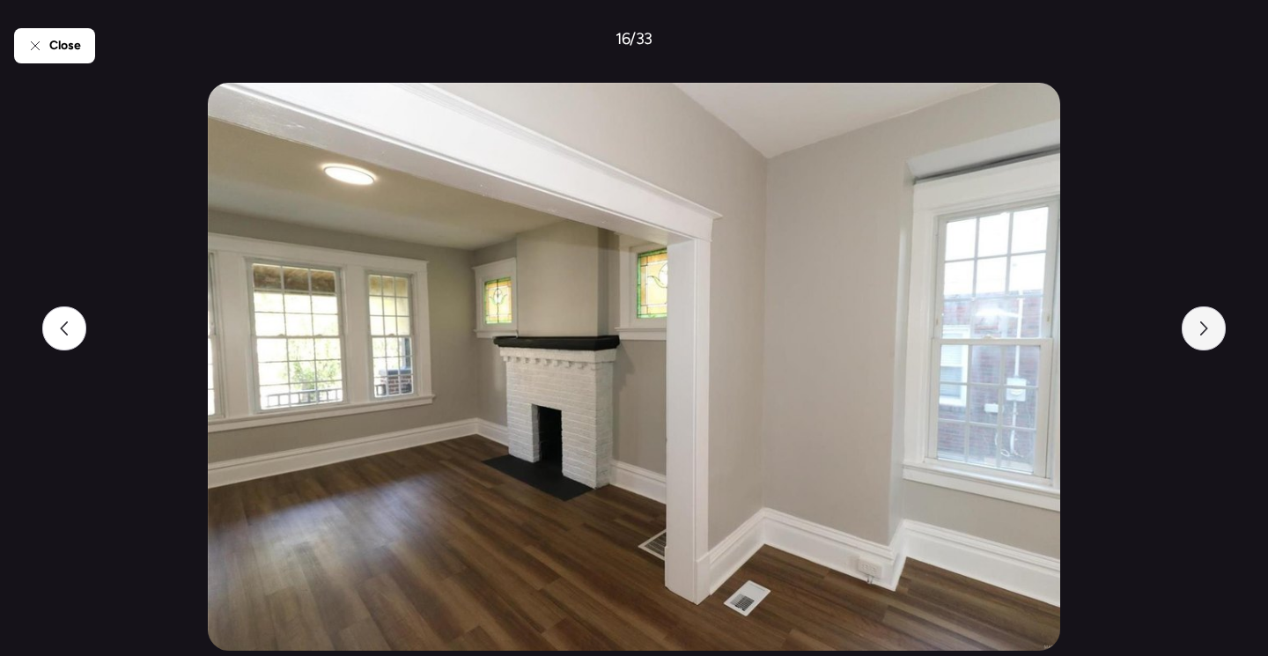
click at [1220, 328] on div at bounding box center [1204, 328] width 44 height 44
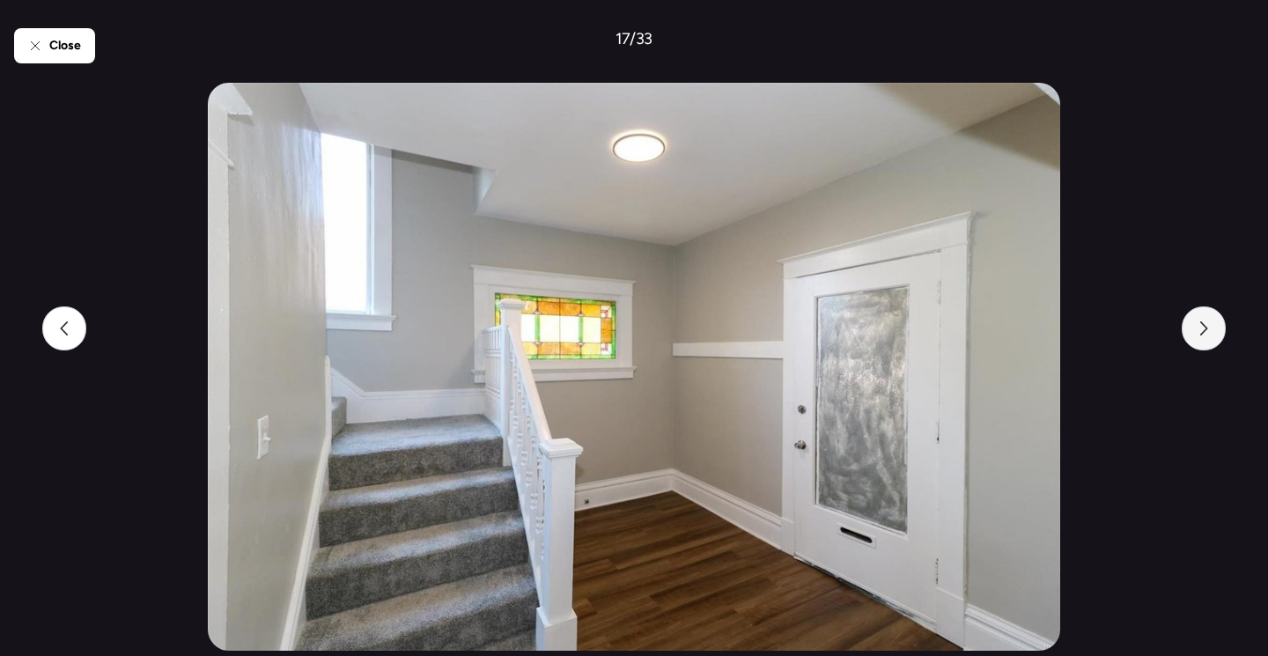
click at [1219, 335] on div at bounding box center [1204, 328] width 44 height 44
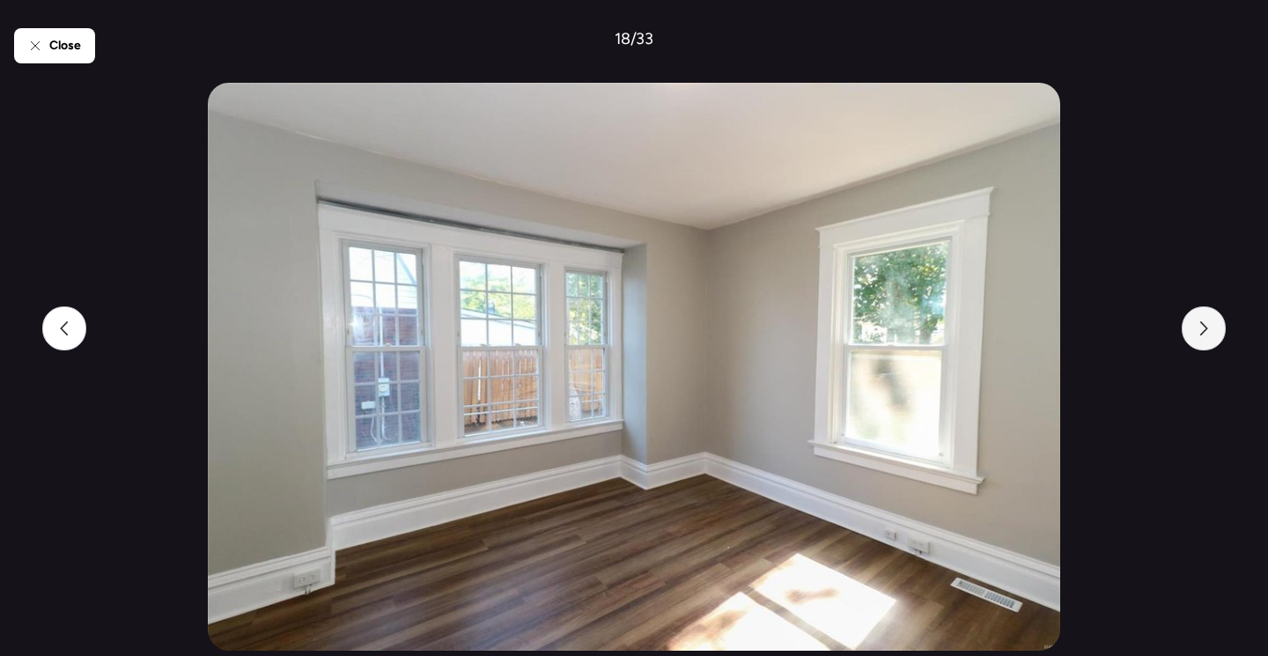
click at [1220, 332] on div at bounding box center [1204, 328] width 44 height 44
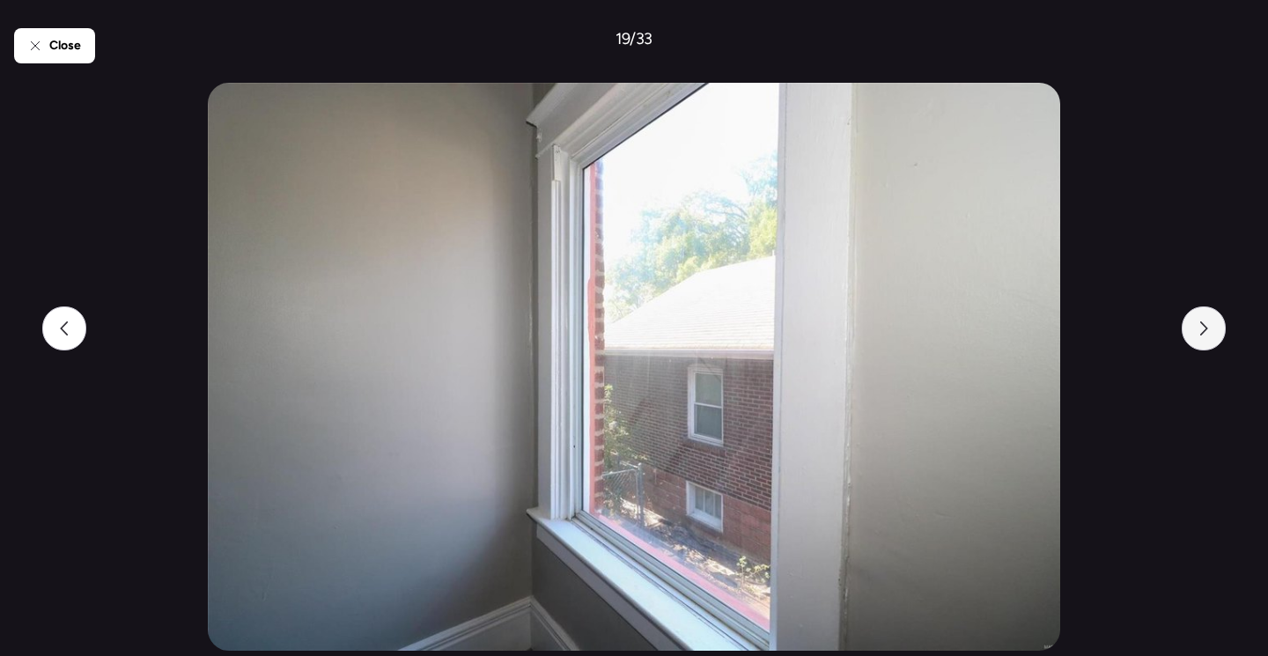
click at [1217, 330] on div at bounding box center [1204, 328] width 44 height 44
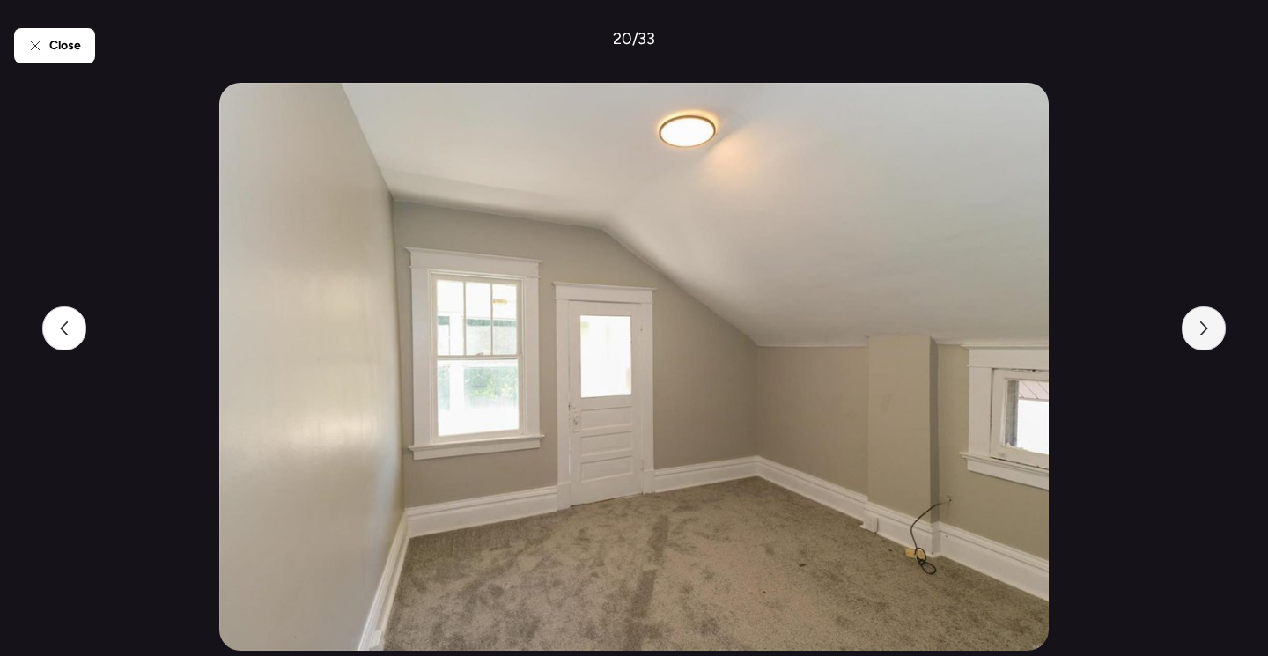
click at [1216, 329] on div at bounding box center [1204, 328] width 44 height 44
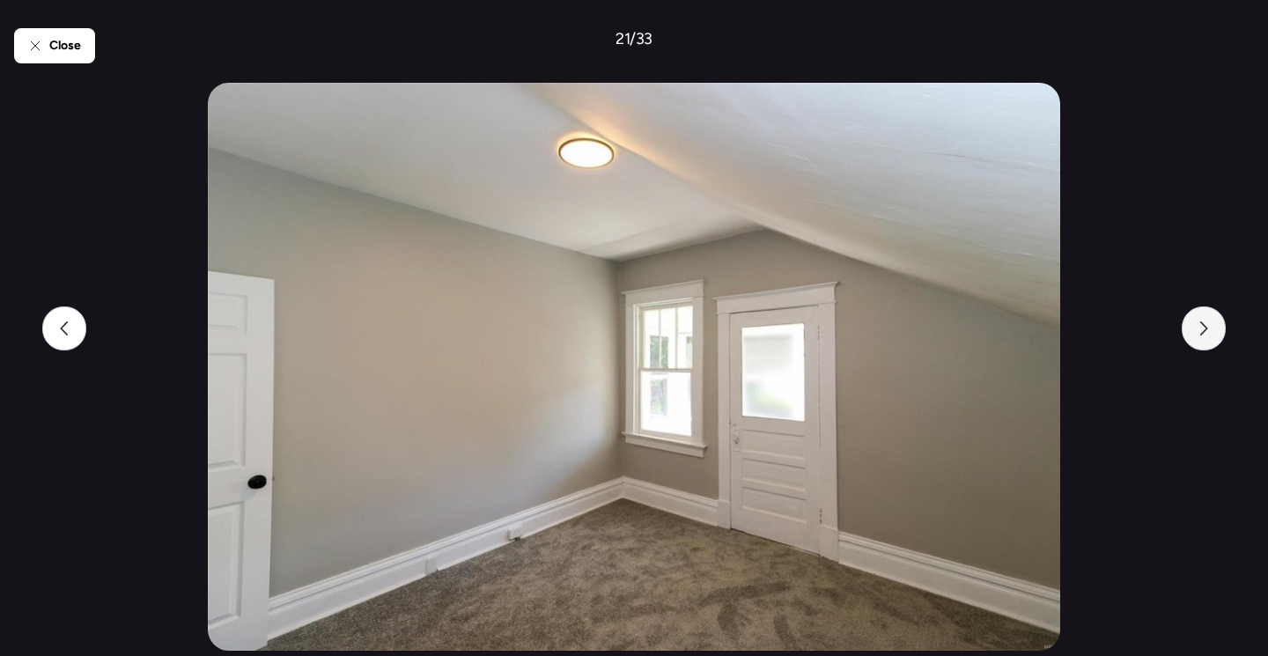
click at [1212, 338] on div at bounding box center [1204, 328] width 44 height 44
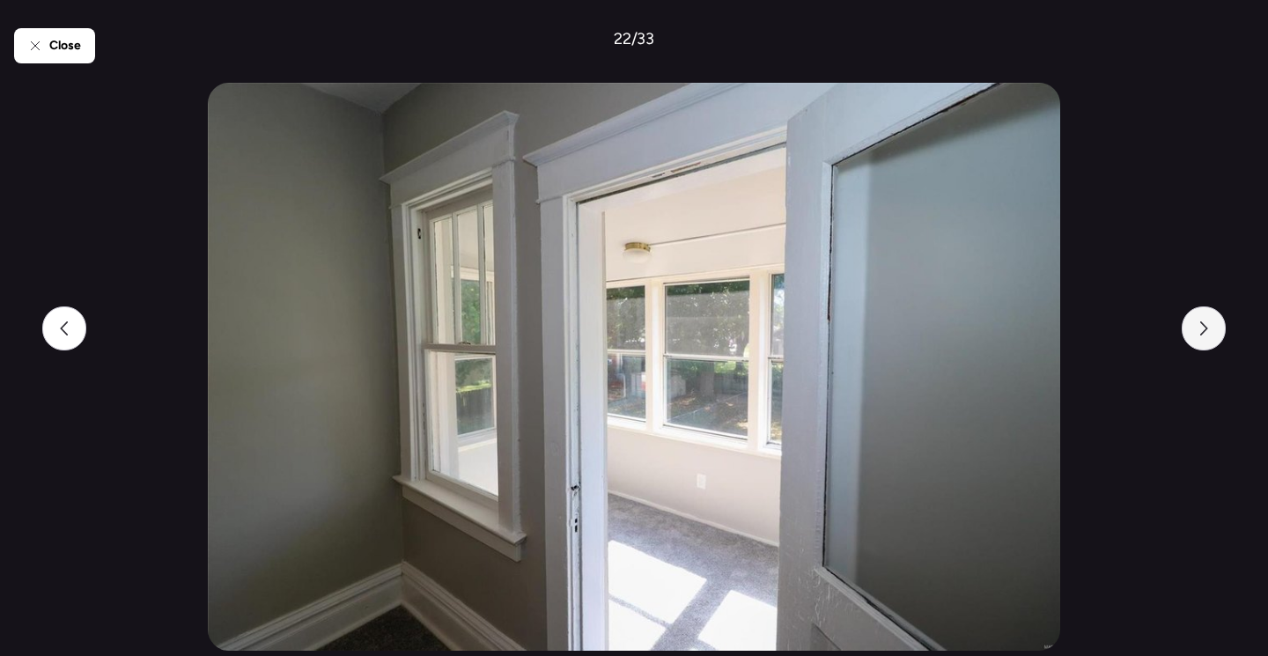
click at [1212, 339] on div at bounding box center [1204, 328] width 44 height 44
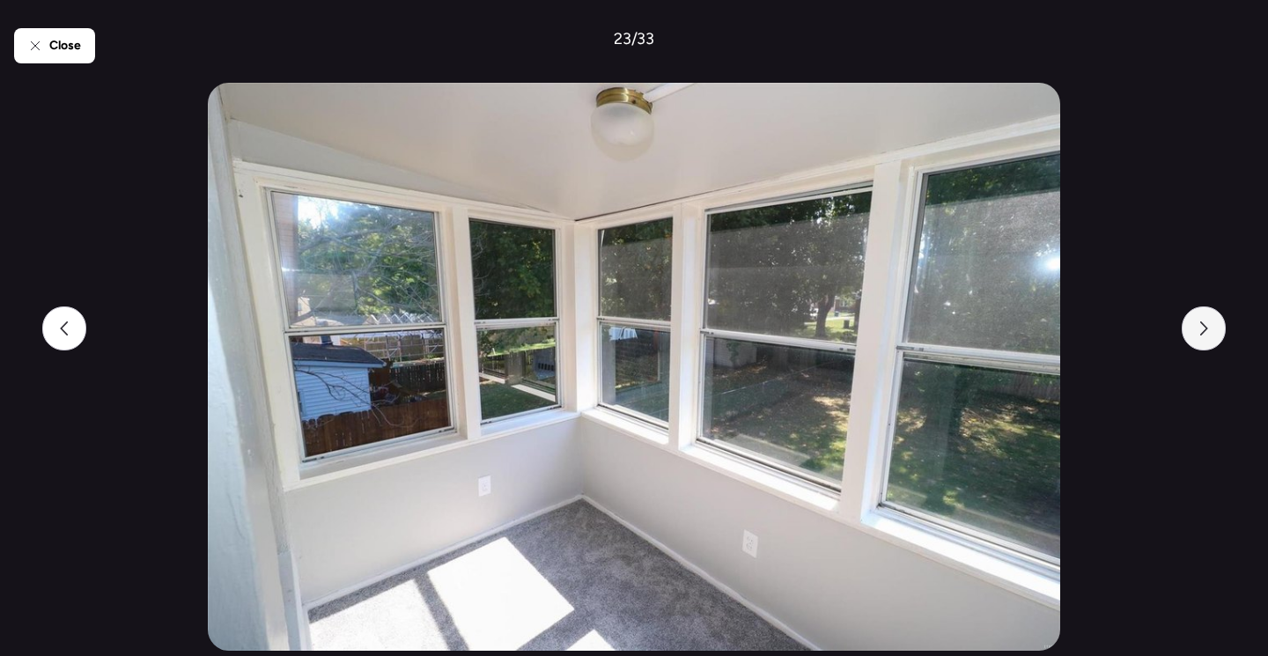
click at [1212, 341] on div at bounding box center [1204, 328] width 44 height 44
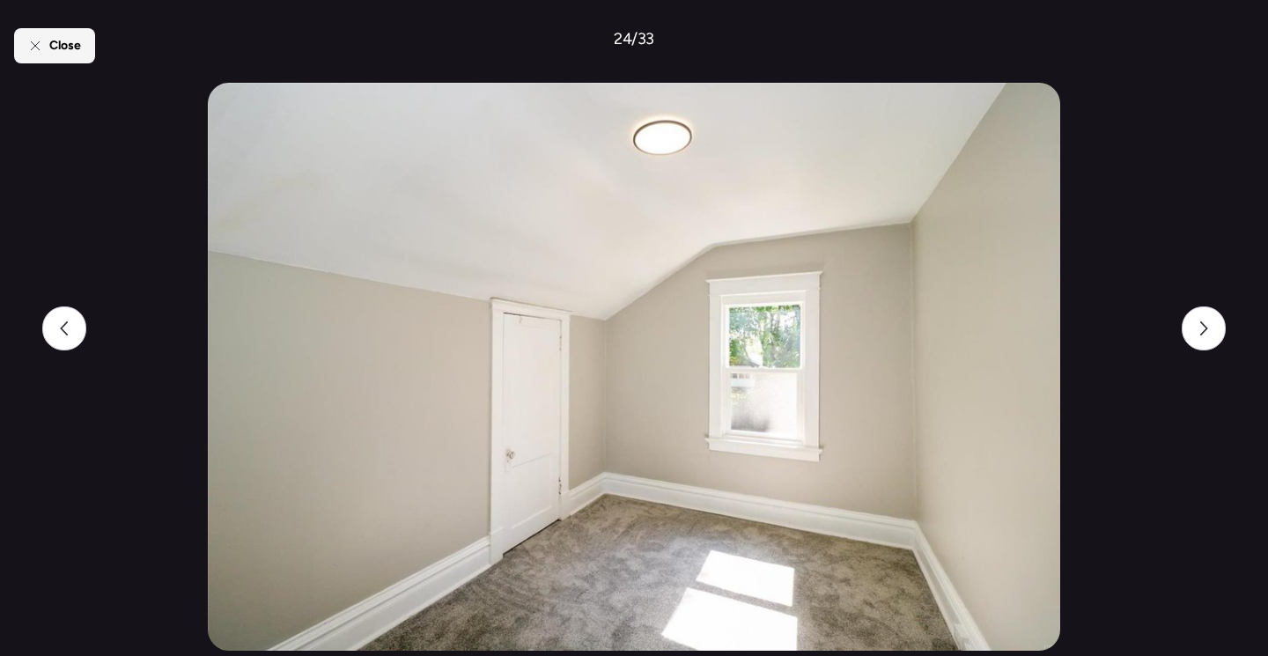
click at [33, 49] on icon at bounding box center [35, 46] width 14 height 14
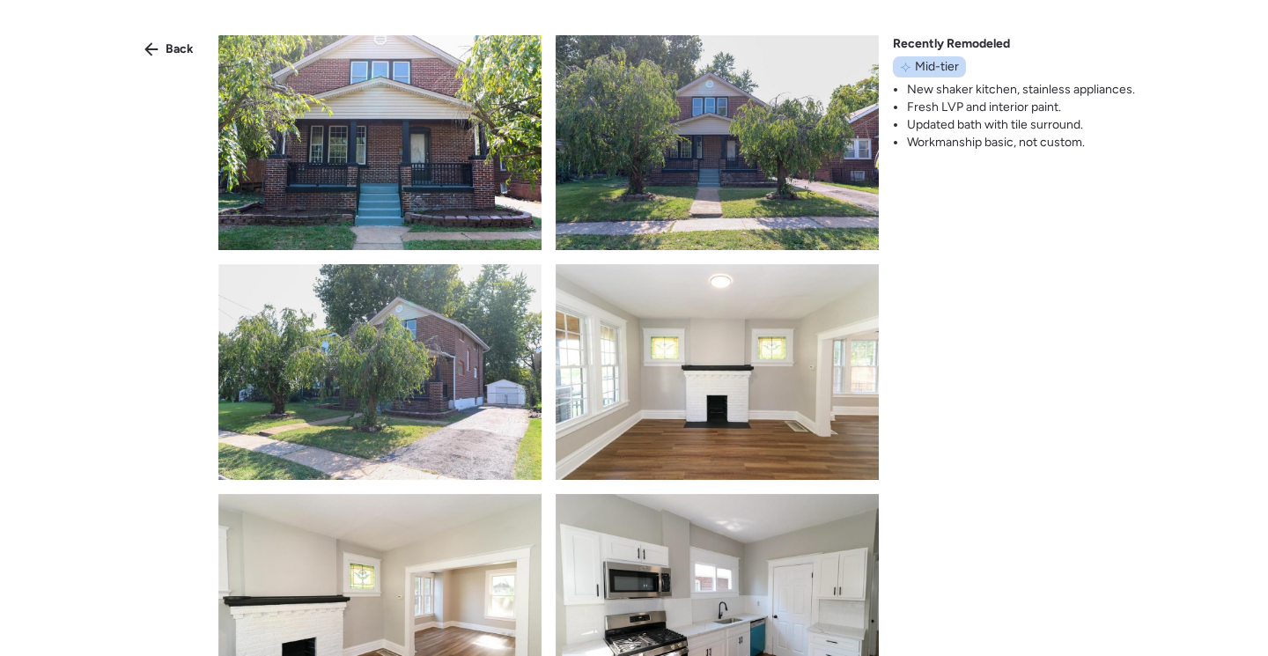
click at [165, 41] on div "Back" at bounding box center [169, 49] width 70 height 28
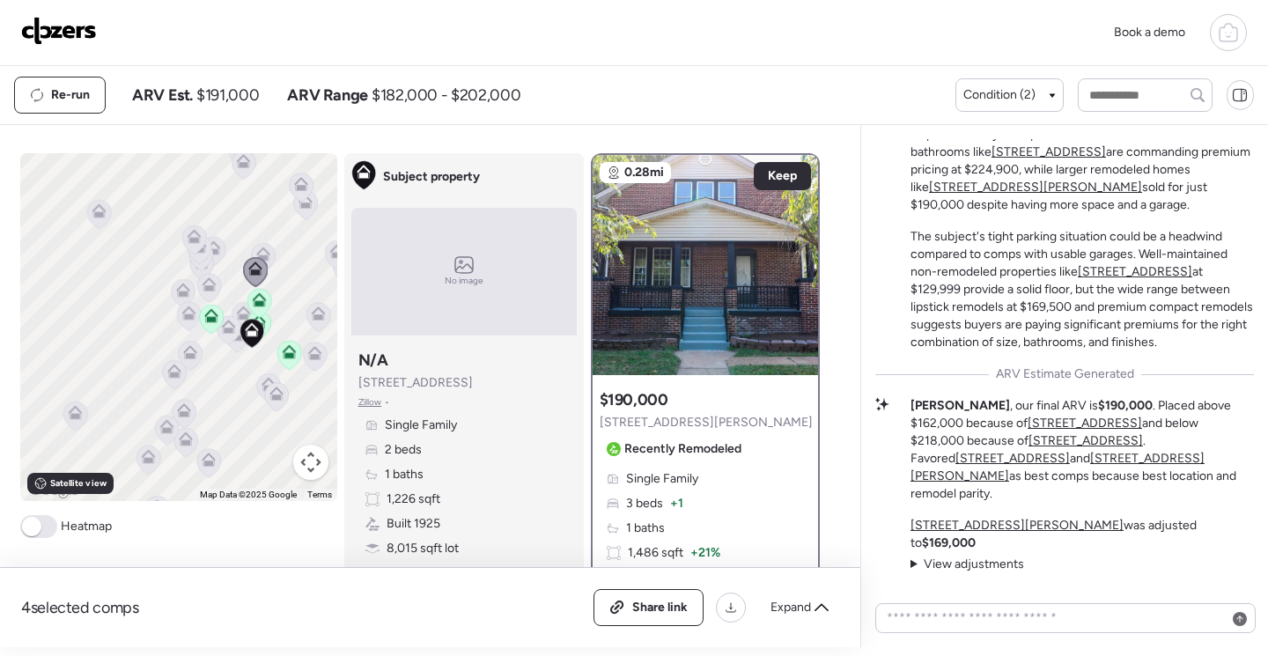
scroll to position [-1247, 0]
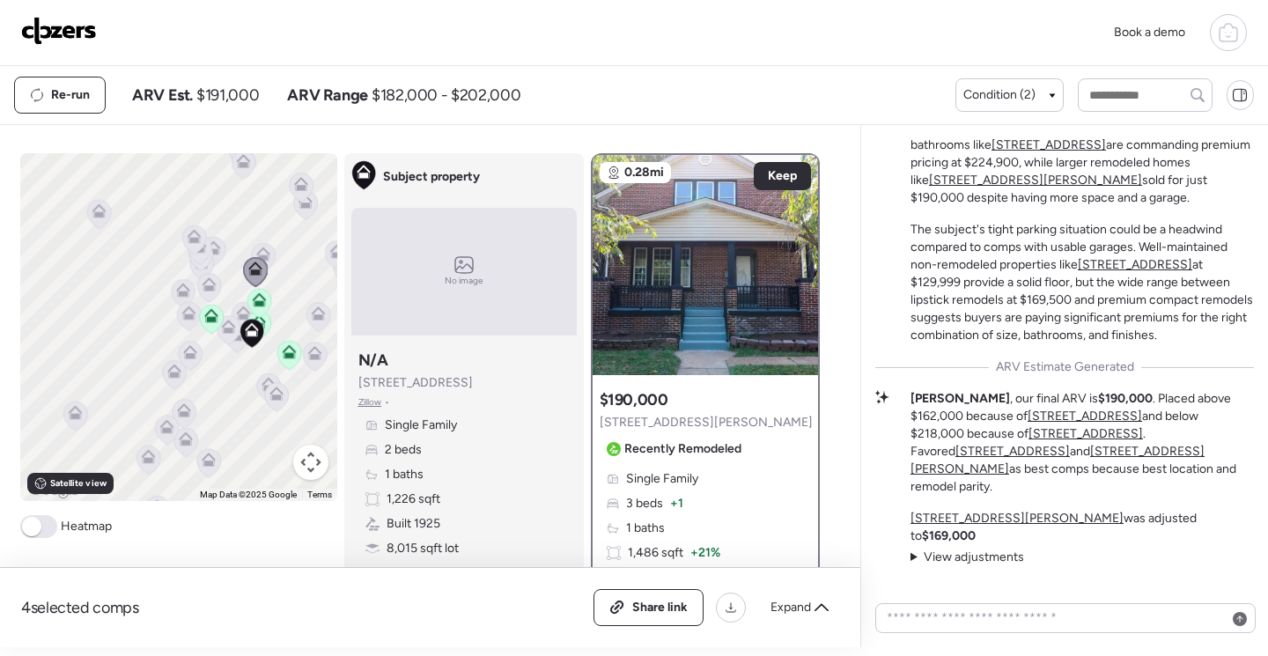
click at [417, 497] on span "1,226 sqft" at bounding box center [414, 499] width 54 height 18
click at [455, 170] on span "Subject property" at bounding box center [431, 177] width 97 height 18
click at [434, 346] on div "Subject property N/A [STREET_ADDRESS] • Single Family 2 beds 1 baths 1,226 sqft…" at bounding box center [463, 477] width 225 height 268
click at [367, 469] on icon at bounding box center [371, 474] width 12 height 12
click at [373, 537] on div "Single Family 2 beds 1 baths 1,226 sqft Built 1925 8,015 sqft lot Garage" at bounding box center [463, 509] width 211 height 187
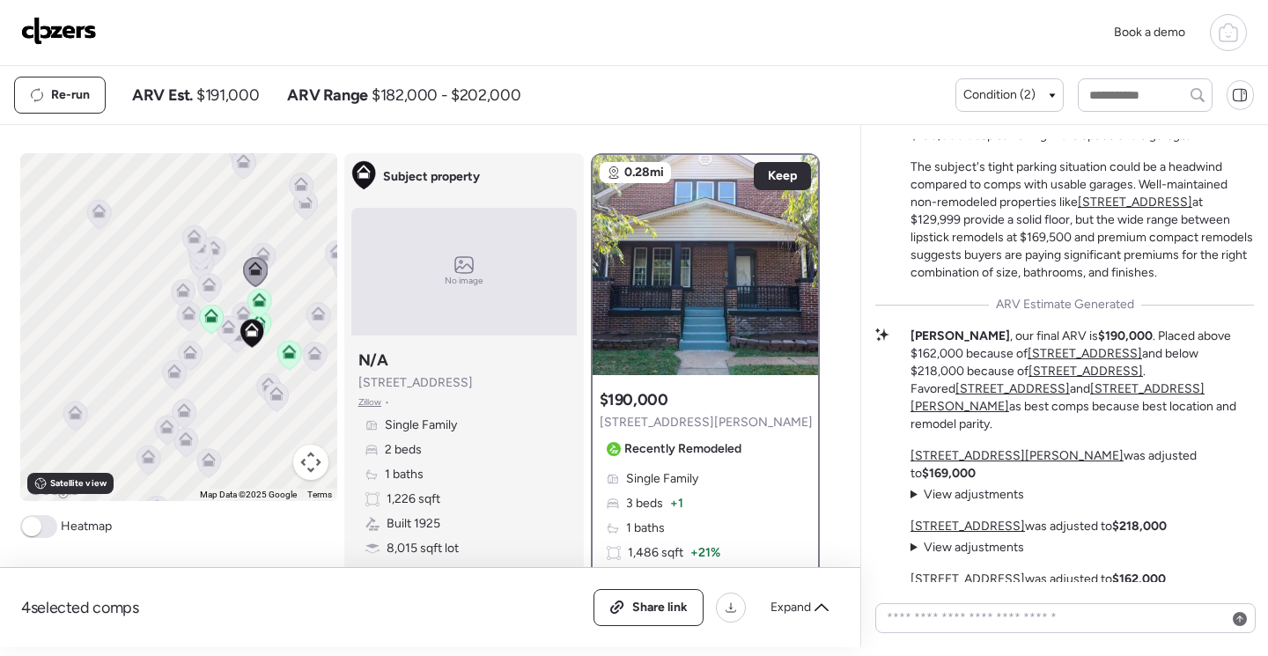
scroll to position [-1175, 0]
